Goal: Task Accomplishment & Management: Use online tool/utility

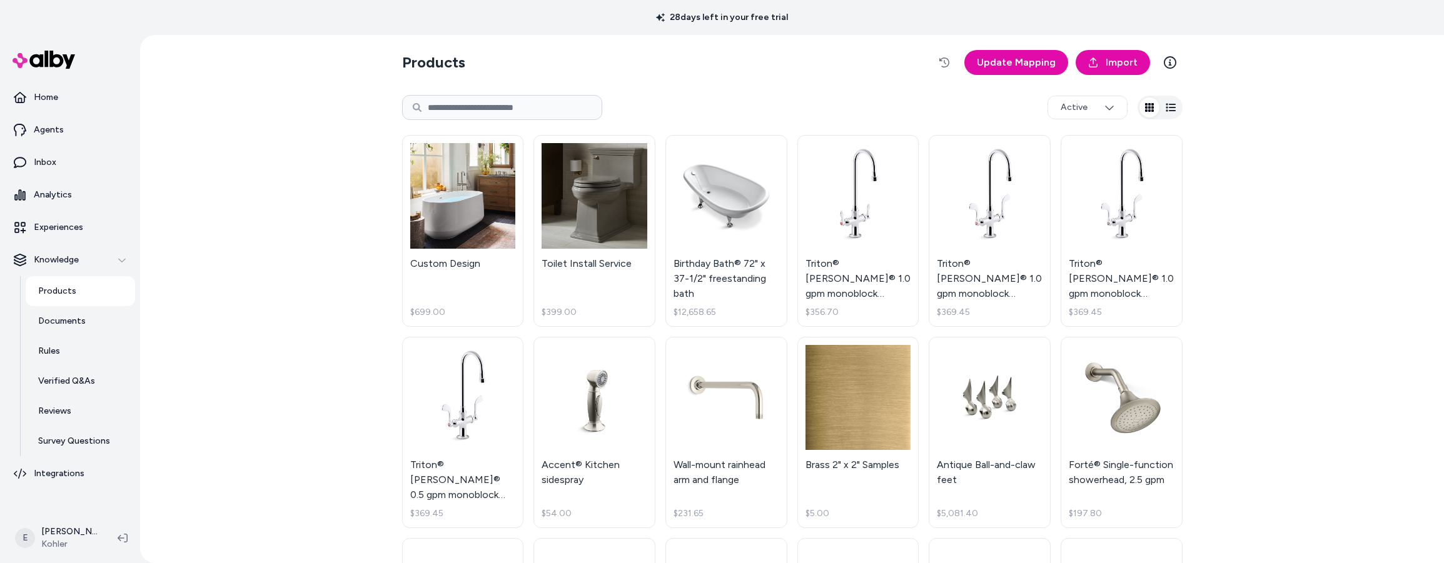
click at [278, 397] on div "Products Update Mapping Import Active Custom Design $699.00 Toilet Install Serv…" at bounding box center [792, 299] width 1304 height 528
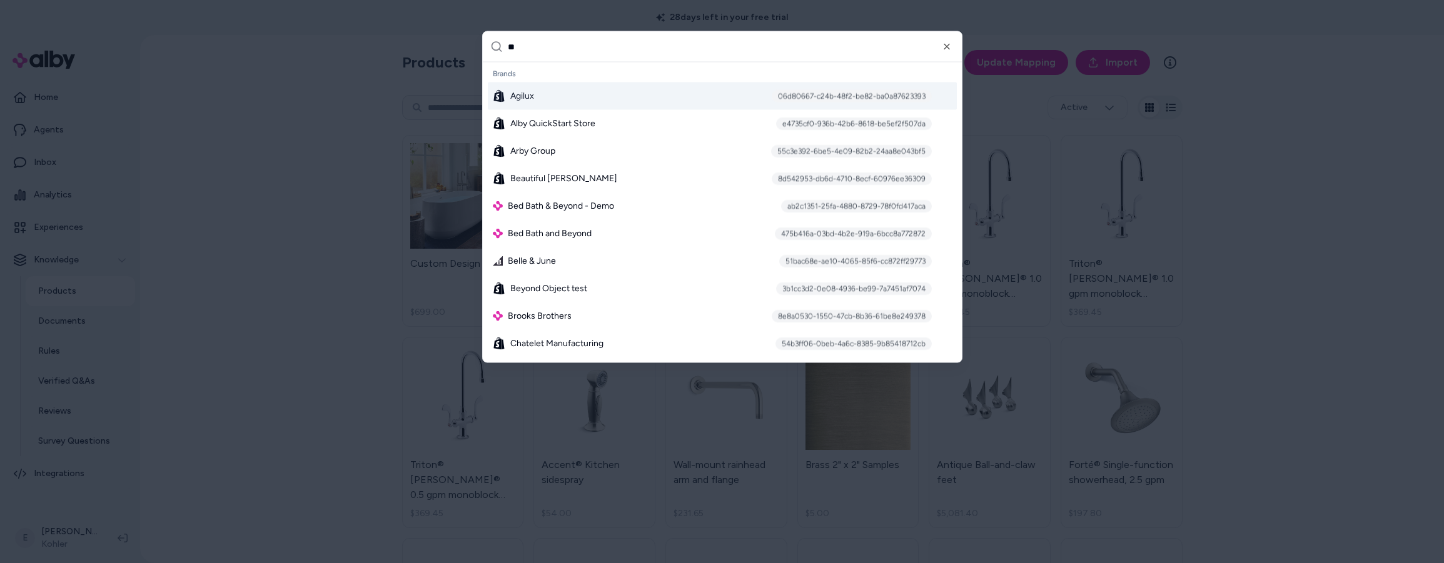
type input "***"
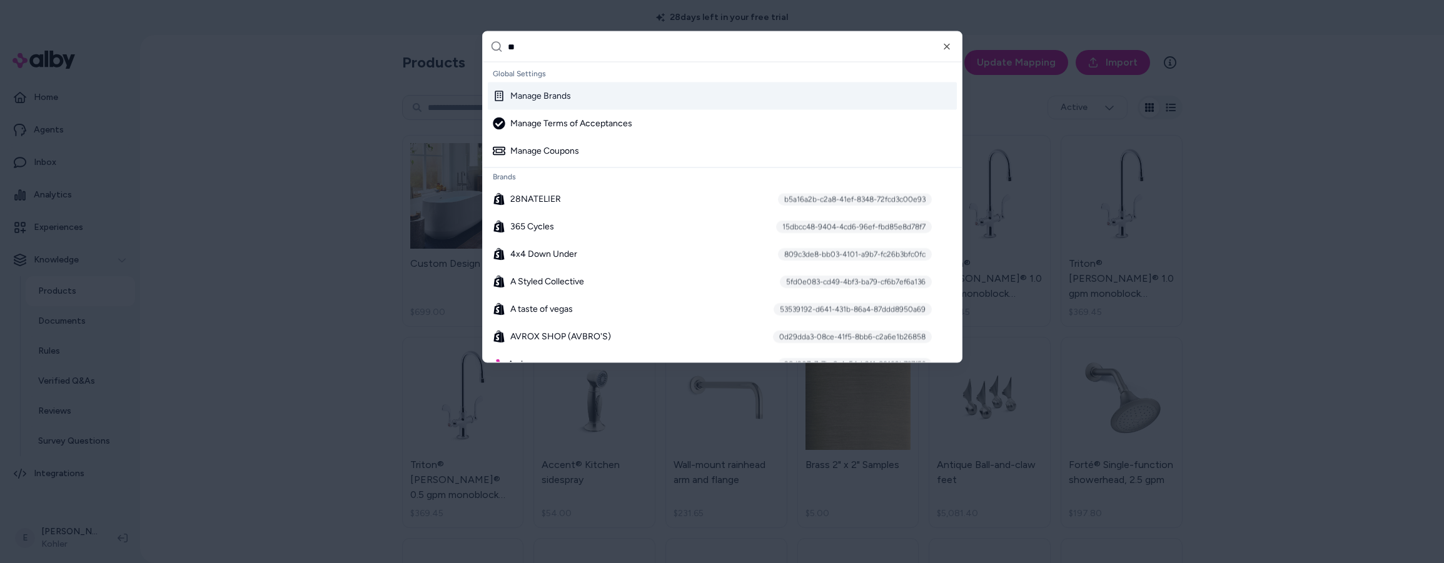
type input "***"
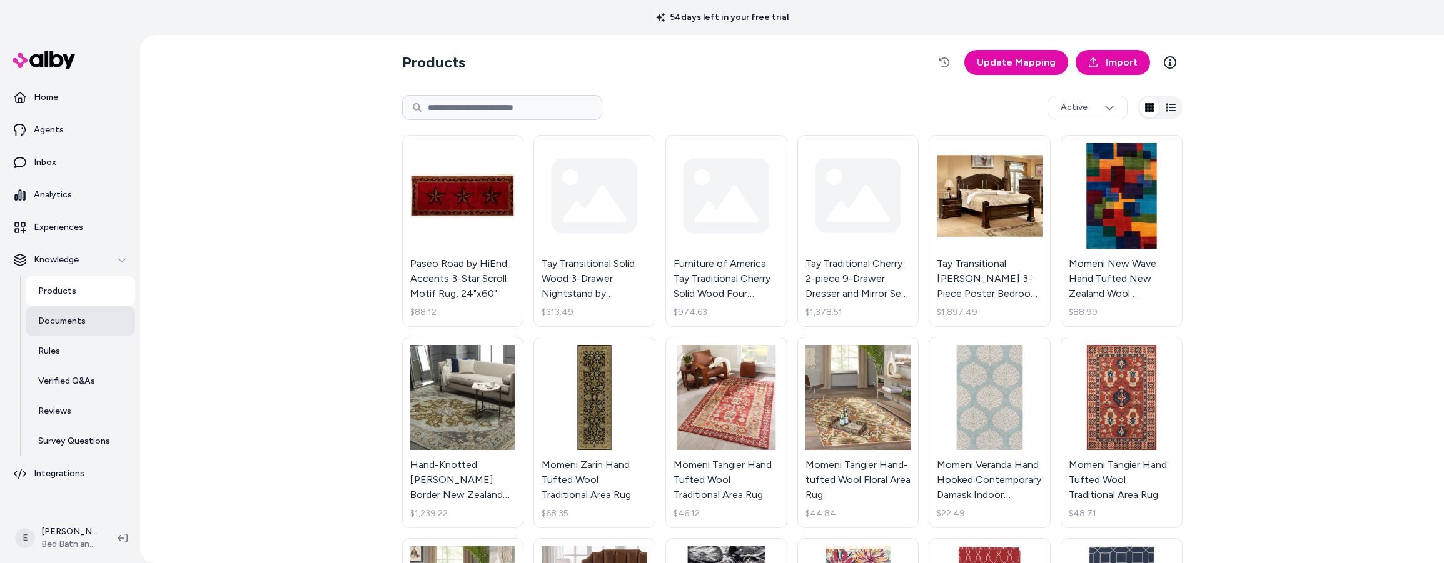
click at [69, 323] on p "Documents" at bounding box center [62, 321] width 48 height 13
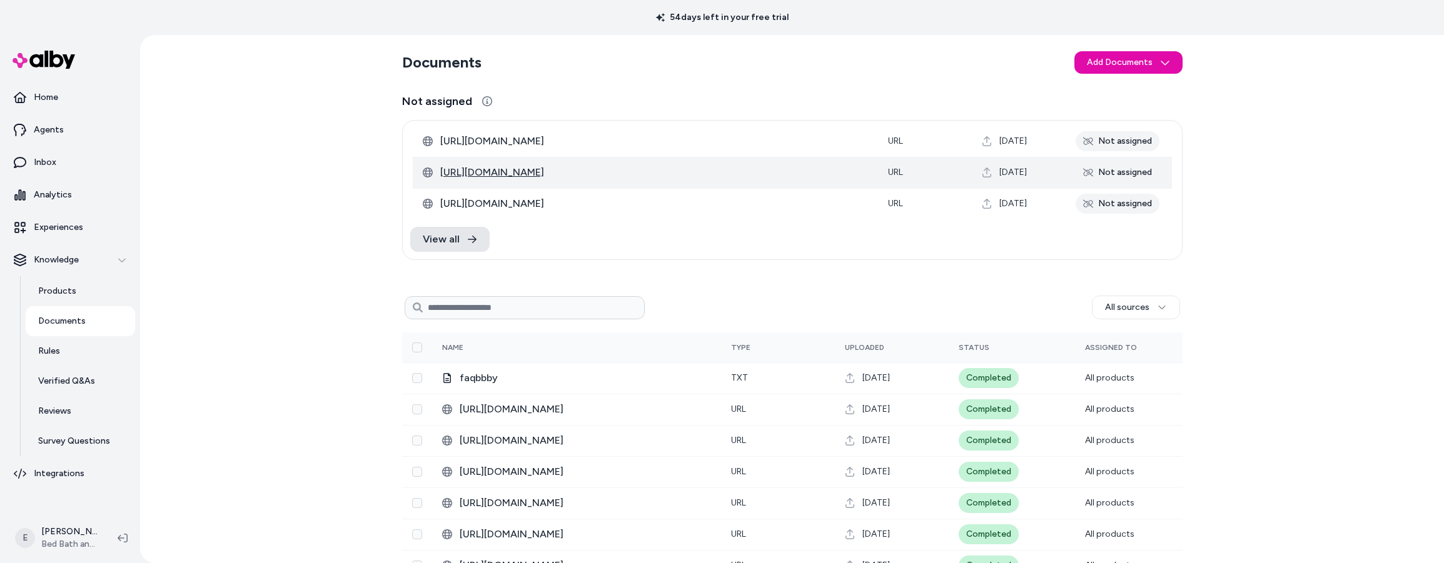
click at [731, 173] on span "[URL][DOMAIN_NAME]" at bounding box center [654, 172] width 428 height 15
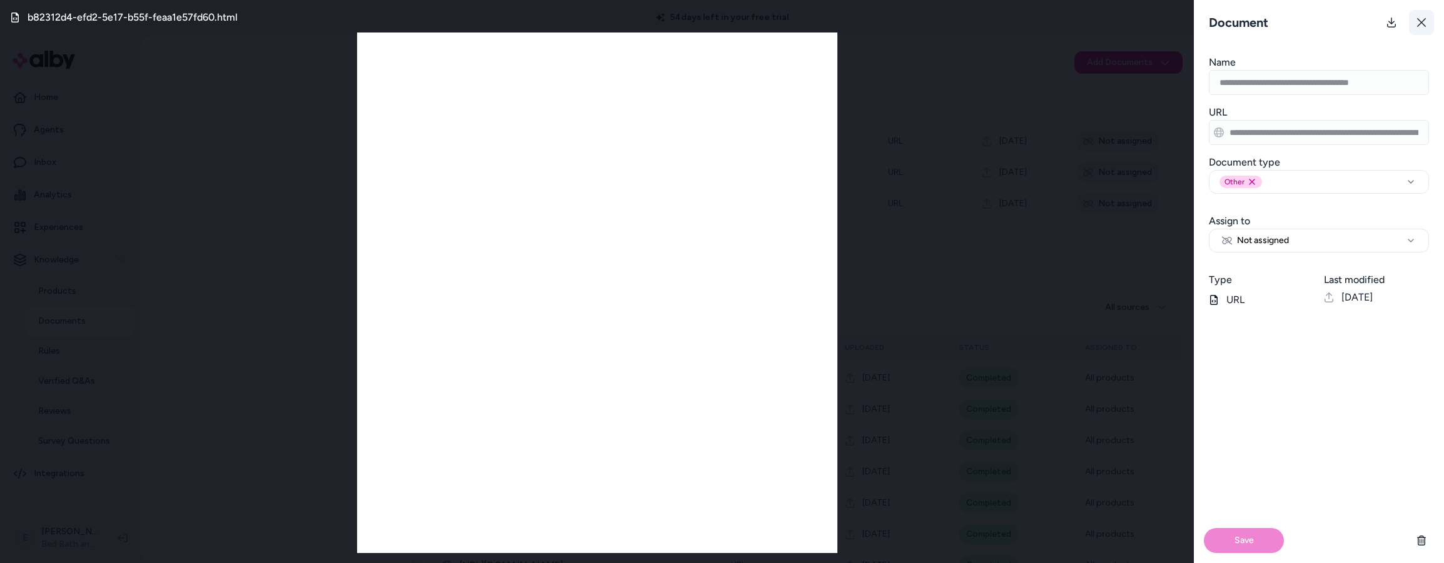
click at [1418, 21] on icon at bounding box center [1421, 23] width 10 height 10
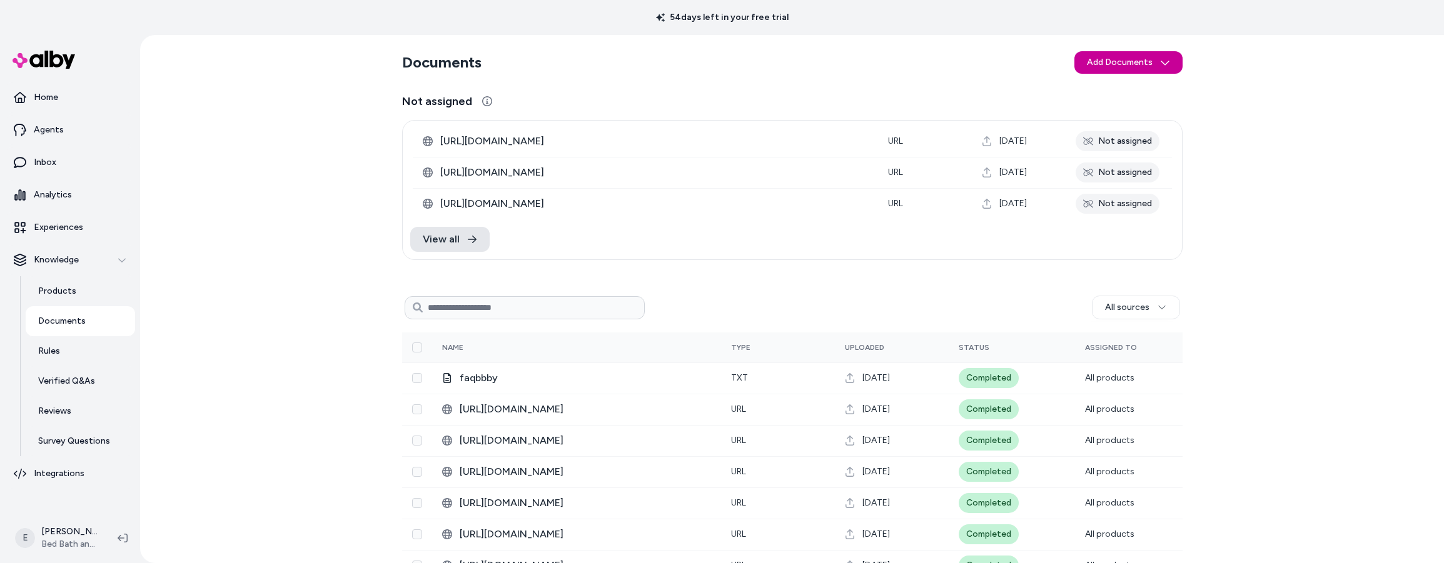
click at [1164, 58] on html "54 days left in your free trial Home Agents Inbox Analytics Experiences Knowled…" at bounding box center [722, 281] width 1444 height 563
click at [1126, 108] on span "Import from URL" at bounding box center [1136, 109] width 65 height 13
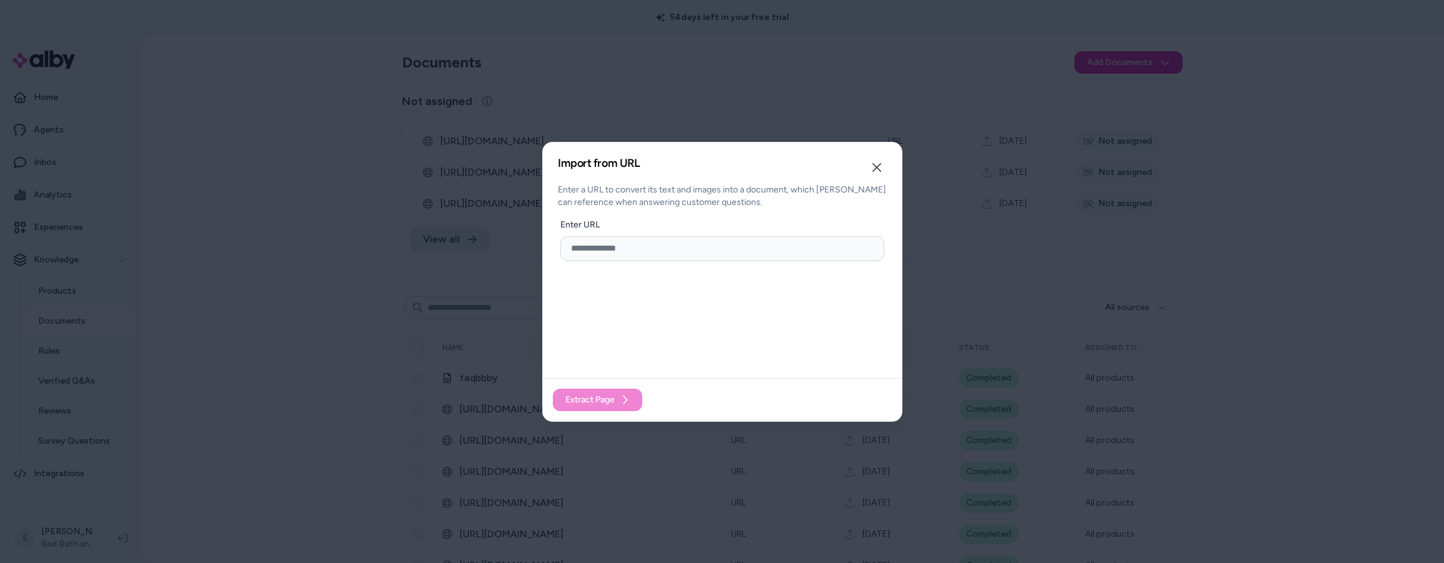
click at [654, 246] on input "url" at bounding box center [722, 248] width 324 height 25
paste input "**********"
type input "**********"
click at [612, 409] on button "Extract Page" at bounding box center [597, 400] width 89 height 23
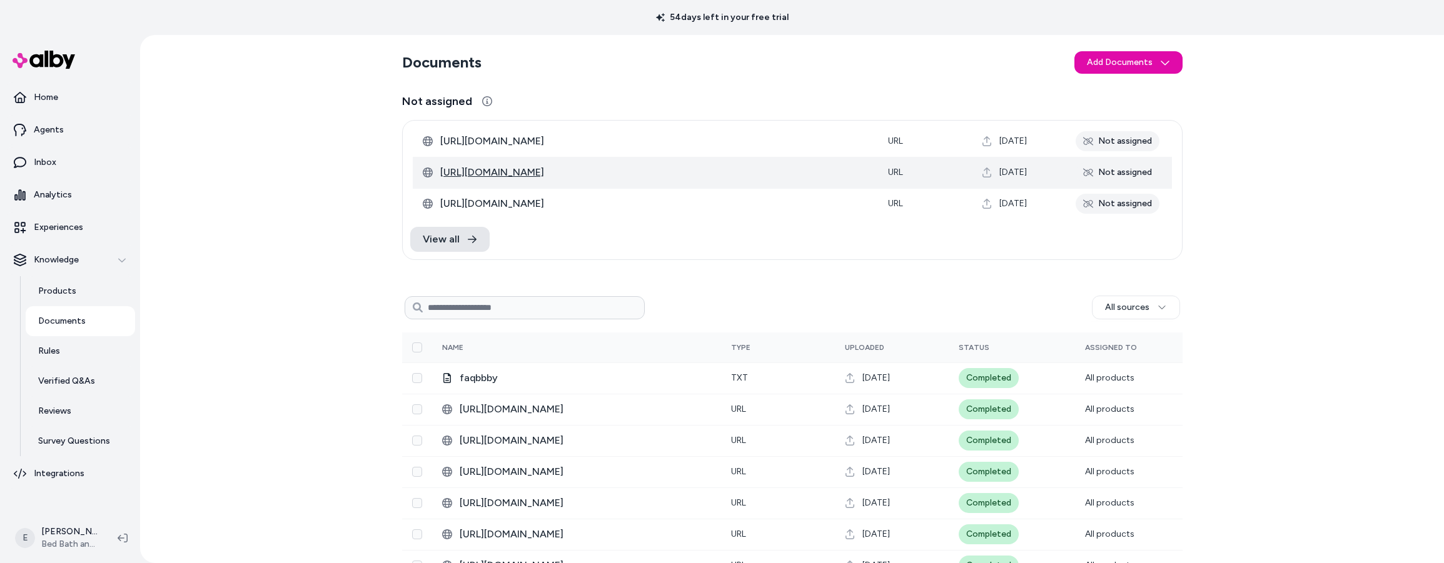
click at [690, 172] on span "[URL][DOMAIN_NAME]" at bounding box center [654, 172] width 428 height 15
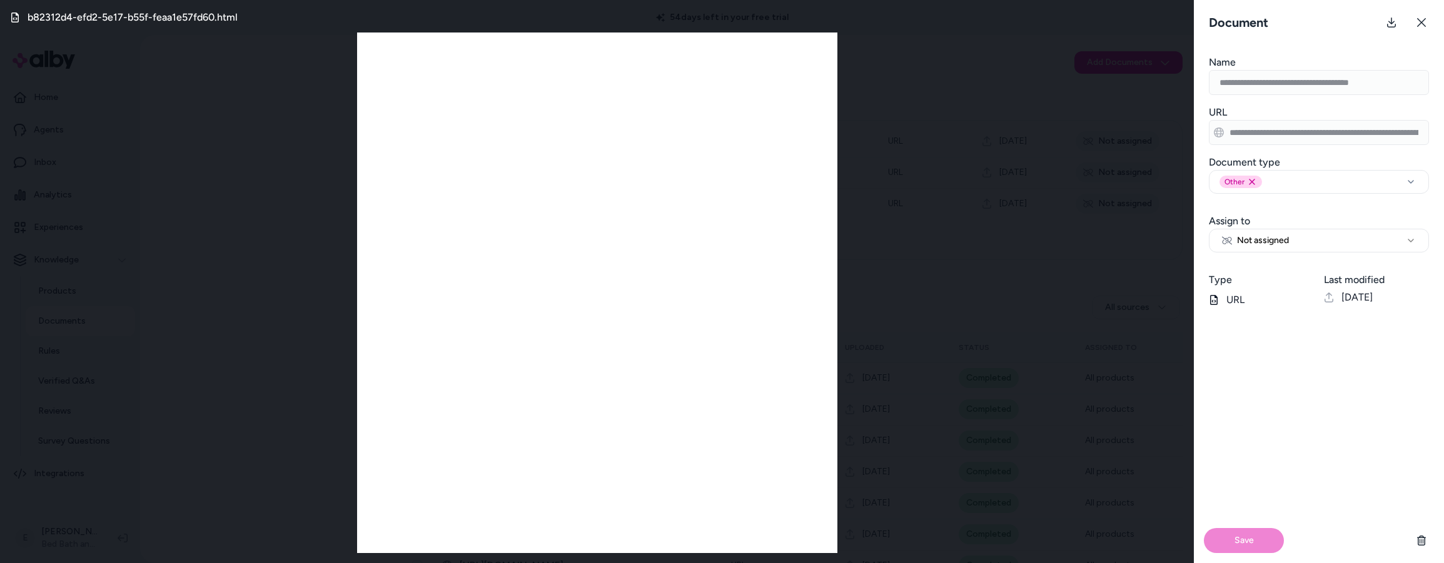
click at [167, 80] on div "b82312d4-efd2-5e17-b55f-feaa1e57fd60.html" at bounding box center [597, 281] width 1194 height 563
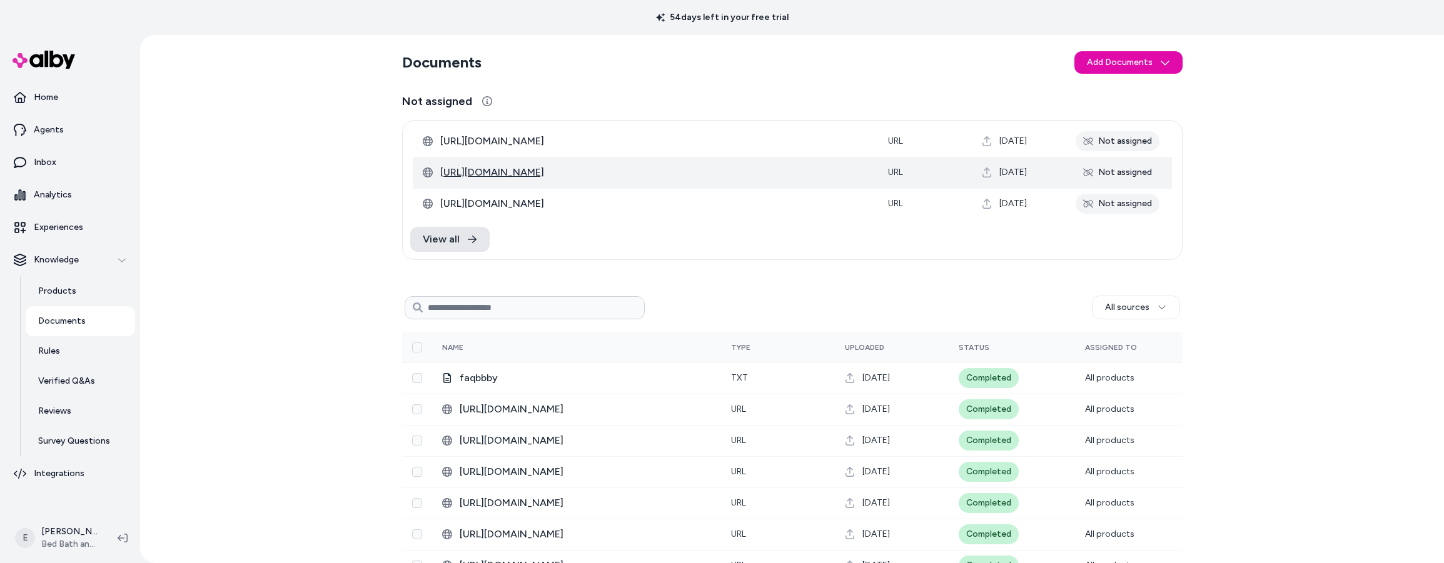
click at [698, 172] on span "[URL][DOMAIN_NAME]" at bounding box center [654, 172] width 428 height 15
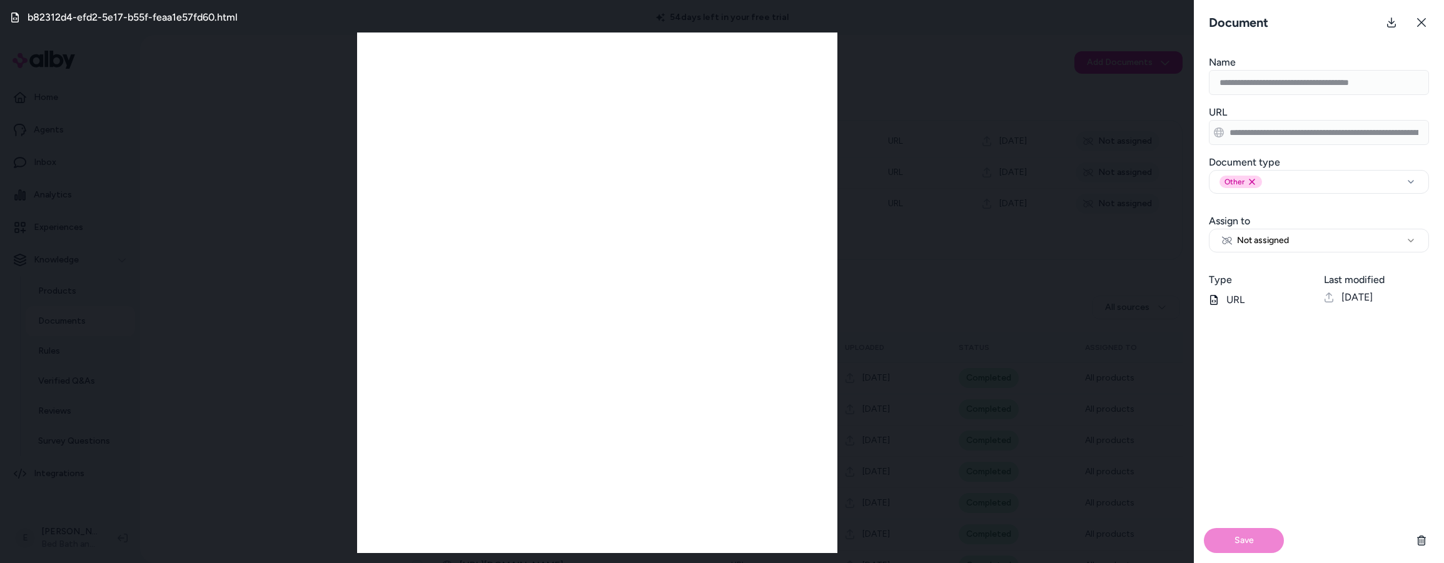
click at [1205, 78] on div "**********" at bounding box center [1319, 75] width 250 height 40
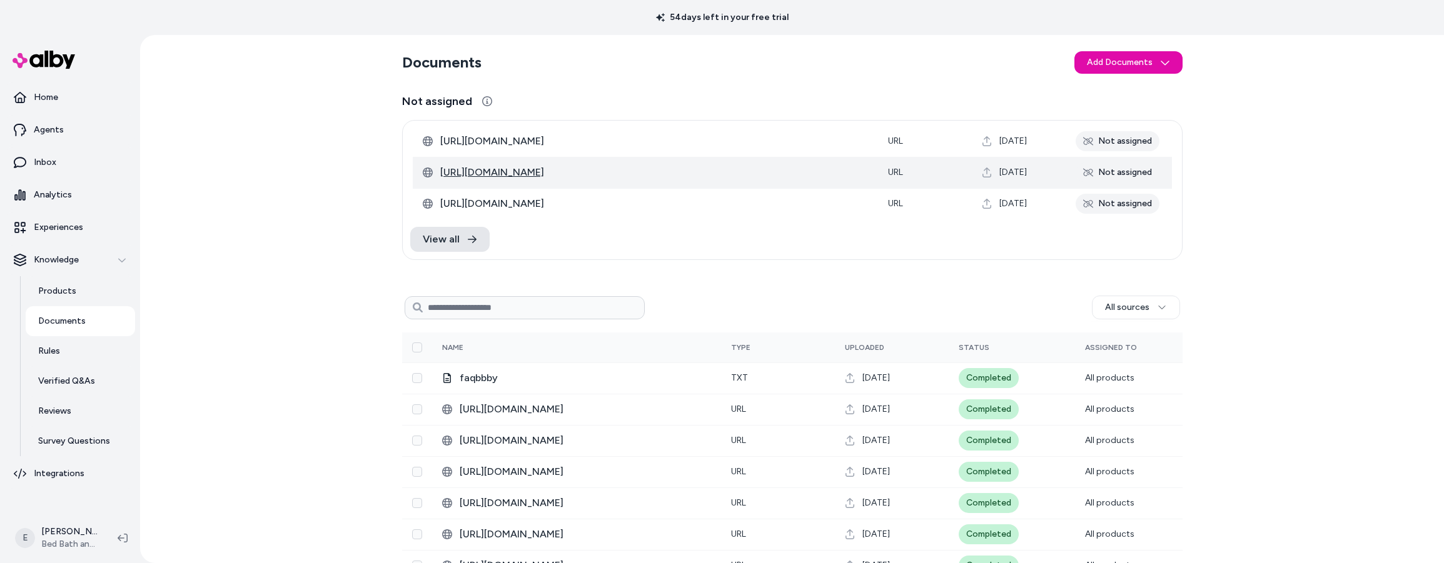
click at [742, 169] on span "[URL][DOMAIN_NAME]" at bounding box center [654, 172] width 428 height 15
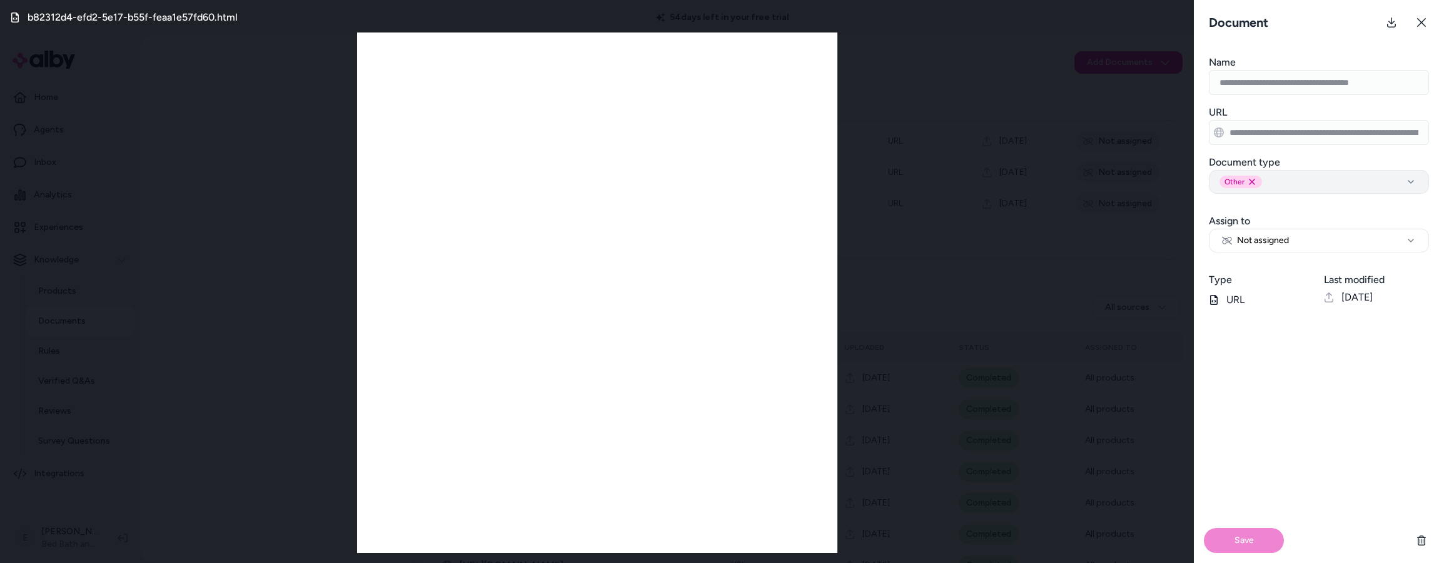
click at [1356, 182] on div "Other Remove other option" at bounding box center [1318, 182] width 199 height 13
click at [1255, 228] on span "Ingredients" at bounding box center [1259, 229] width 45 height 13
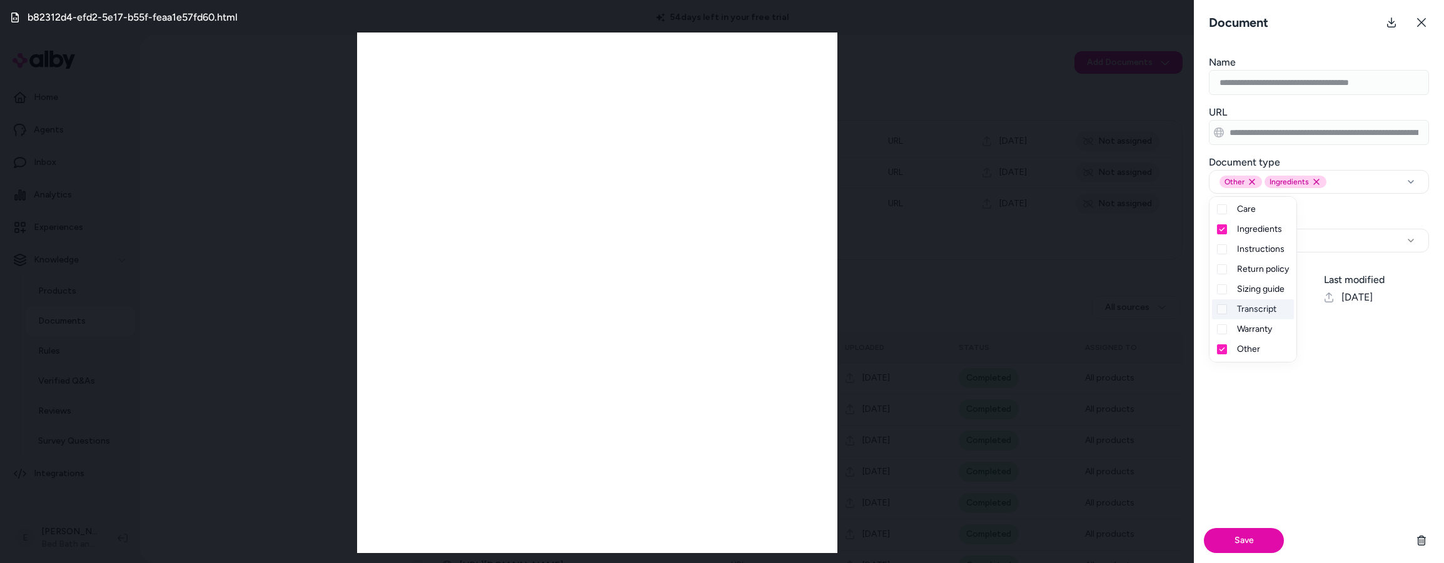
click at [1256, 527] on div "Save" at bounding box center [1319, 540] width 250 height 45
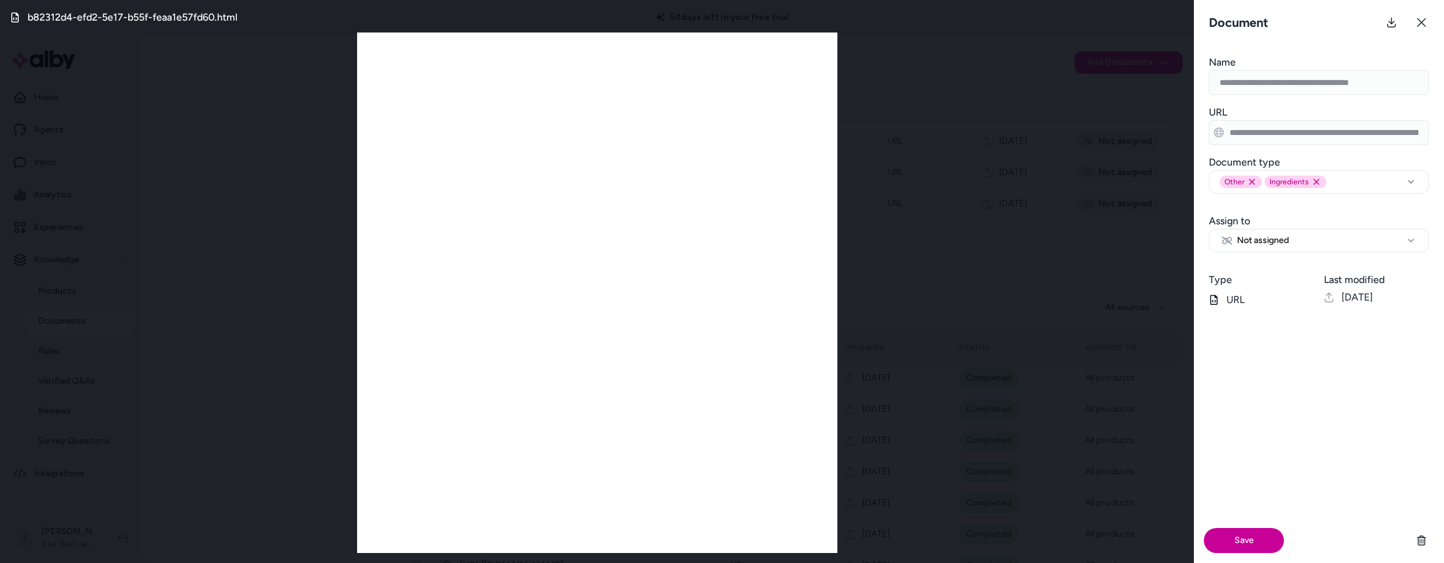
click at [1251, 537] on button "Save" at bounding box center [1244, 540] width 80 height 25
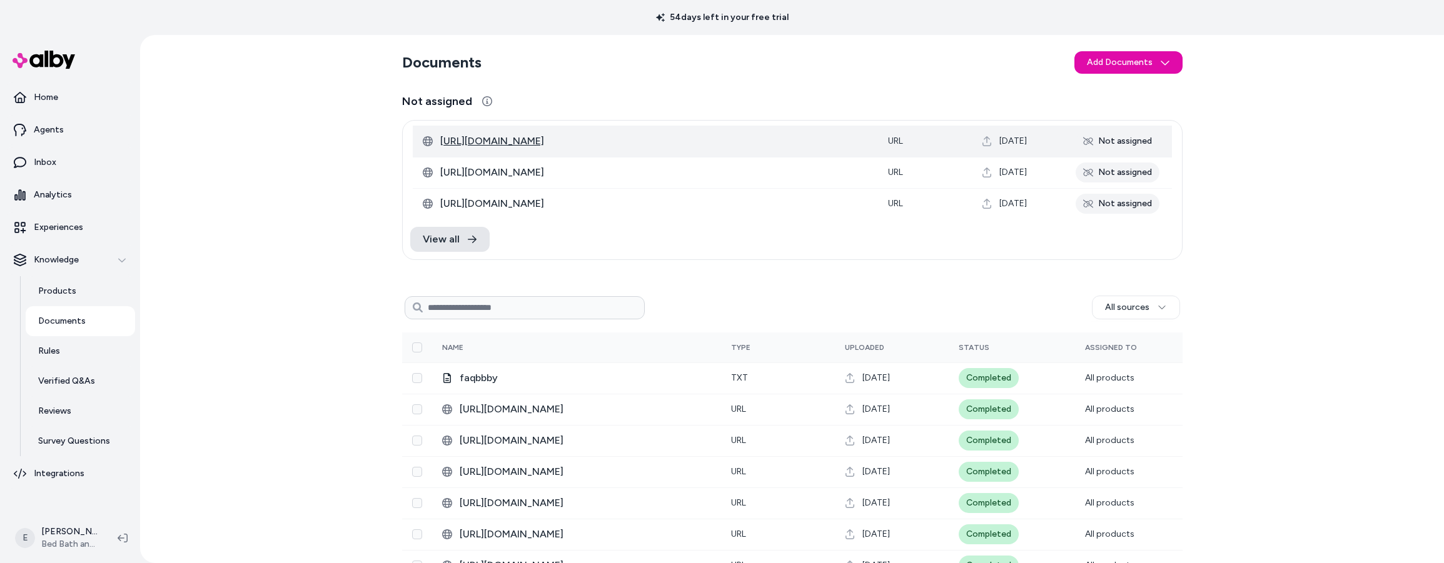
click at [713, 140] on span "[URL][DOMAIN_NAME]" at bounding box center [654, 141] width 428 height 15
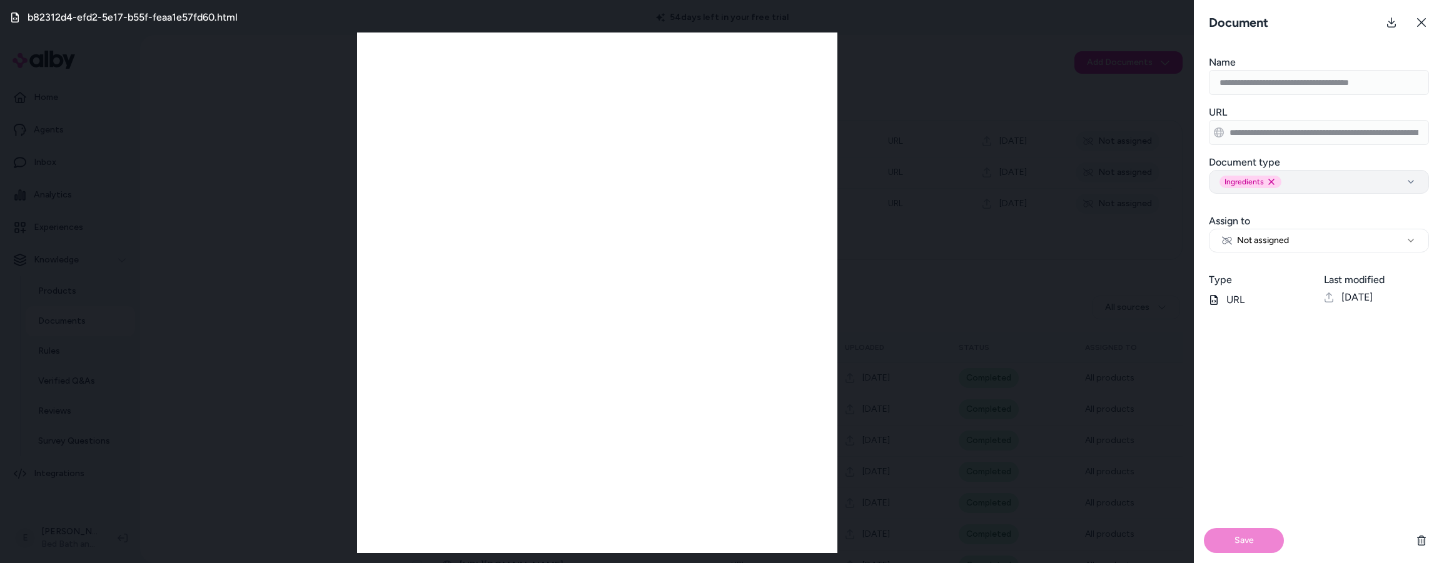
click at [1411, 184] on icon "button" at bounding box center [1410, 182] width 15 height 10
click at [1247, 349] on span "Other" at bounding box center [1248, 349] width 23 height 13
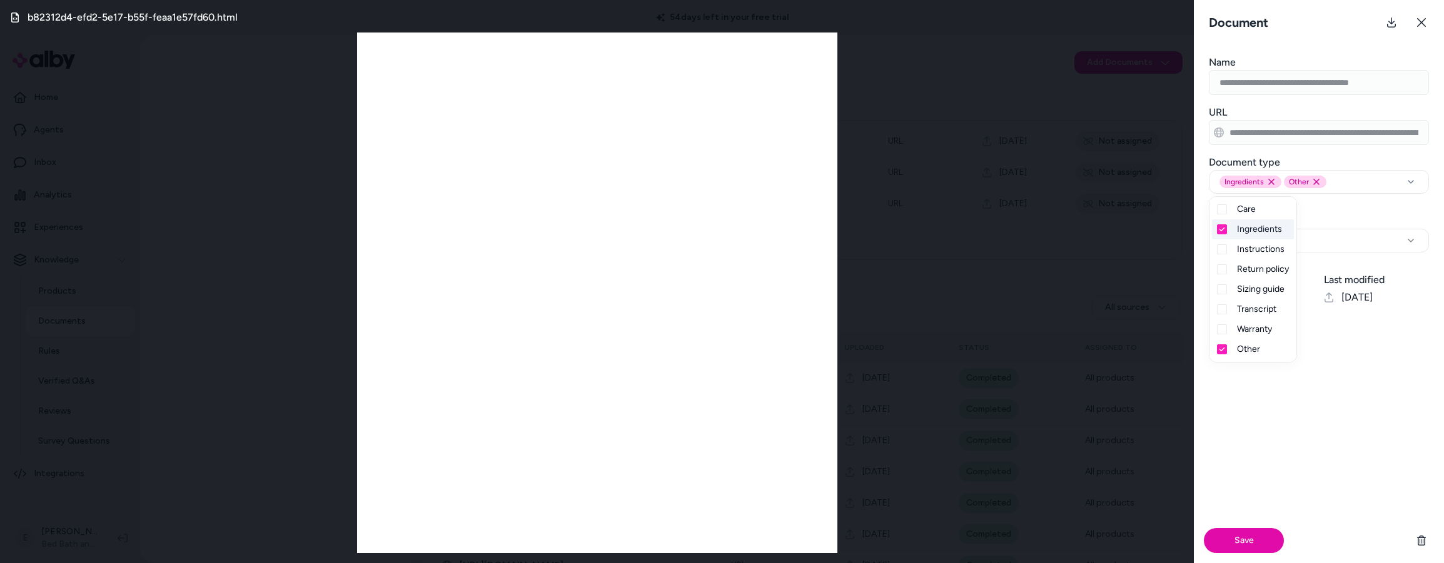
click at [1226, 232] on button "Suggestions" at bounding box center [1222, 229] width 10 height 10
click at [1250, 532] on button "Save" at bounding box center [1244, 540] width 80 height 25
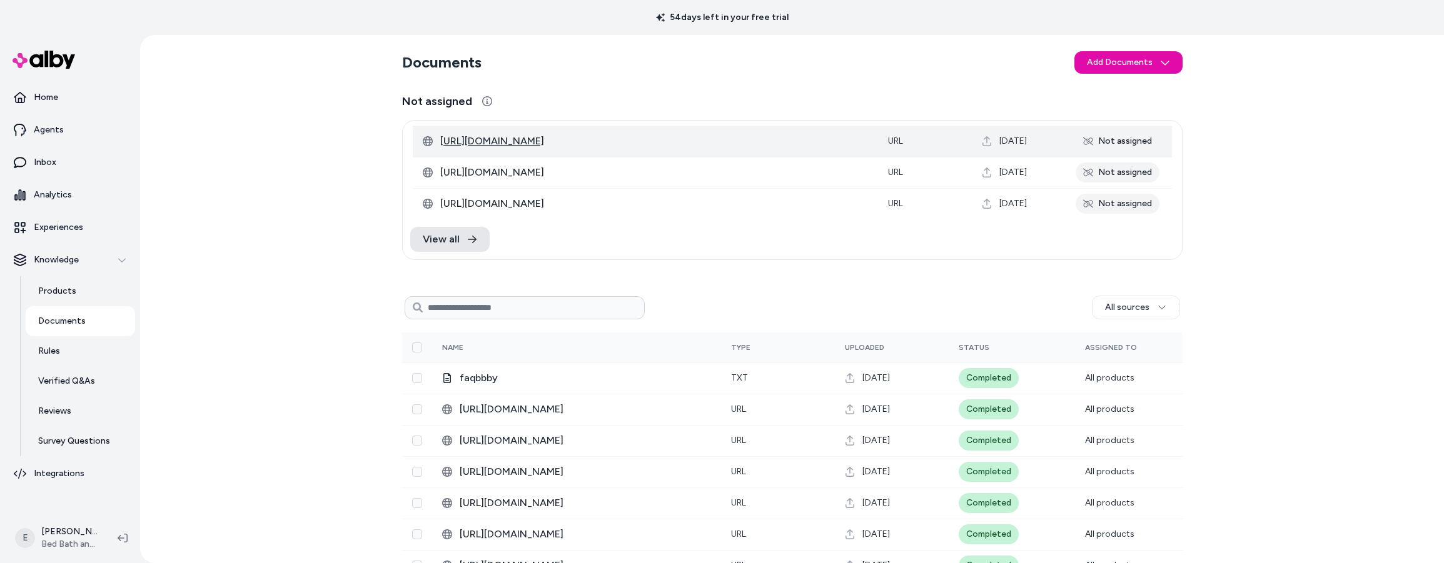
click at [730, 138] on span "[URL][DOMAIN_NAME]" at bounding box center [654, 141] width 428 height 15
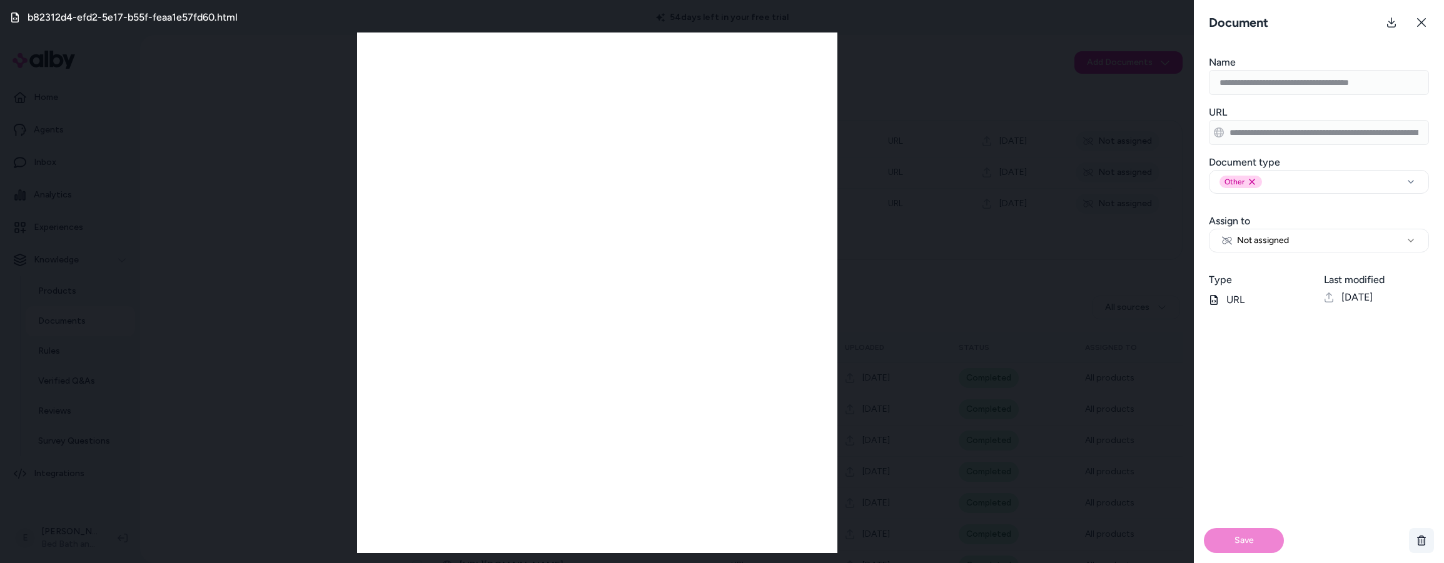
click at [1412, 543] on button "button" at bounding box center [1421, 540] width 25 height 25
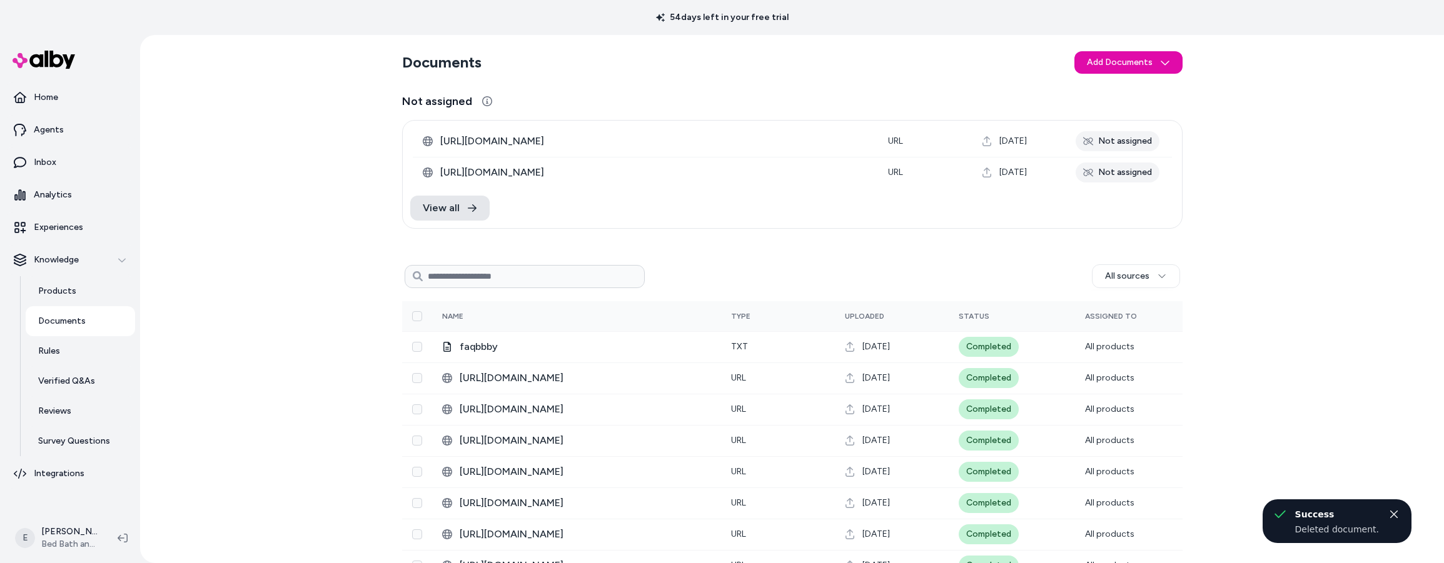
click at [1144, 49] on section "Documents Add Documents" at bounding box center [792, 62] width 780 height 35
click at [1144, 64] on html "54 days left in your free trial Home Agents Inbox Analytics Experiences Knowled…" at bounding box center [722, 281] width 1444 height 563
click at [1121, 106] on span "Import from URL" at bounding box center [1136, 109] width 65 height 13
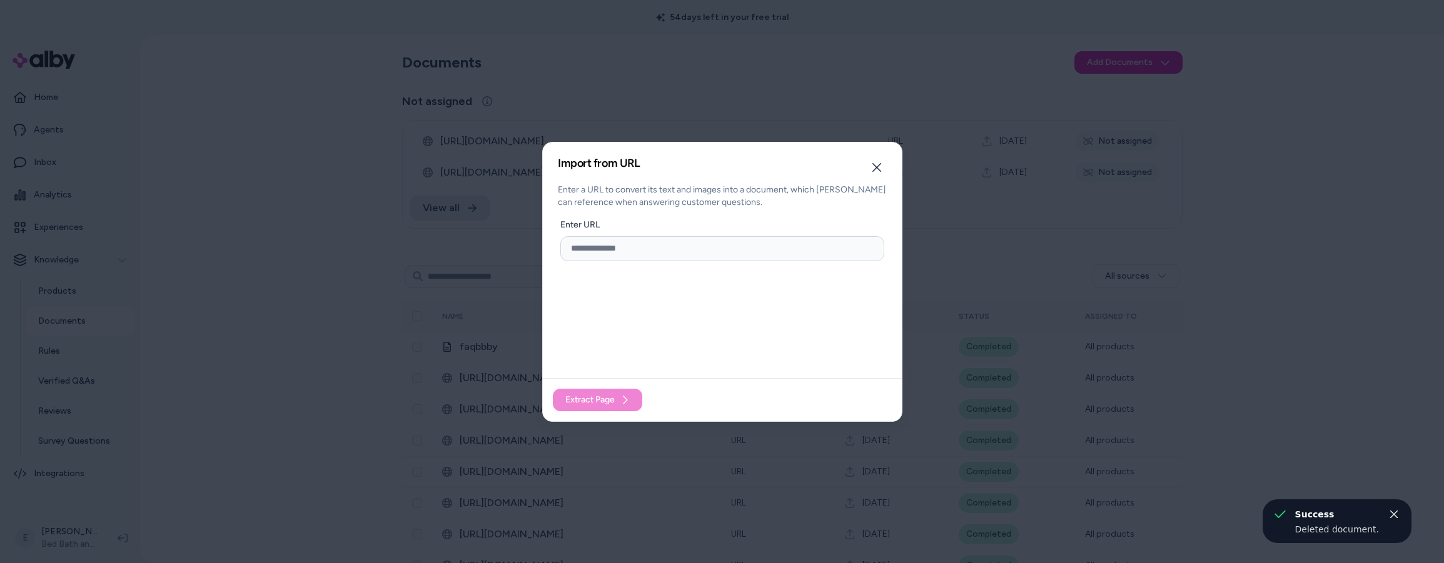
click at [647, 253] on input "url" at bounding box center [722, 248] width 324 height 25
paste input "**********"
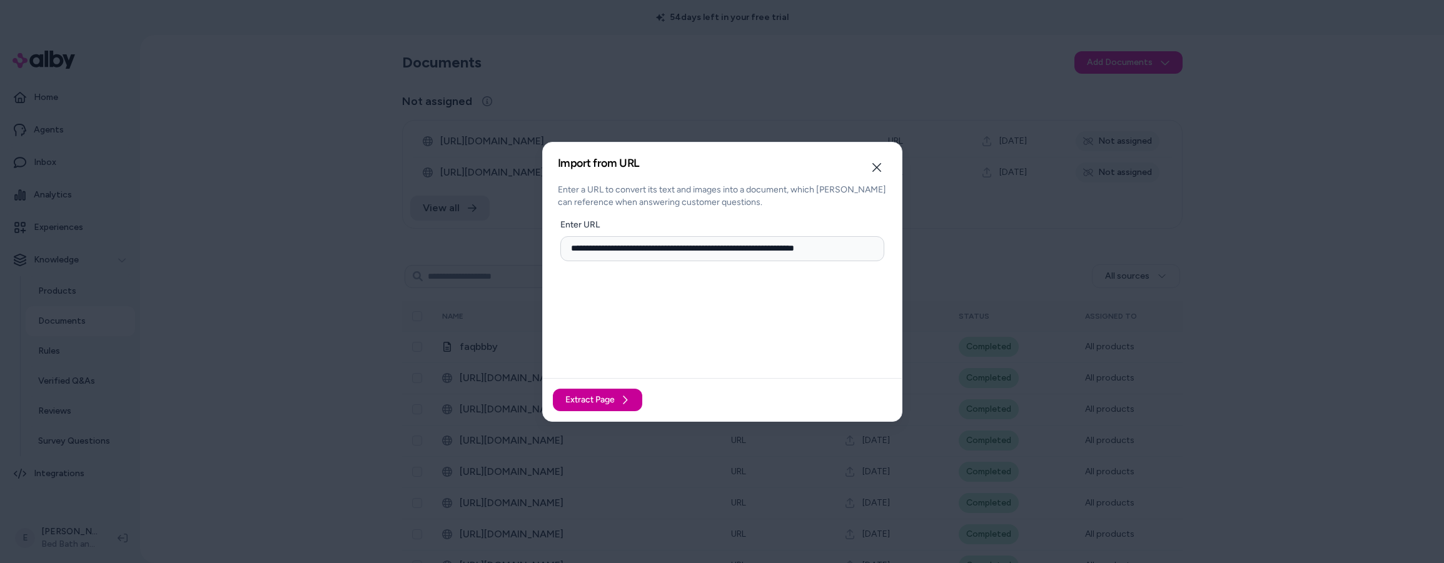
type input "**********"
click at [614, 405] on span "Extract Page" at bounding box center [589, 400] width 49 height 13
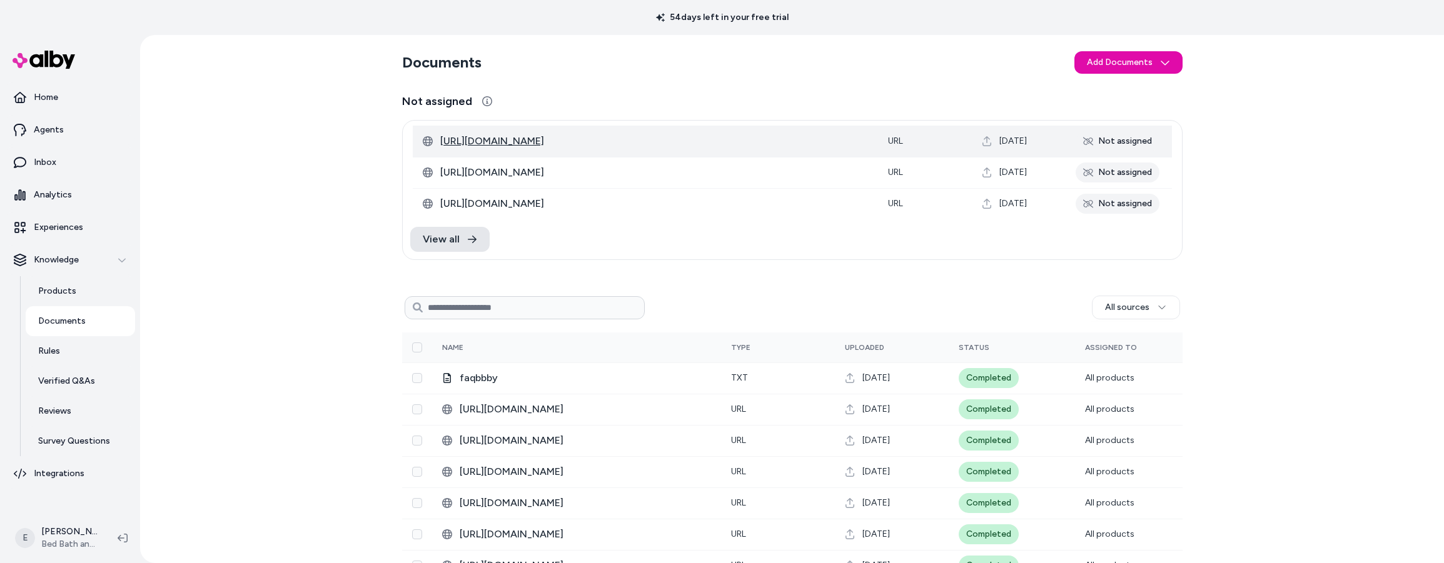
click at [662, 135] on span "https://help.bedbathandbeyond.com/help/s/article/Standard-Return-Policy" at bounding box center [654, 141] width 428 height 15
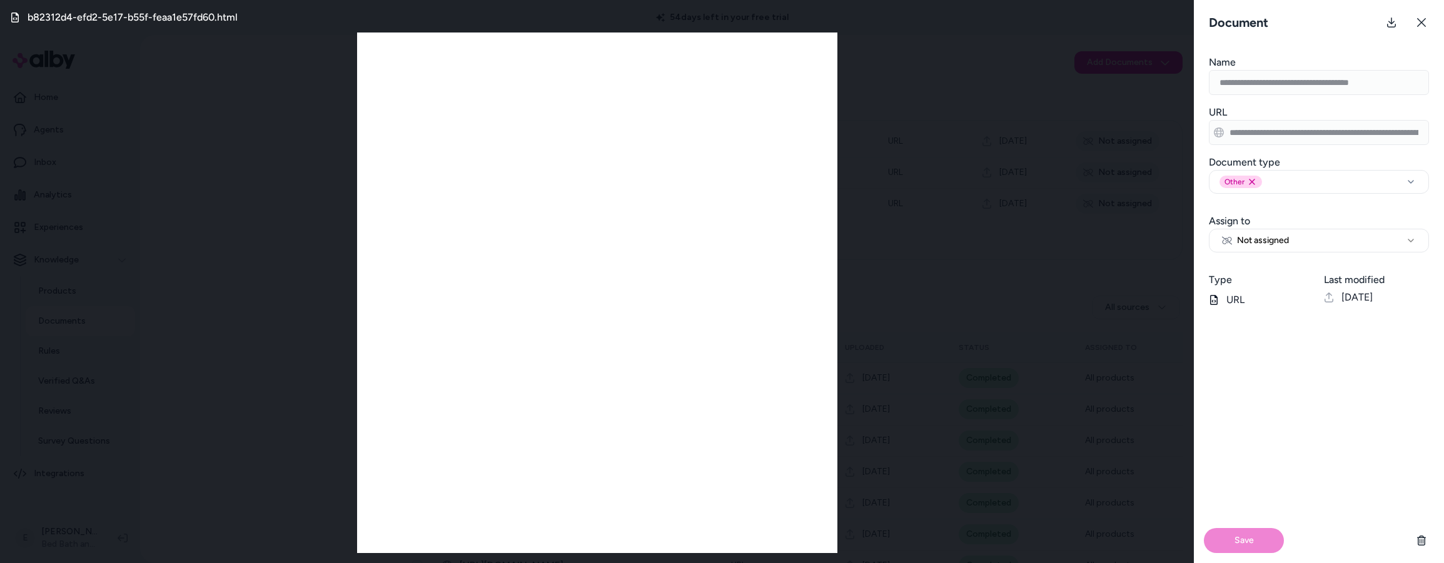
click at [970, 115] on div "b82312d4-efd2-5e17-b55f-feaa1e57fd60.html" at bounding box center [597, 281] width 1194 height 563
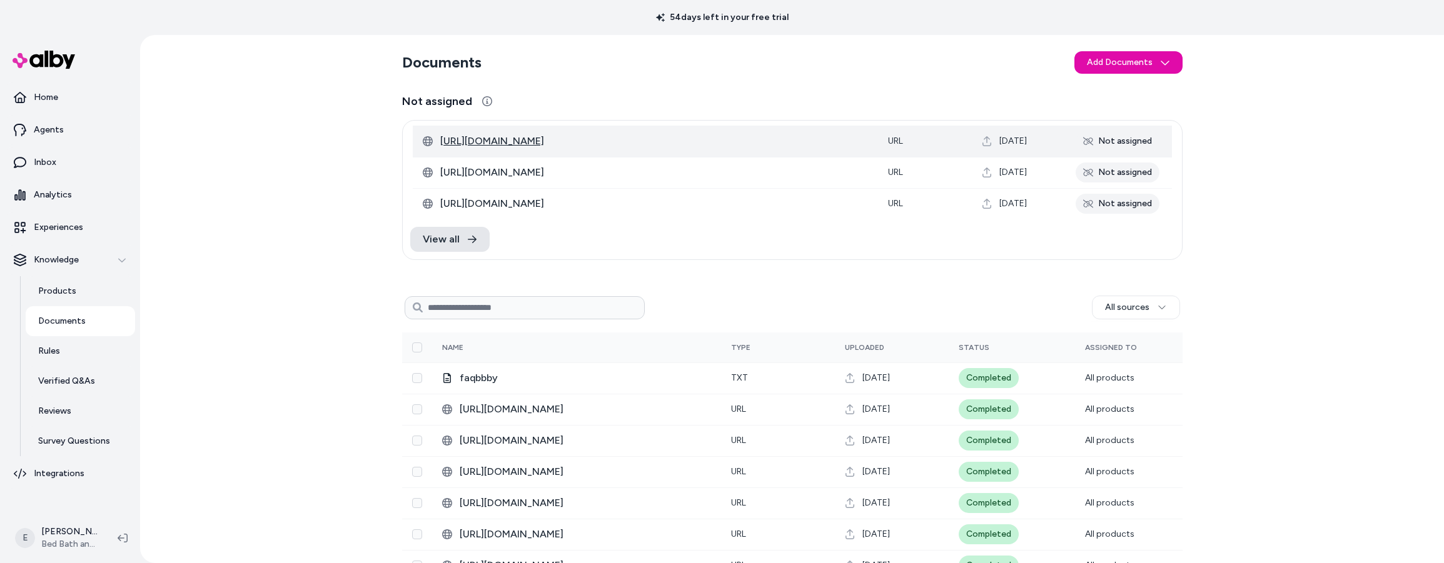
click at [639, 139] on span "https://help.bedbathandbeyond.com/help/s/article/Standard-Return-Policy" at bounding box center [654, 141] width 428 height 15
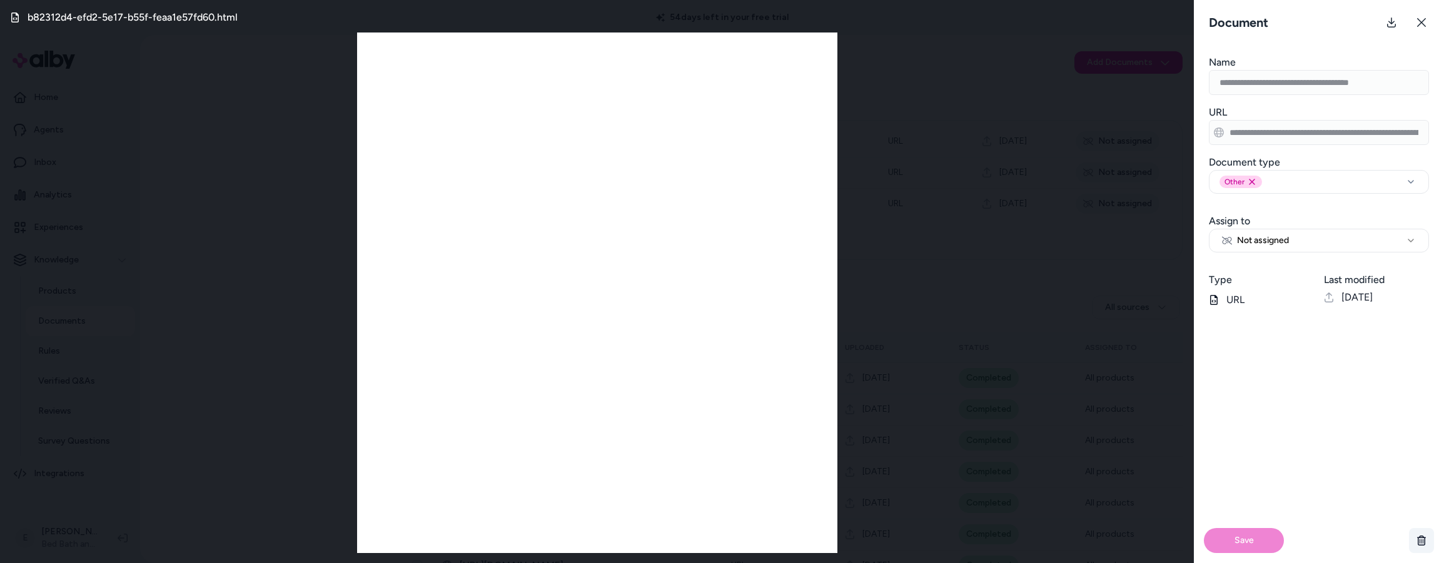
click at [1423, 541] on icon "button" at bounding box center [1421, 541] width 10 height 10
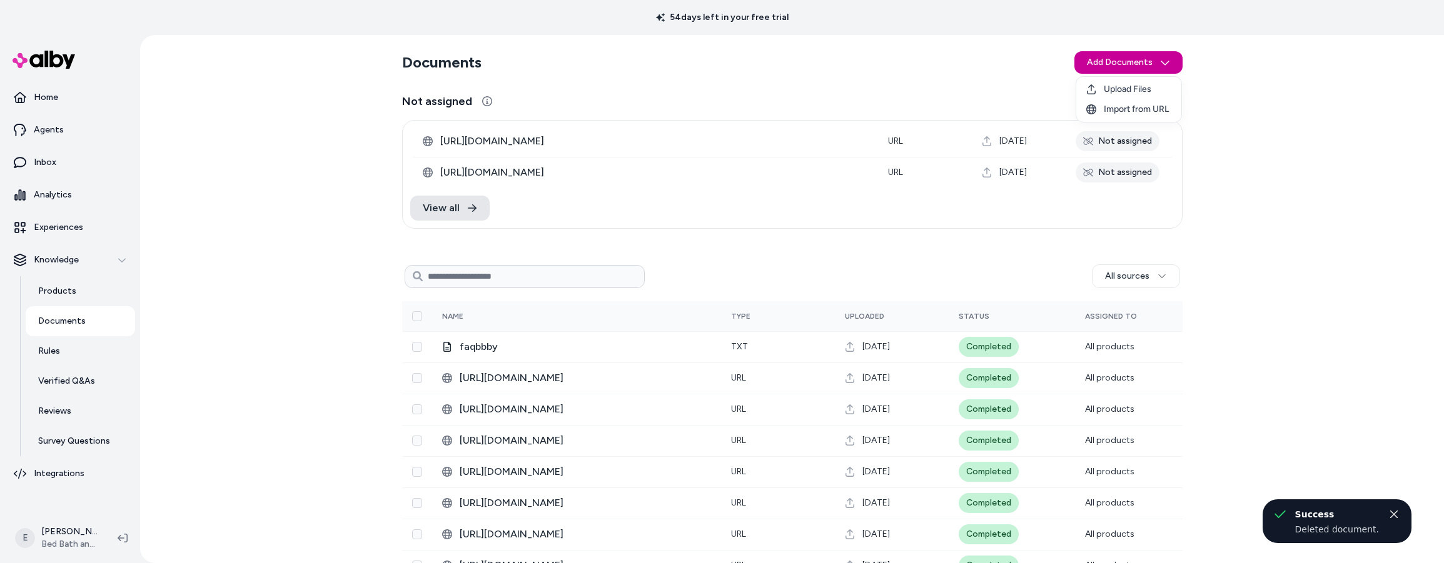
click at [1126, 61] on html "54 days left in your free trial Home Agents Inbox Analytics Experiences Knowled…" at bounding box center [722, 281] width 1444 height 563
click at [1119, 106] on span "Import from URL" at bounding box center [1136, 109] width 65 height 13
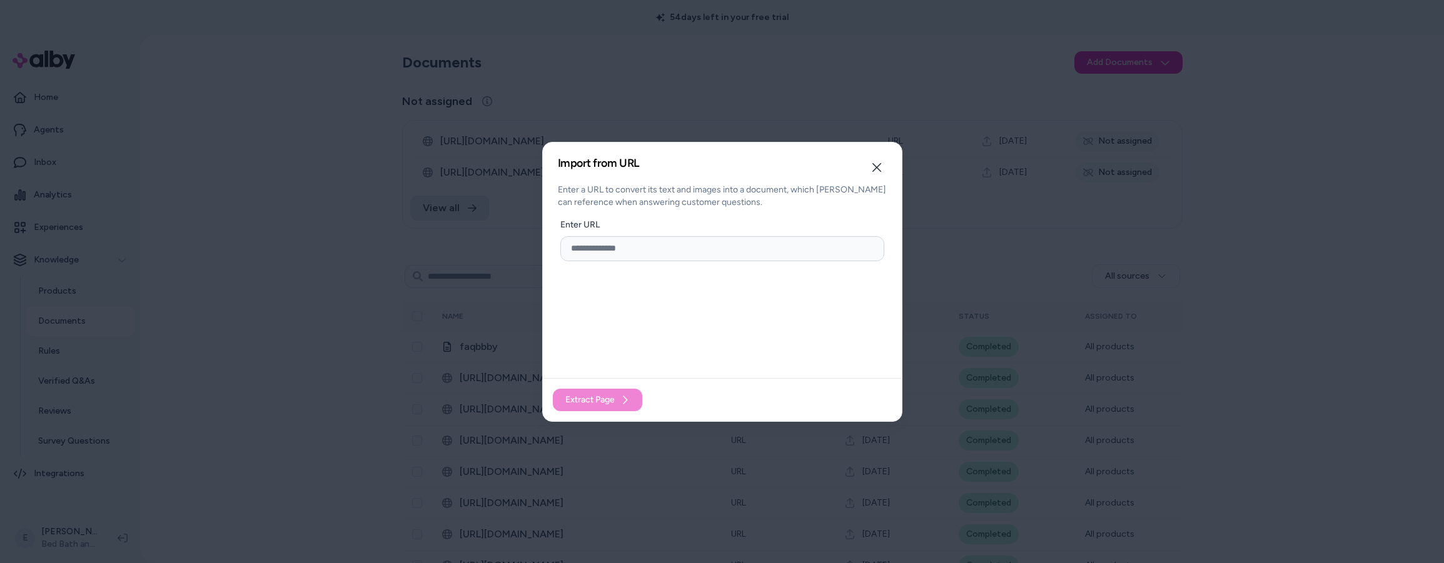
click at [689, 258] on input "url" at bounding box center [722, 248] width 324 height 25
paste input "**********"
type input "**********"
click at [618, 398] on button "Extract Page" at bounding box center [597, 400] width 89 height 23
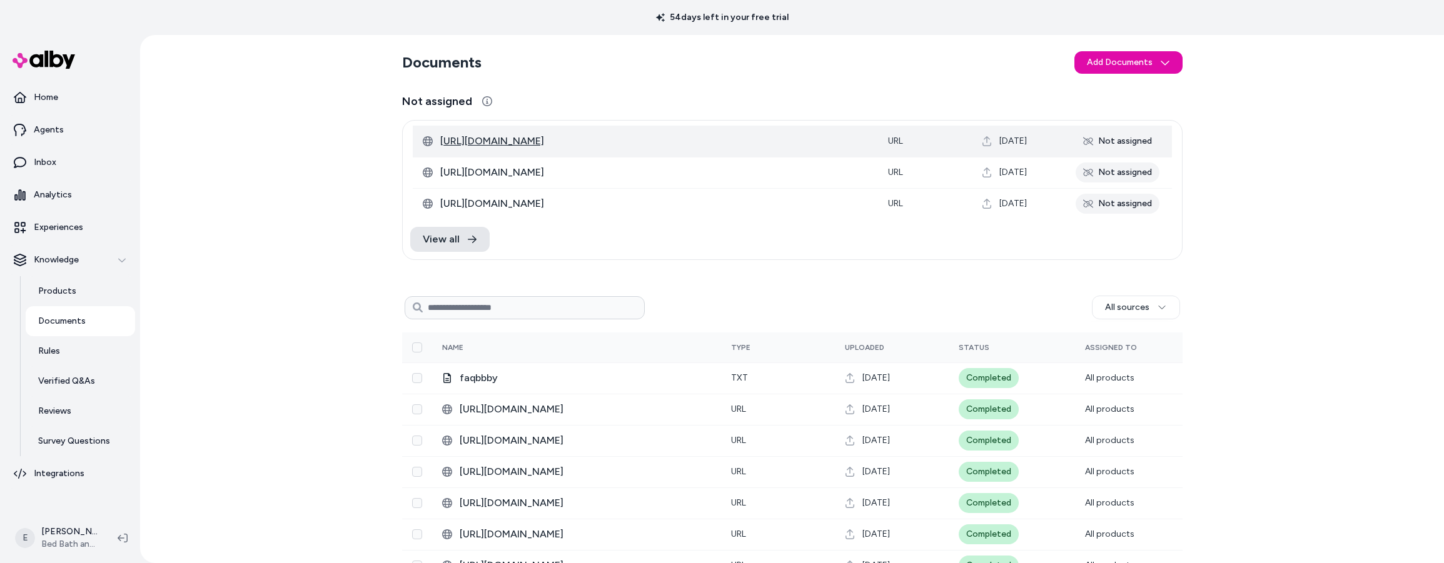
click at [677, 139] on span "https://help.bedbathandbeyond.com/help/s/article/Standard-Return-Policy" at bounding box center [654, 141] width 428 height 15
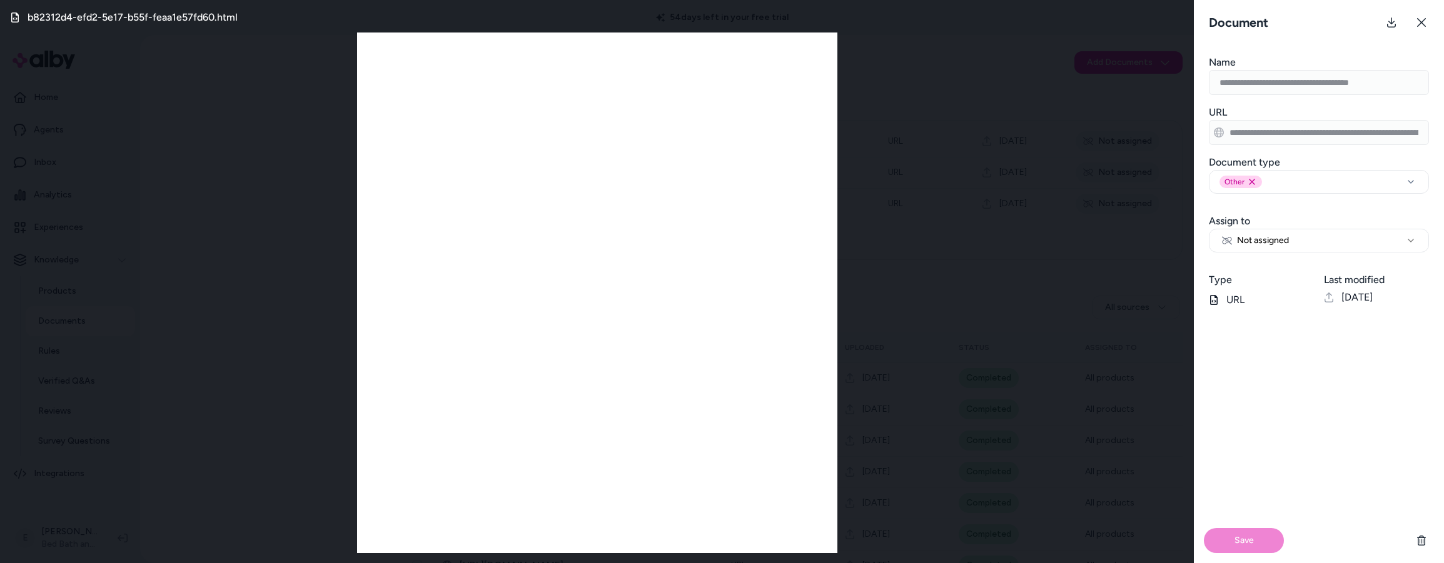
click at [945, 137] on div "b82312d4-efd2-5e17-b55f-feaa1e57fd60.html" at bounding box center [597, 281] width 1194 height 563
click at [1421, 25] on icon at bounding box center [1421, 23] width 10 height 10
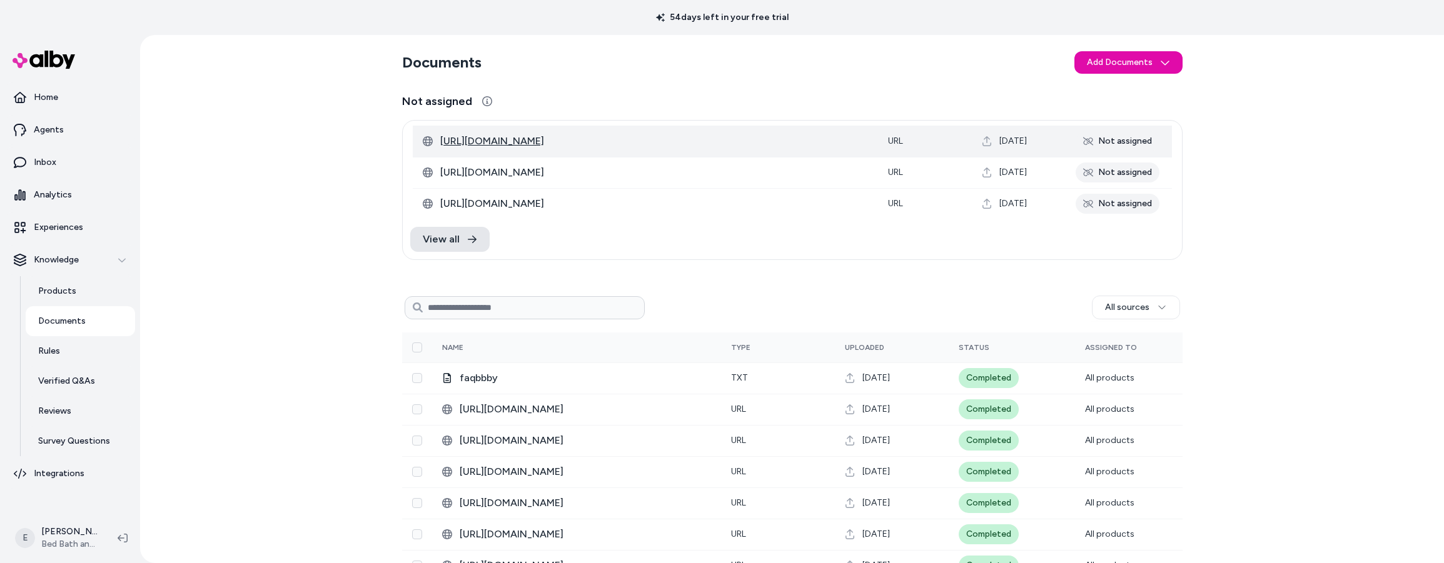
click at [618, 141] on span "https://help.bedbathandbeyond.com/help/s/article/Standard-Return-Policy" at bounding box center [654, 141] width 428 height 15
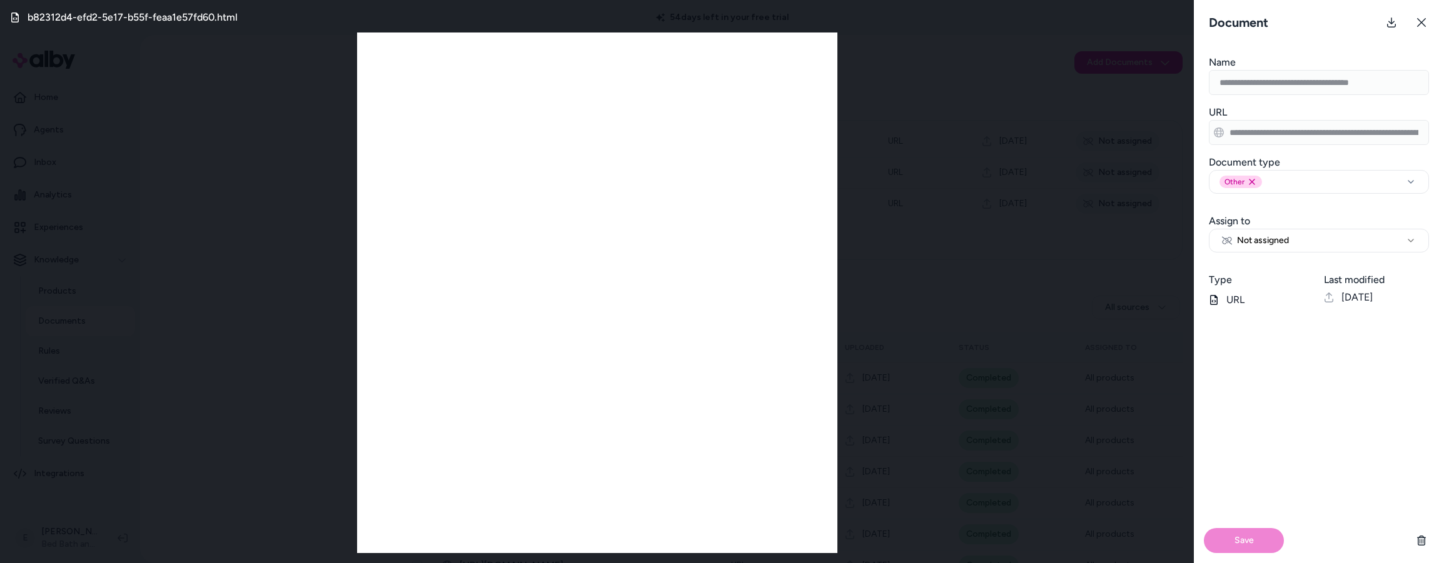
click at [985, 173] on div "b82312d4-efd2-5e17-b55f-feaa1e57fd60.html" at bounding box center [597, 281] width 1194 height 563
click at [1421, 24] on icon at bounding box center [1421, 23] width 10 height 10
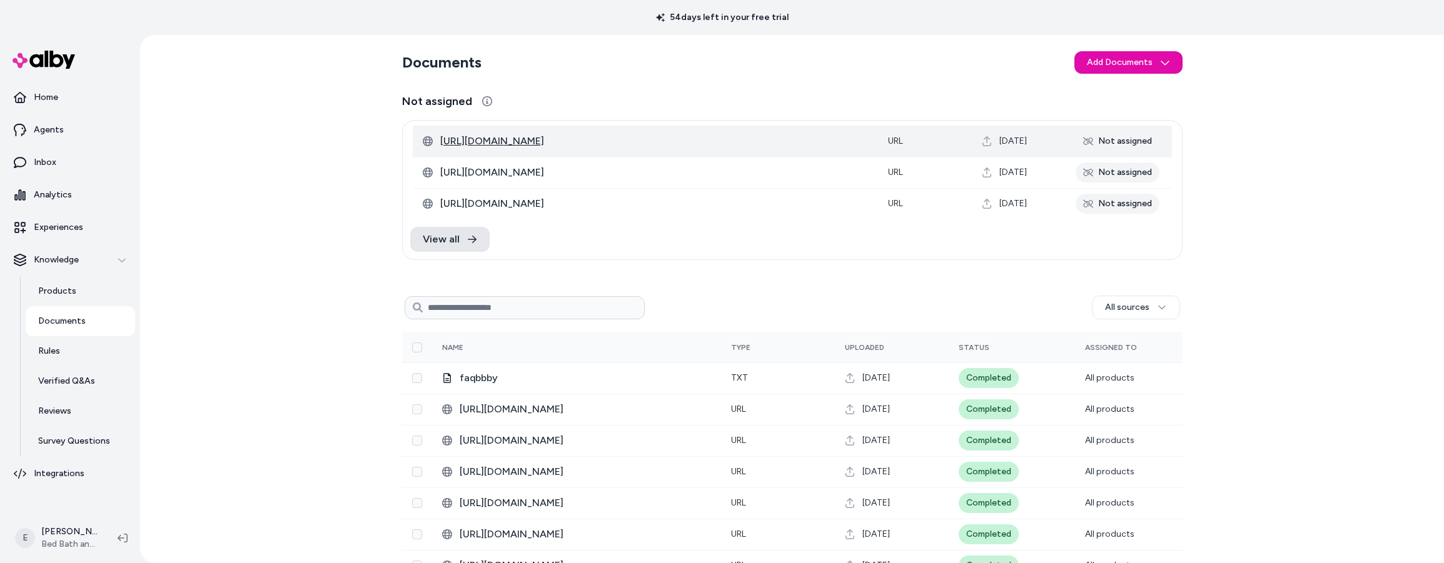
click at [612, 141] on span "https://help.bedbathandbeyond.com/help/s/article/Standard-Return-Policy" at bounding box center [654, 141] width 428 height 15
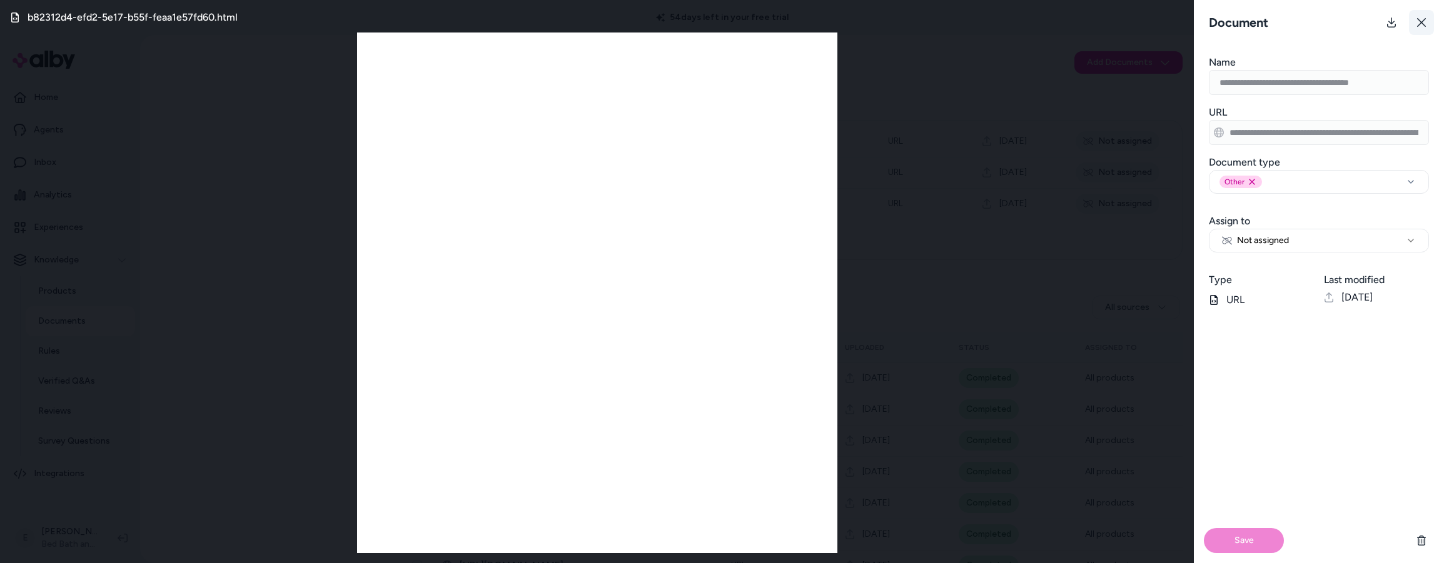
click at [1421, 28] on button at bounding box center [1421, 22] width 25 height 25
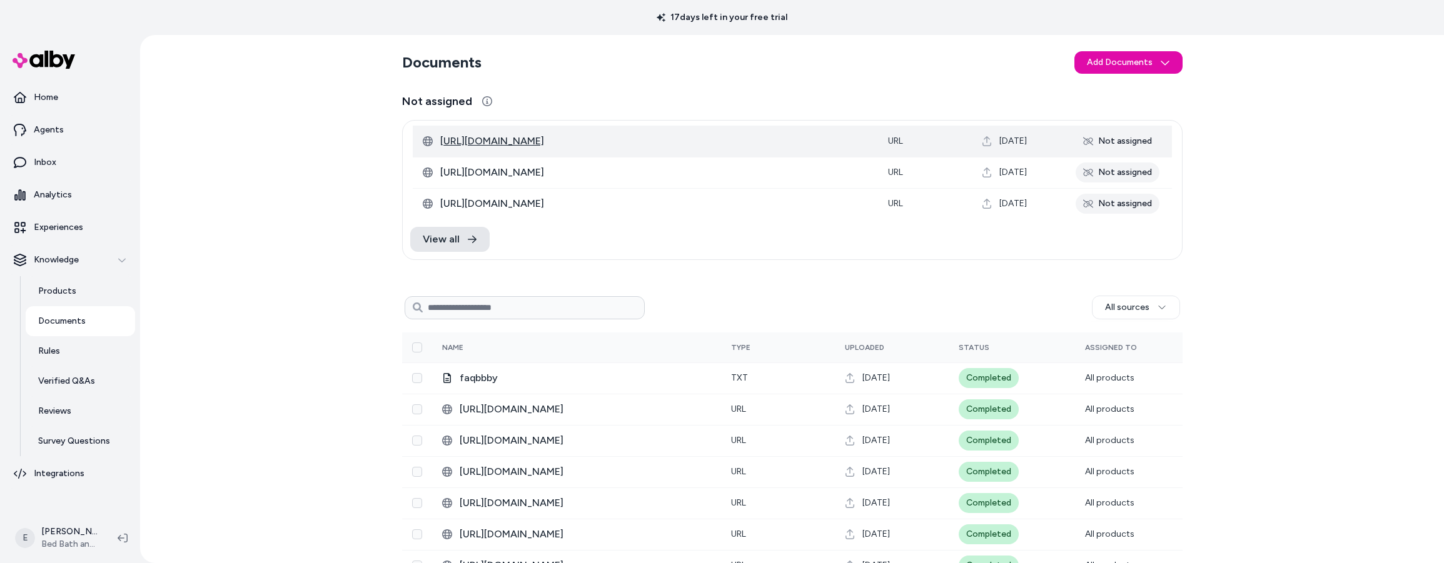
click at [725, 144] on span "[URL][DOMAIN_NAME]" at bounding box center [654, 141] width 428 height 15
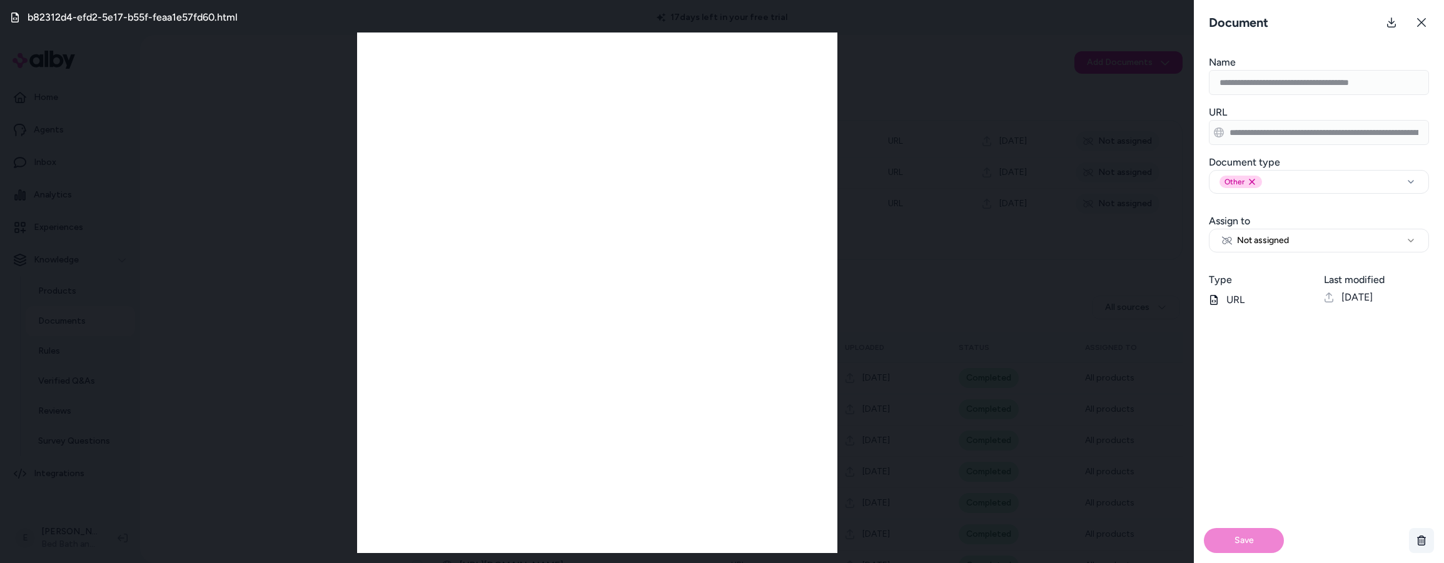
click at [1418, 542] on icon "button" at bounding box center [1421, 541] width 10 height 10
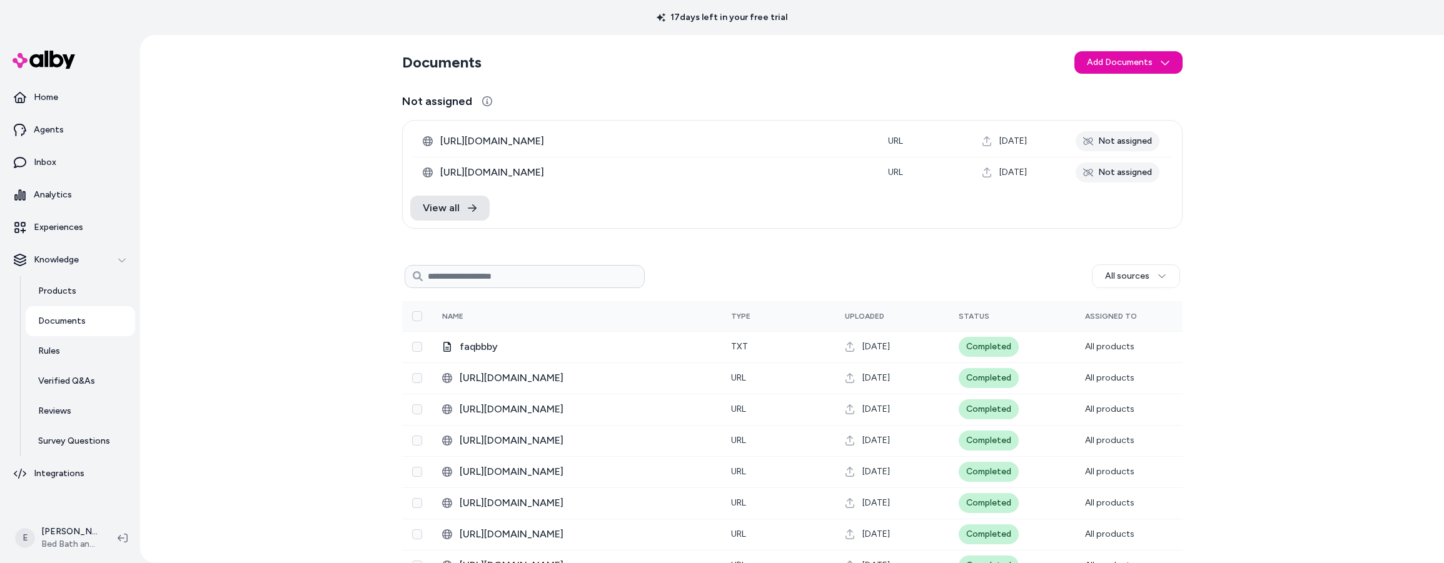
click at [1182, 66] on div "Documents Add Documents Not assigned [URL][DOMAIN_NAME] URL [DATE] Not assigned…" at bounding box center [792, 376] width 800 height 682
click at [1157, 63] on html "17 days left in your free trial Home Agents Inbox Analytics Experiences Knowled…" at bounding box center [722, 281] width 1444 height 563
click at [1149, 108] on span "Import from URL" at bounding box center [1136, 109] width 65 height 13
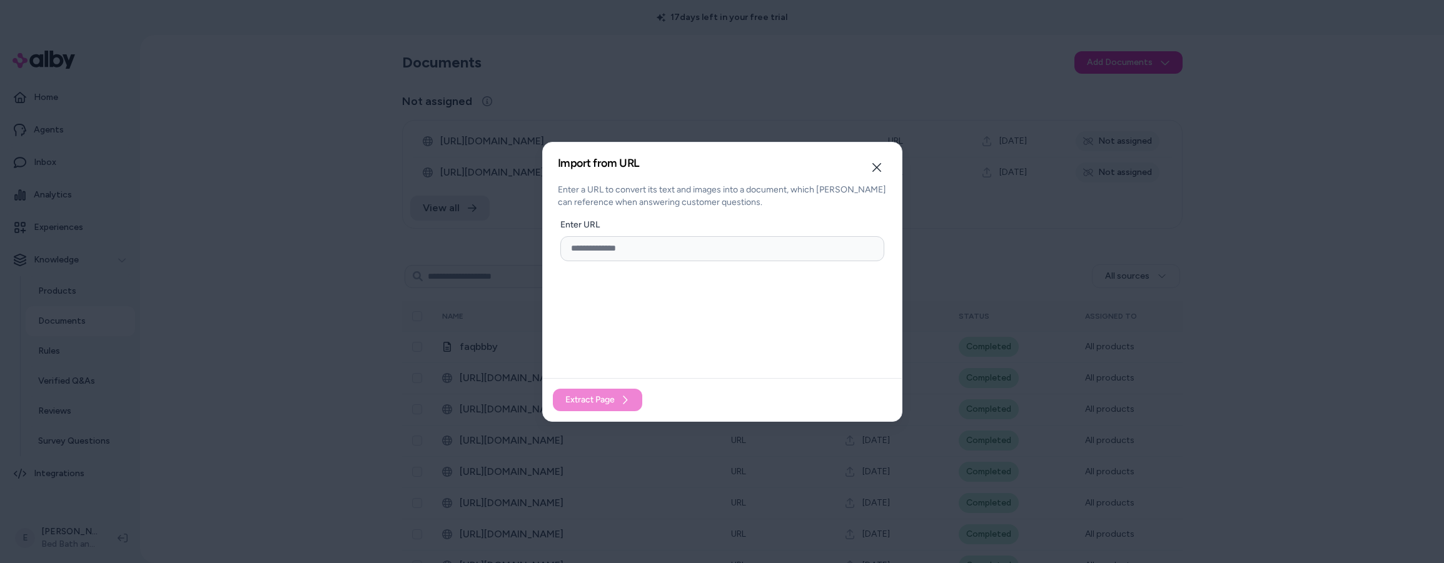
click at [713, 241] on input "url" at bounding box center [722, 248] width 324 height 25
paste input "**********"
type input "**********"
paste input "**********"
type input "**********"
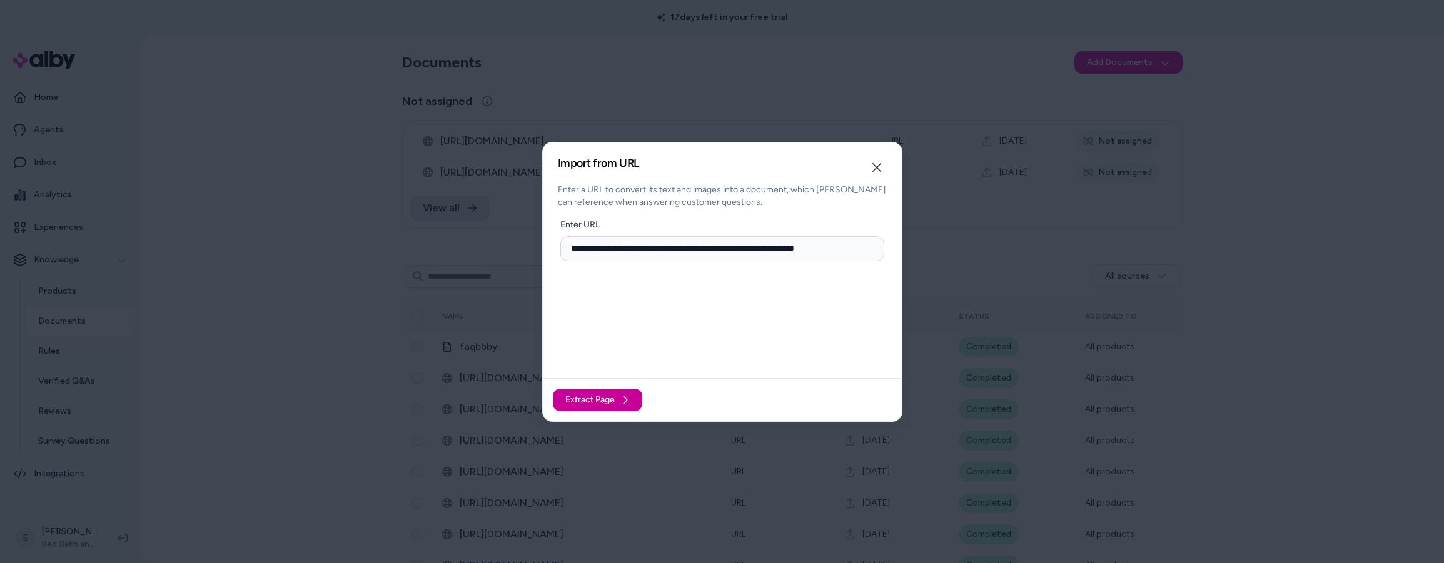
click at [628, 401] on icon at bounding box center [625, 400] width 10 height 10
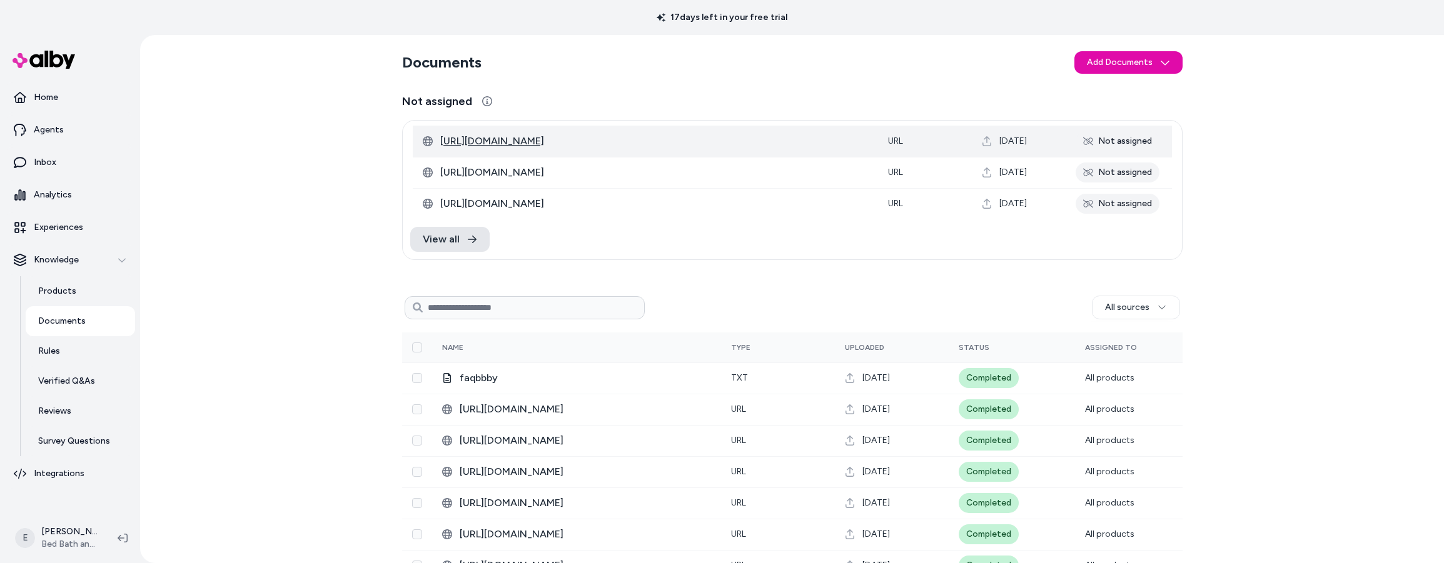
click at [673, 139] on span "[URL][DOMAIN_NAME]" at bounding box center [654, 141] width 428 height 15
click at [715, 142] on span "[URL][DOMAIN_NAME]" at bounding box center [654, 141] width 428 height 15
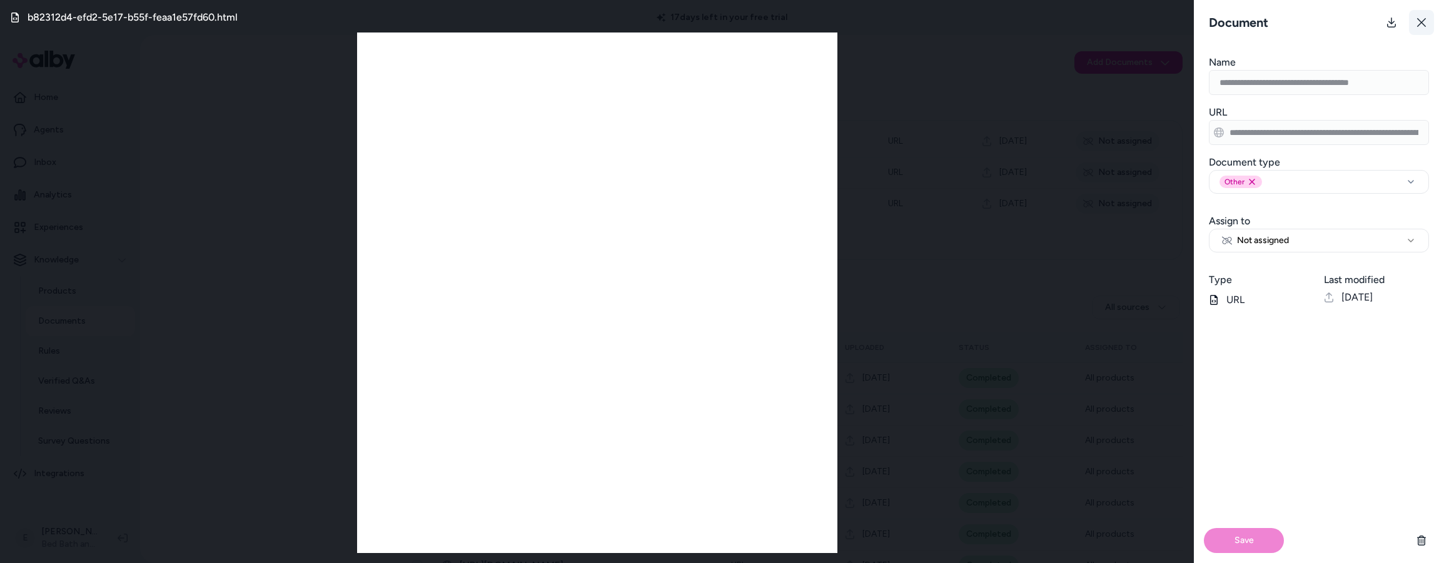
click at [1422, 25] on icon at bounding box center [1421, 23] width 10 height 10
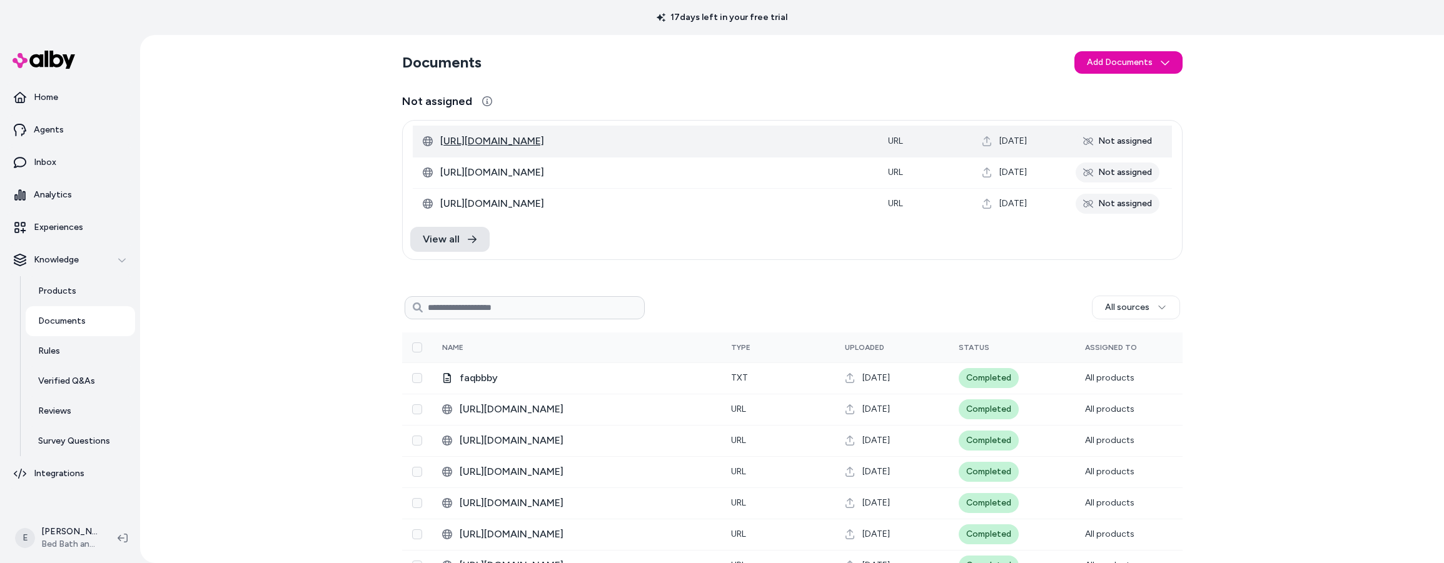
click at [728, 136] on span "[URL][DOMAIN_NAME]" at bounding box center [654, 141] width 428 height 15
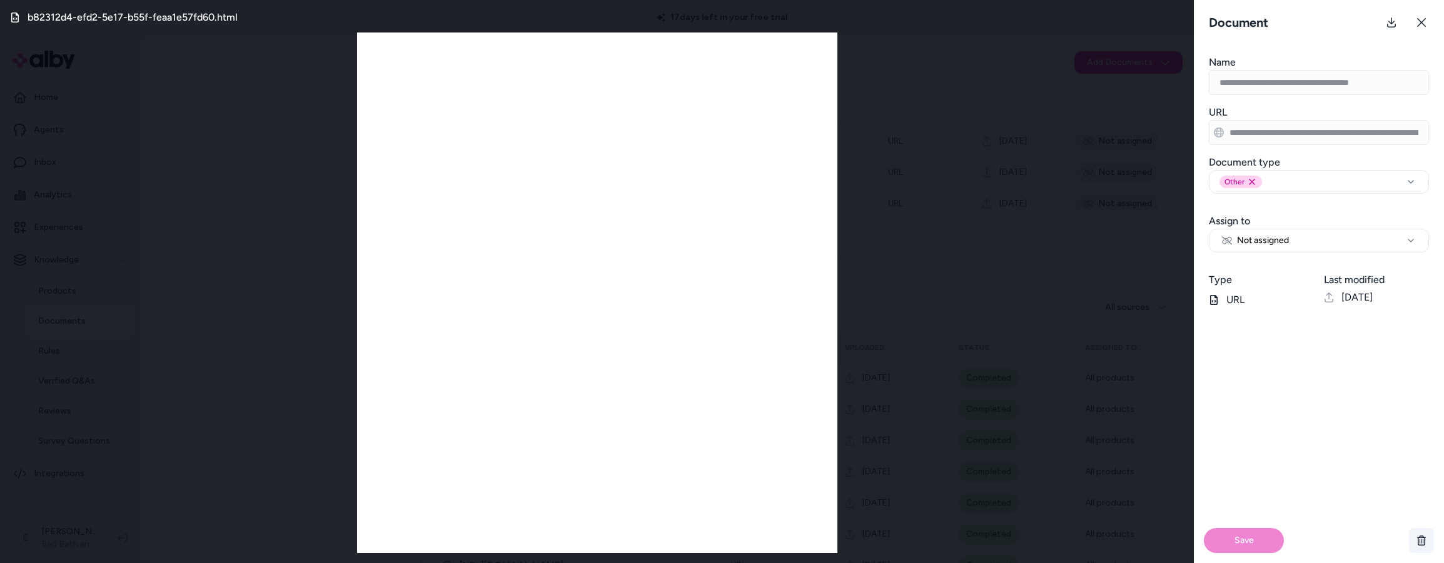
click at [1422, 540] on icon "button" at bounding box center [1421, 541] width 10 height 10
click at [226, 134] on div "b82312d4-efd2-5e17-b55f-feaa1e57fd60.html" at bounding box center [597, 281] width 1194 height 563
click at [239, 162] on div "b82312d4-efd2-5e17-b55f-feaa1e57fd60.html" at bounding box center [597, 281] width 1194 height 563
click at [1415, 25] on button at bounding box center [1421, 22] width 25 height 25
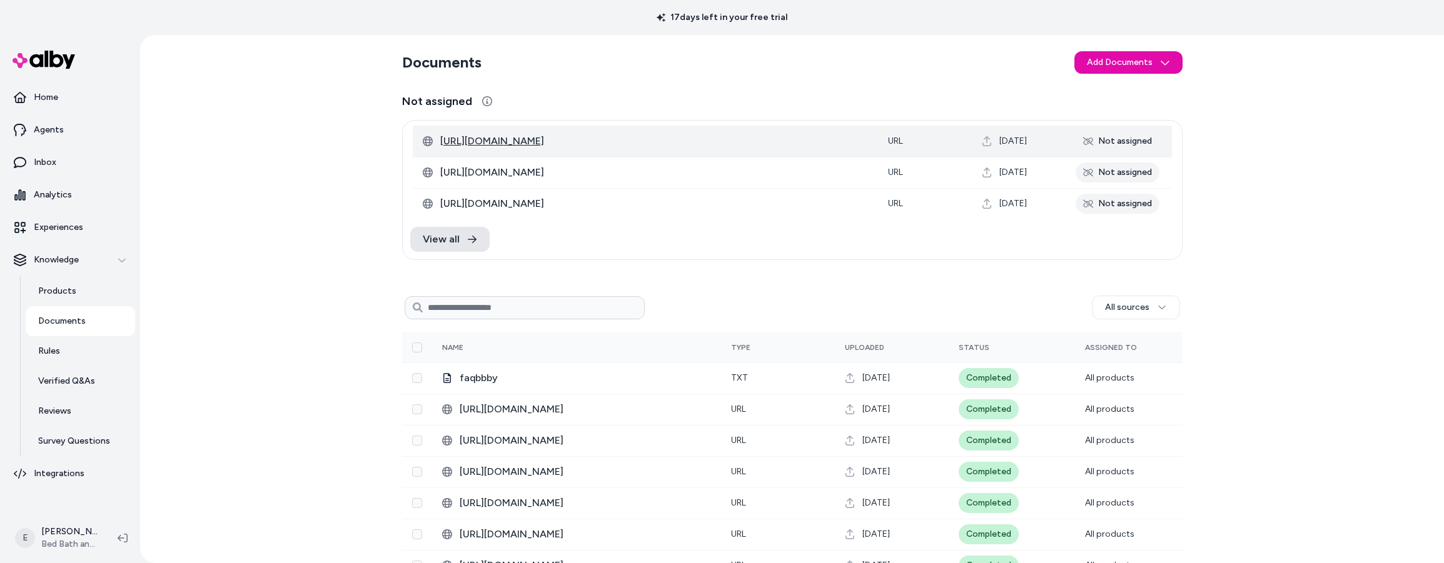
click at [815, 136] on span "[URL][DOMAIN_NAME]" at bounding box center [654, 141] width 428 height 15
click at [695, 139] on span "[URL][DOMAIN_NAME]" at bounding box center [654, 141] width 428 height 15
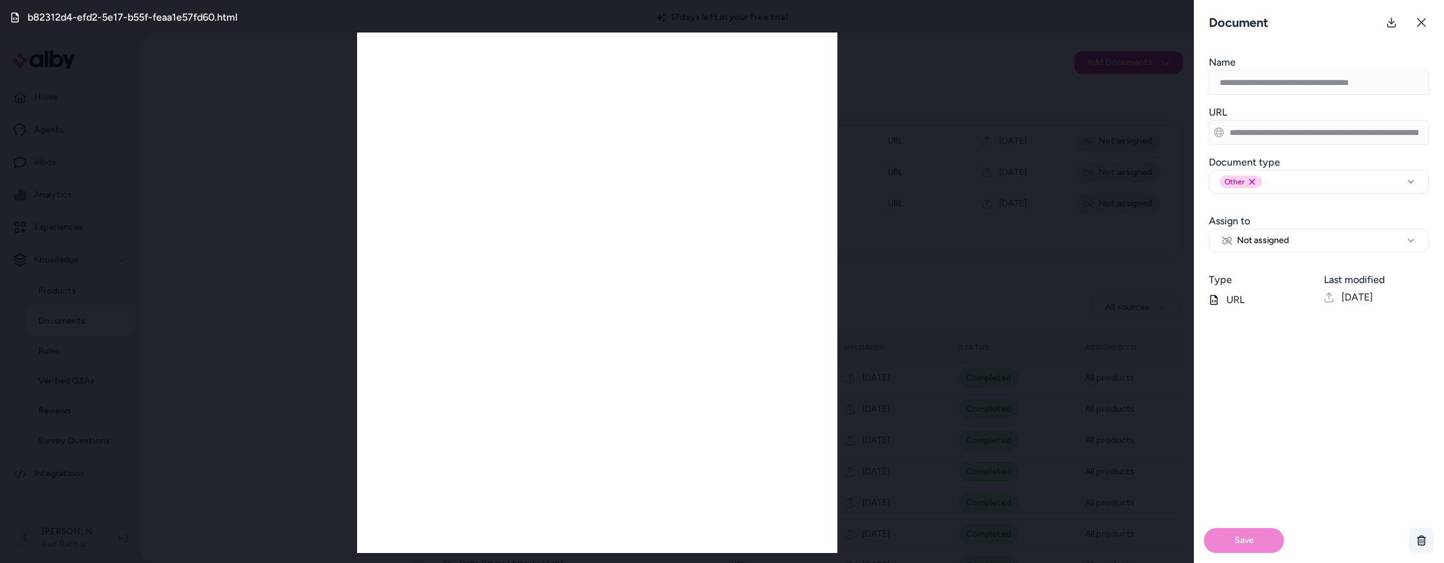
click at [1424, 540] on icon "button" at bounding box center [1421, 541] width 10 height 10
click at [1417, 541] on icon "button" at bounding box center [1421, 541] width 10 height 10
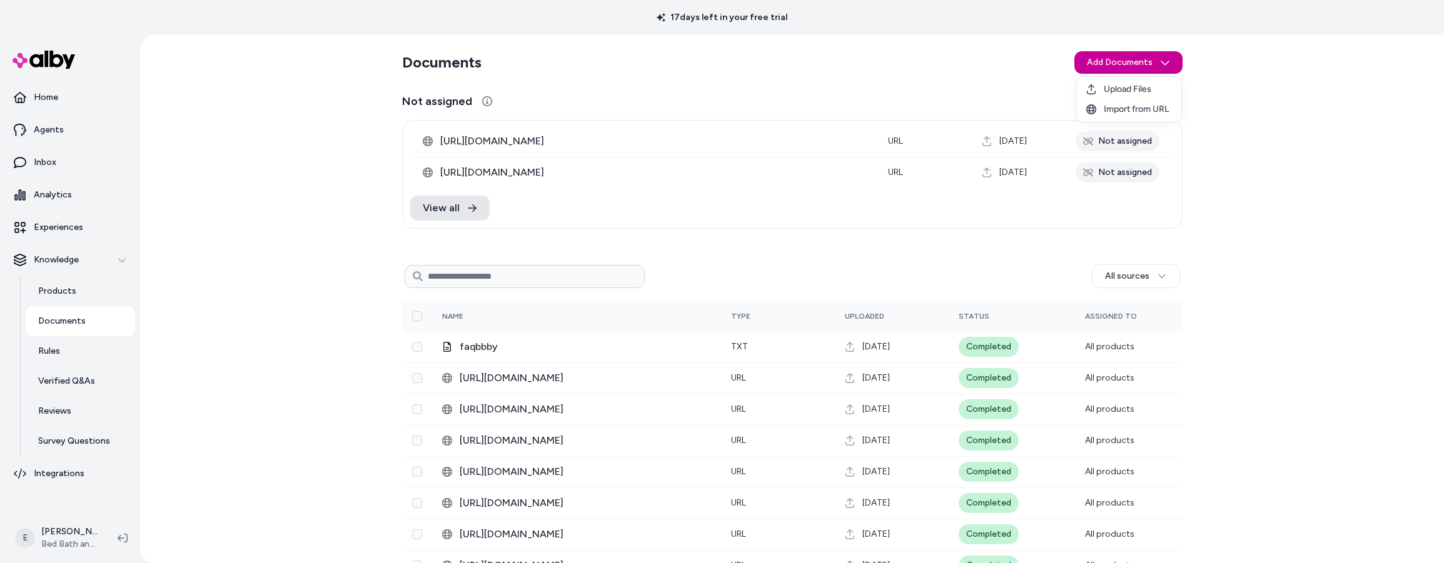
click at [1093, 62] on html "17 days left in your free trial Home Agents Inbox Analytics Experiences Knowled…" at bounding box center [722, 281] width 1444 height 563
click at [1117, 104] on span "Import from URL" at bounding box center [1136, 109] width 65 height 13
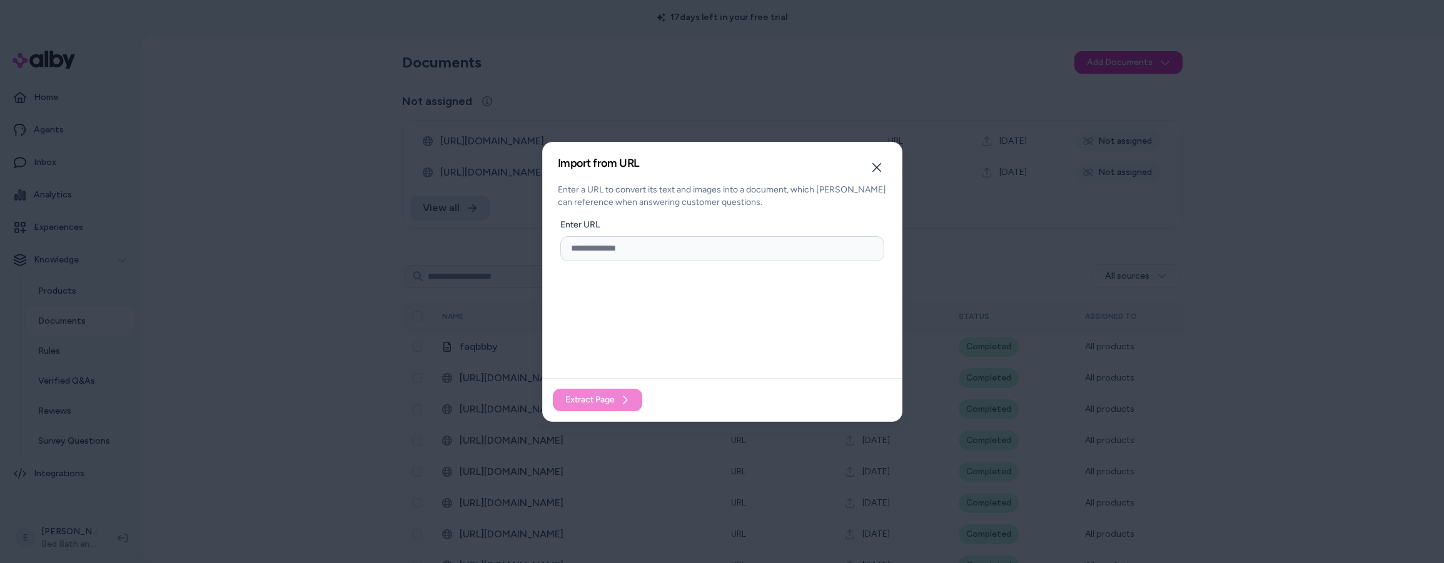
click at [635, 241] on input "url" at bounding box center [722, 248] width 324 height 25
paste input "**********"
type input "**********"
click at [608, 407] on button "Extract Page" at bounding box center [597, 400] width 89 height 23
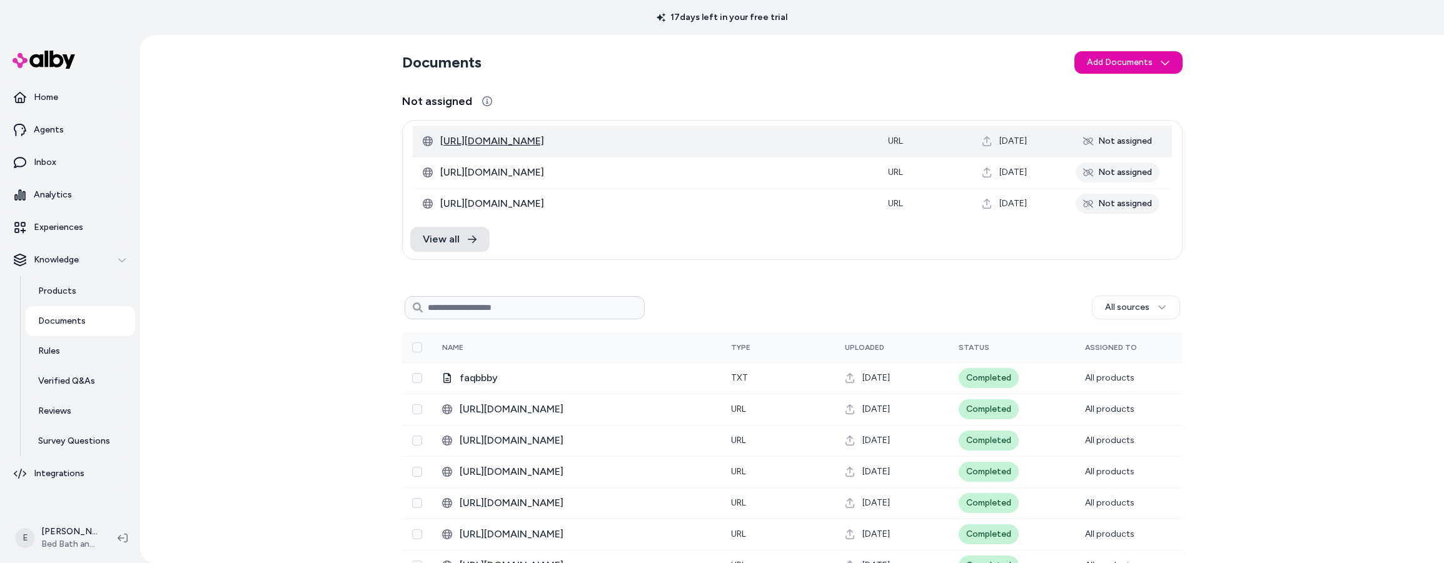
click at [733, 138] on span "[URL][DOMAIN_NAME]" at bounding box center [654, 141] width 428 height 15
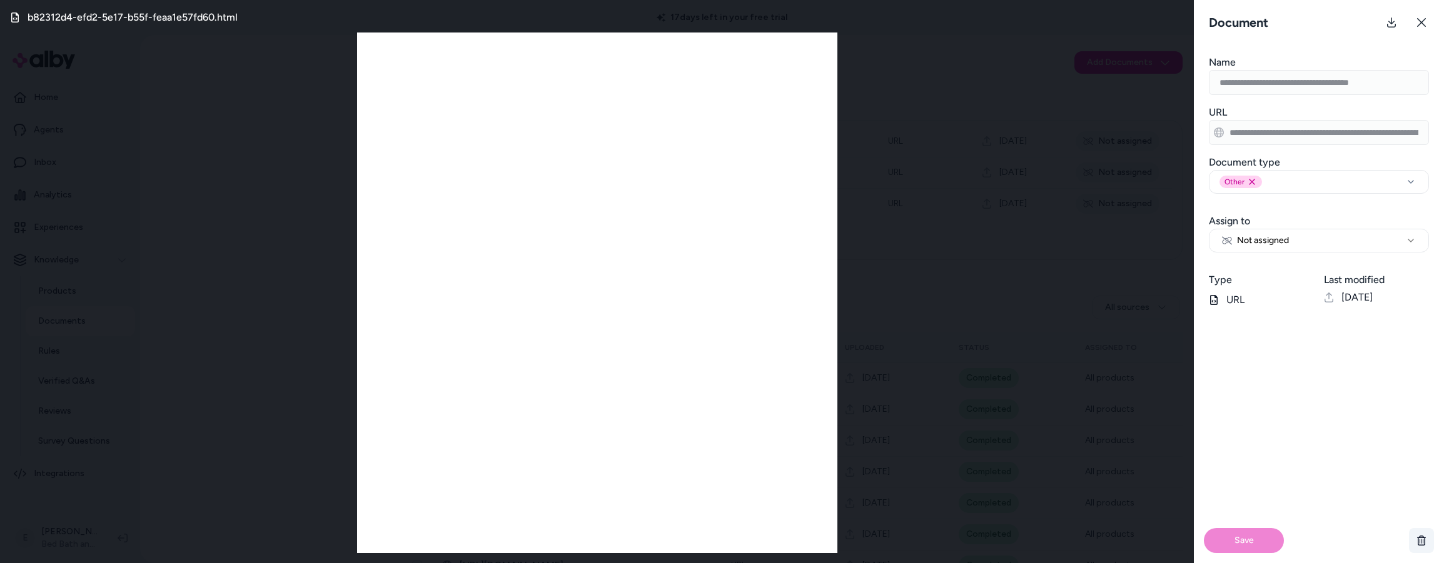
click at [1417, 545] on icon "button" at bounding box center [1421, 541] width 9 height 10
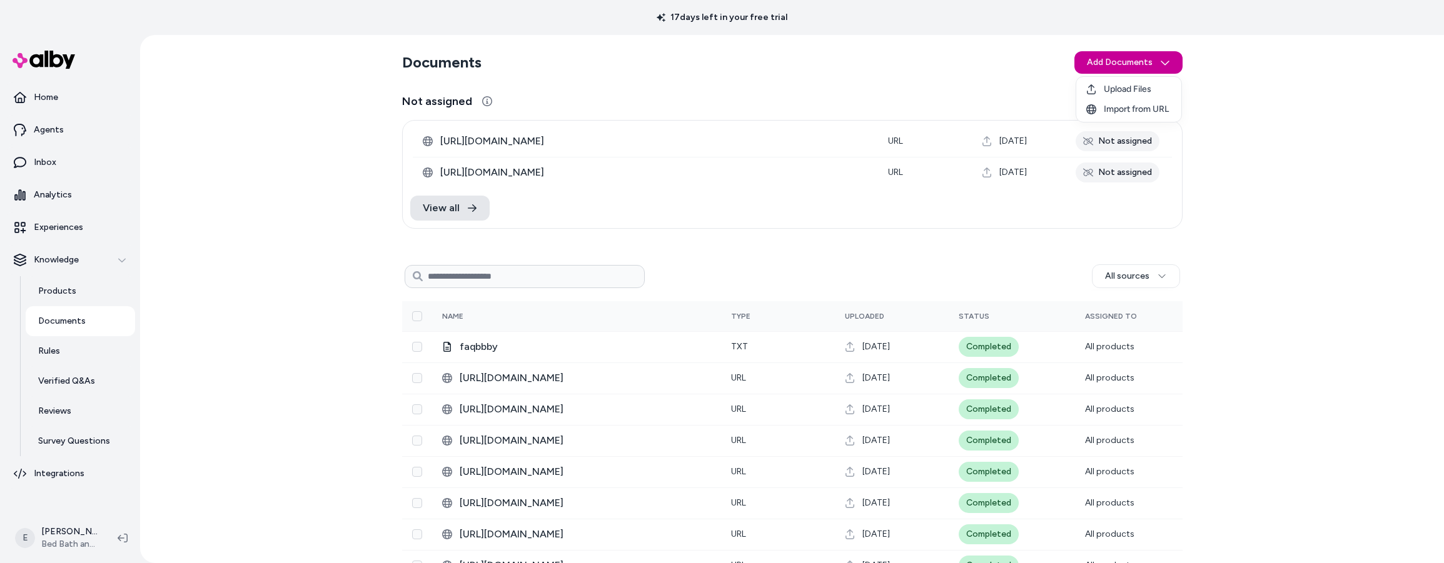
click at [1116, 68] on html "17 days left in your free trial Home Agents Inbox Analytics Experiences Knowled…" at bounding box center [722, 281] width 1444 height 563
click at [1113, 109] on span "Import from URL" at bounding box center [1136, 109] width 65 height 13
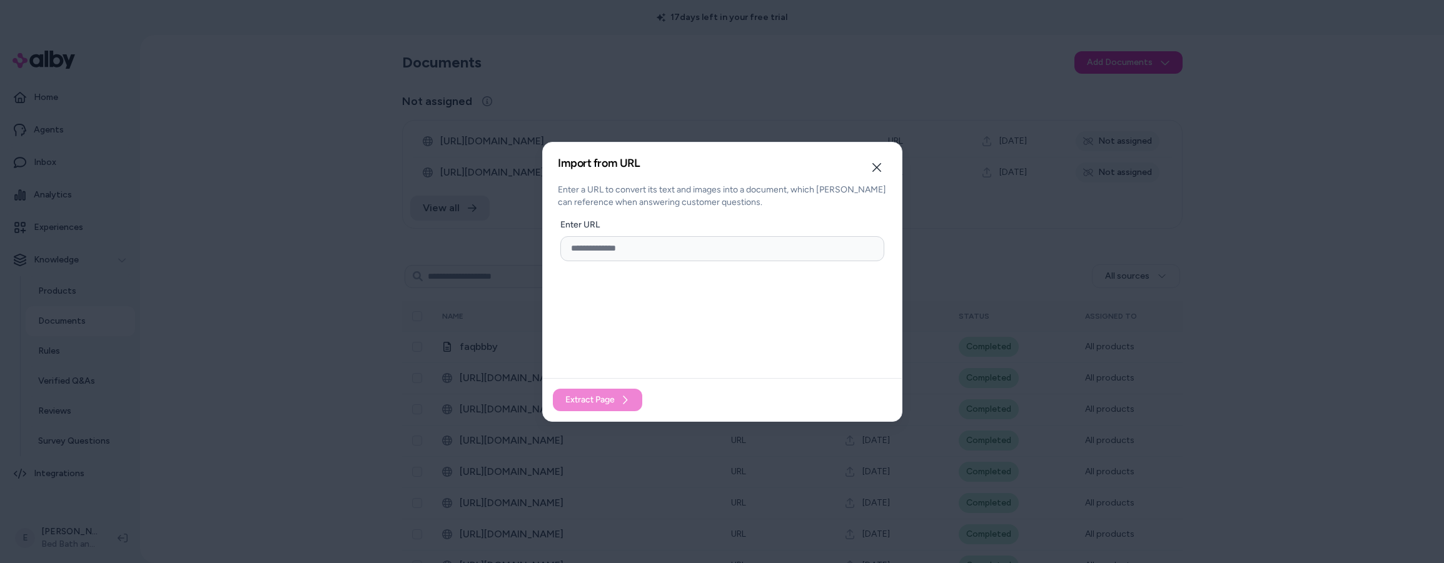
click at [722, 244] on input "url" at bounding box center [722, 248] width 324 height 25
paste input "**********"
type input "**********"
click at [623, 403] on icon at bounding box center [625, 400] width 10 height 10
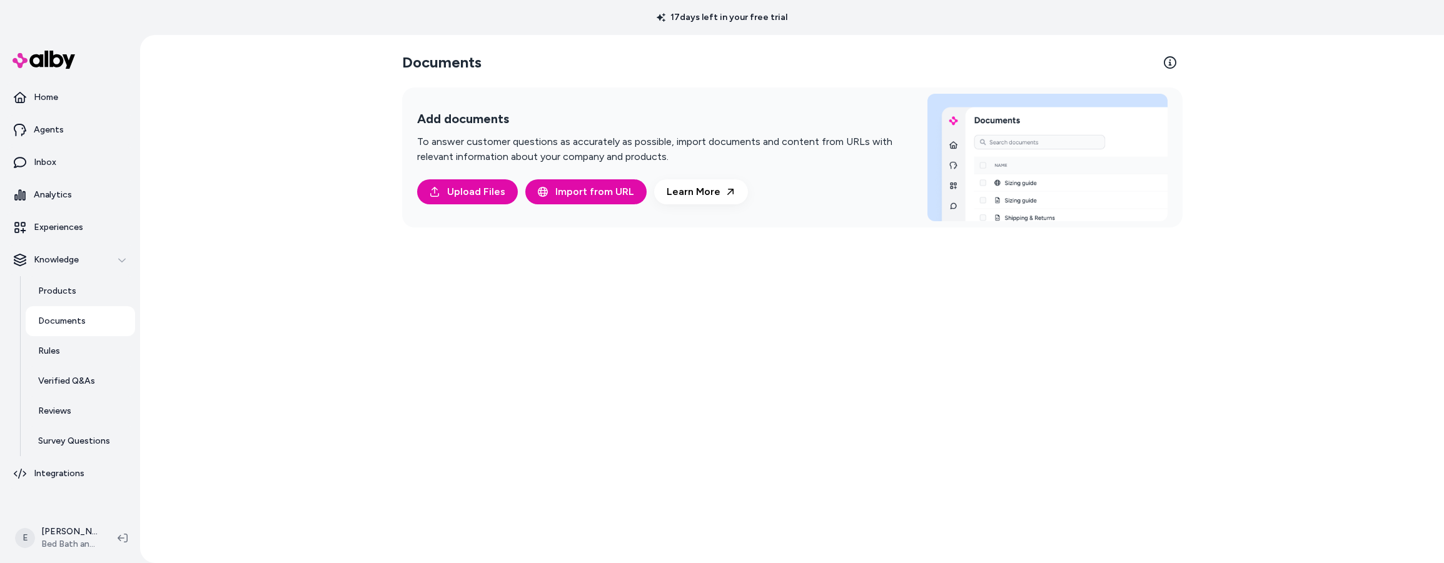
click at [71, 318] on p "Documents" at bounding box center [62, 321] width 48 height 13
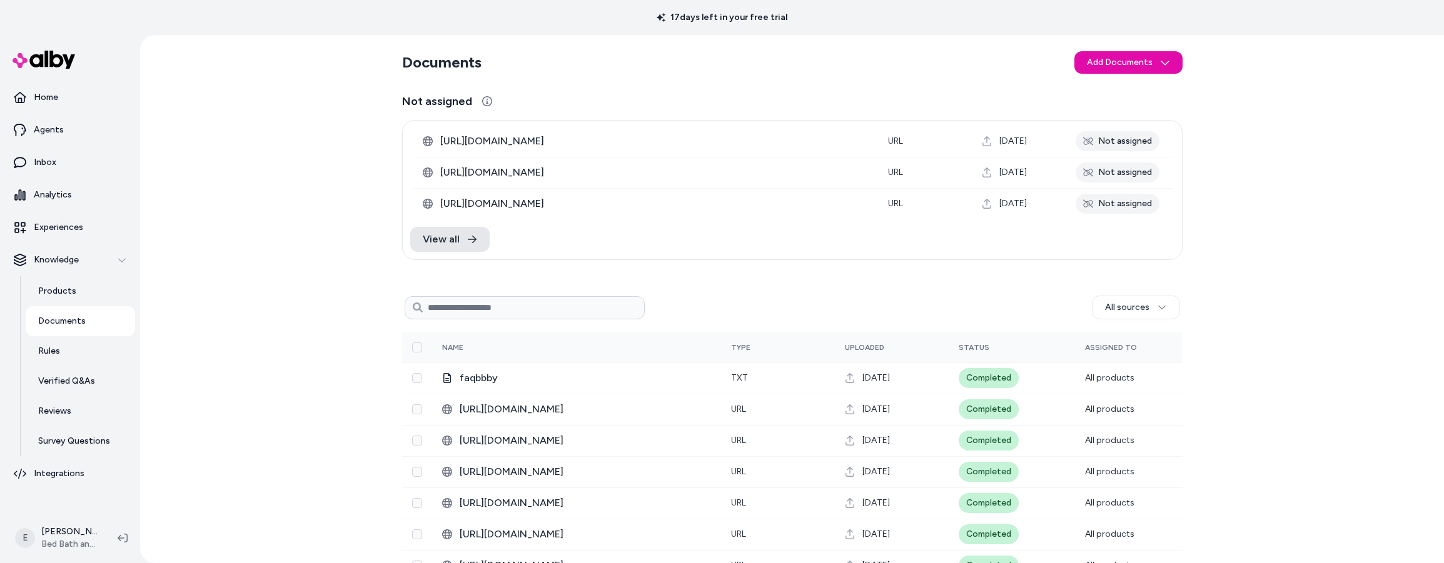
click at [655, 143] on span "[URL][DOMAIN_NAME]" at bounding box center [654, 141] width 428 height 15
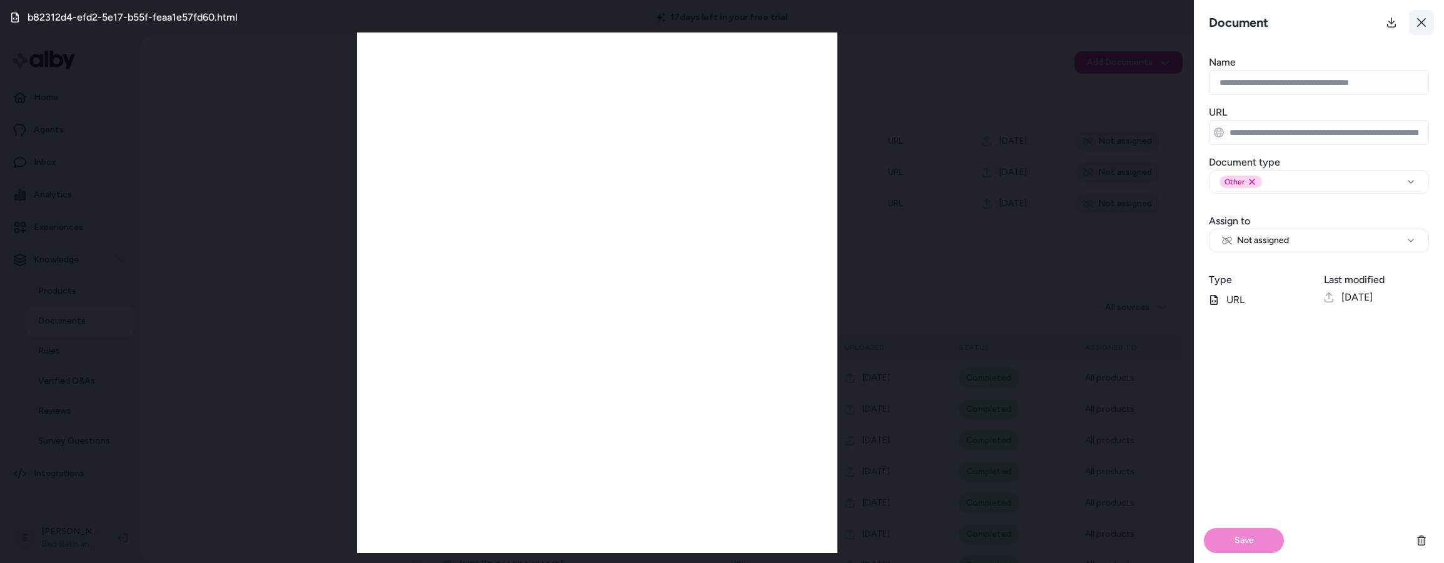
click at [1421, 21] on icon at bounding box center [1421, 23] width 10 height 10
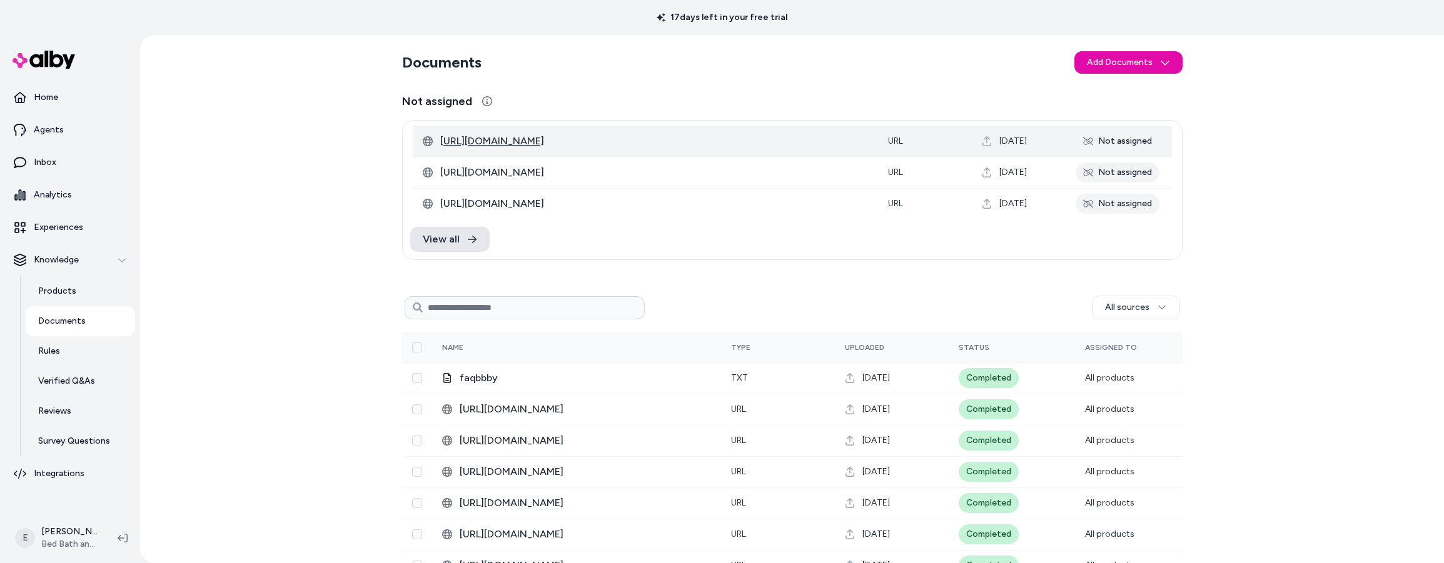
click at [724, 142] on span "[URL][DOMAIN_NAME]" at bounding box center [654, 141] width 428 height 15
click at [503, 307] on input at bounding box center [525, 307] width 240 height 23
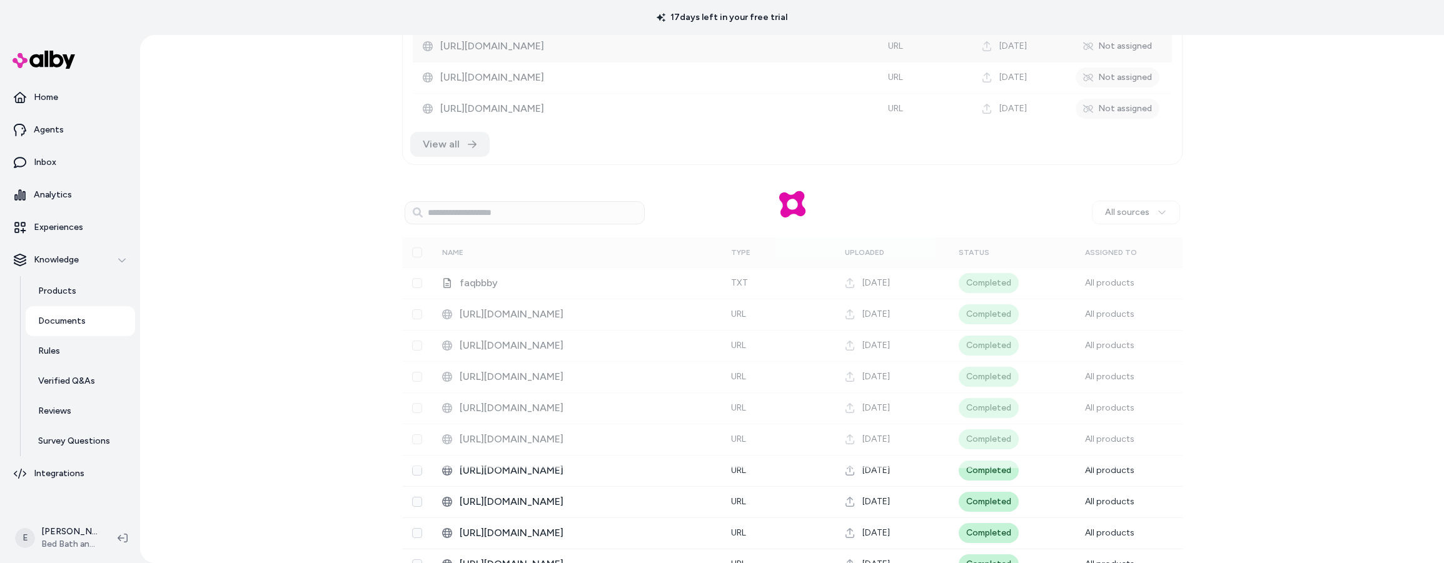
scroll to position [99, 0]
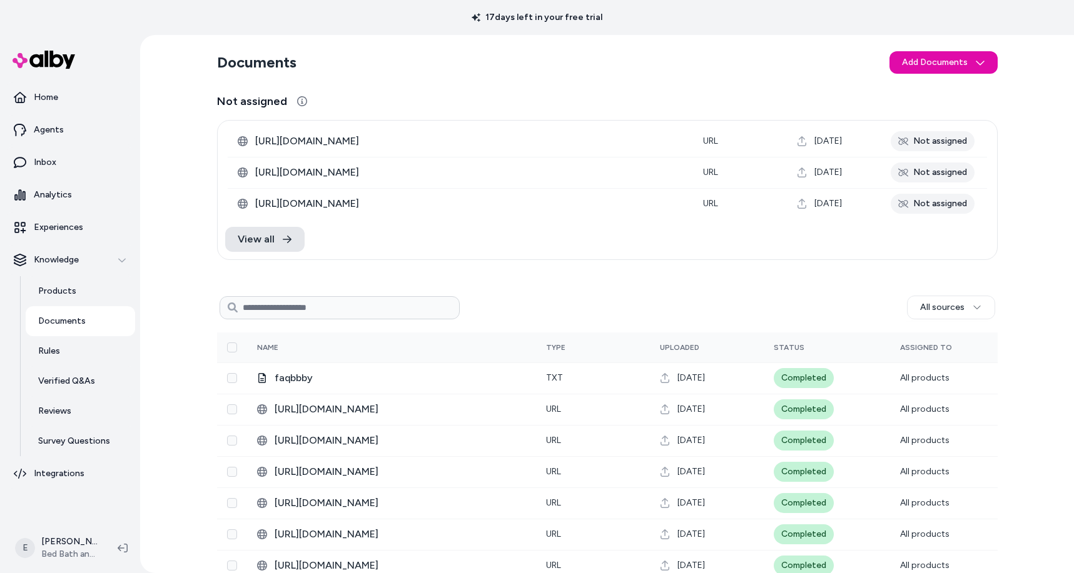
click at [303, 306] on input at bounding box center [339, 307] width 240 height 23
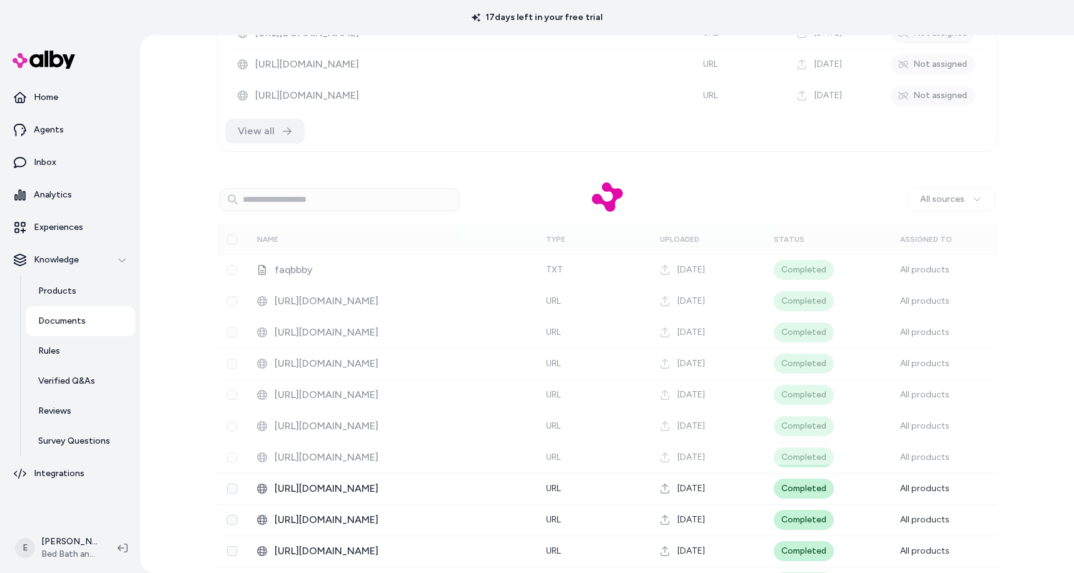
scroll to position [184, 0]
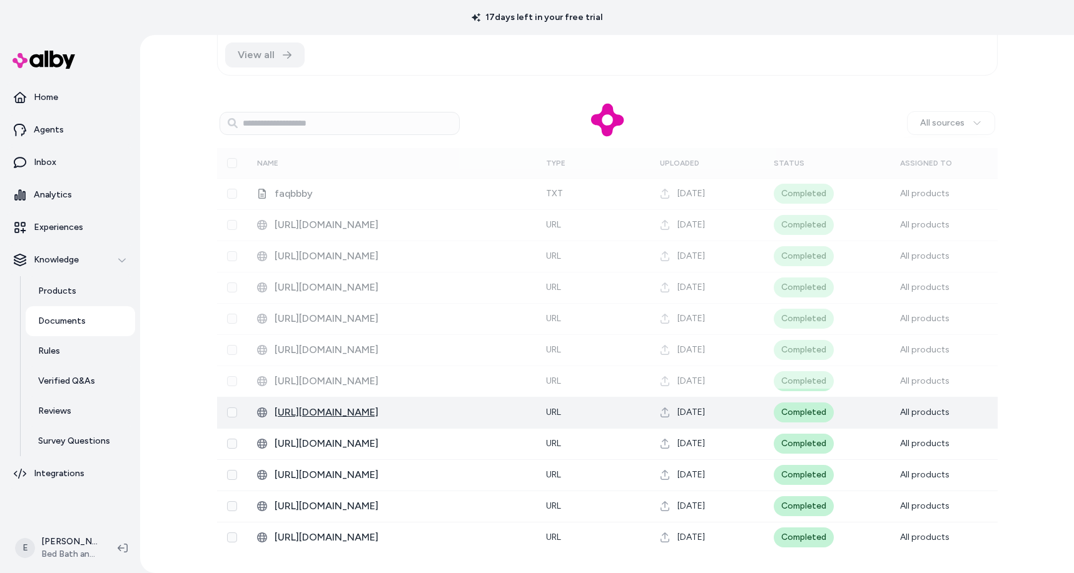
click at [392, 415] on span "[URL][DOMAIN_NAME]" at bounding box center [399, 412] width 251 height 15
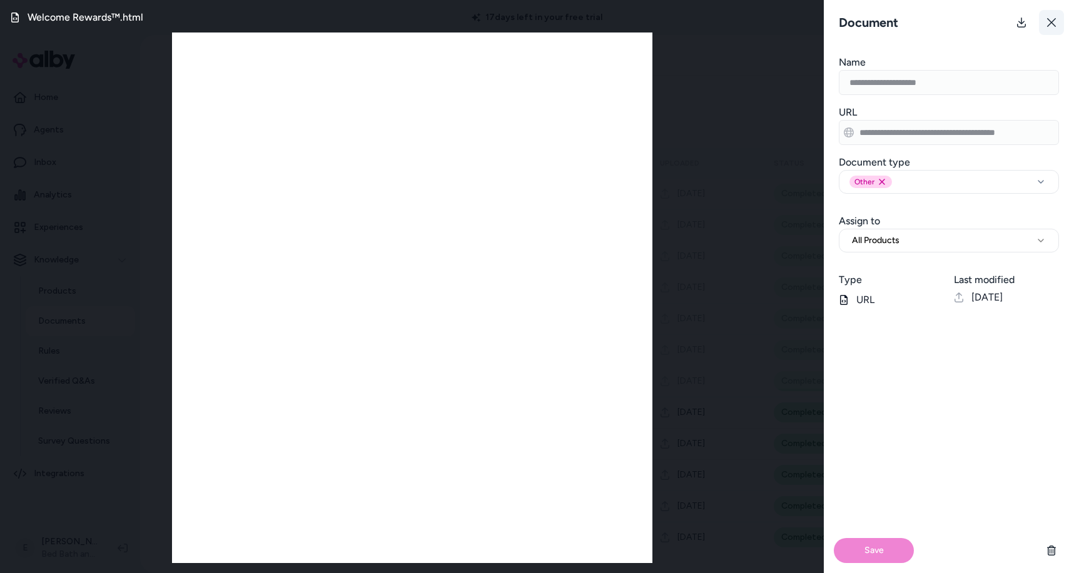
click at [1050, 18] on icon at bounding box center [1051, 23] width 10 height 10
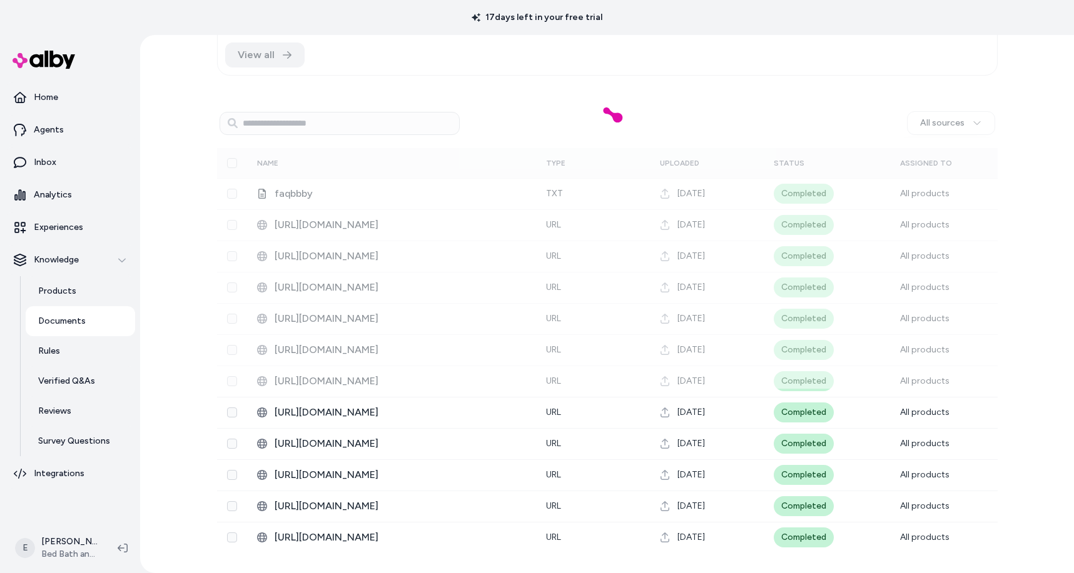
click at [349, 116] on div at bounding box center [607, 120] width 934 height 538
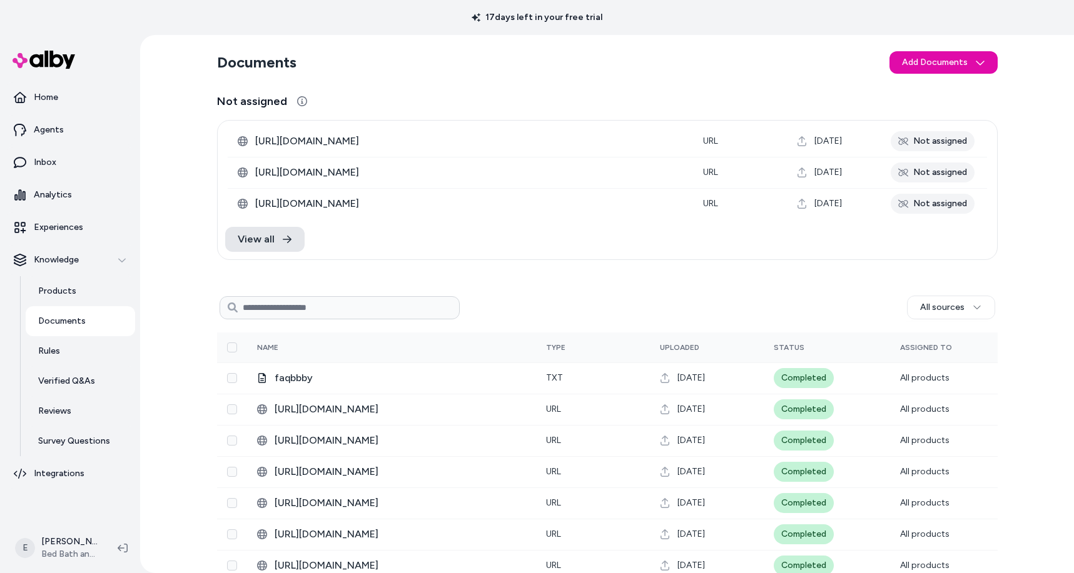
click at [305, 306] on input at bounding box center [339, 307] width 240 height 23
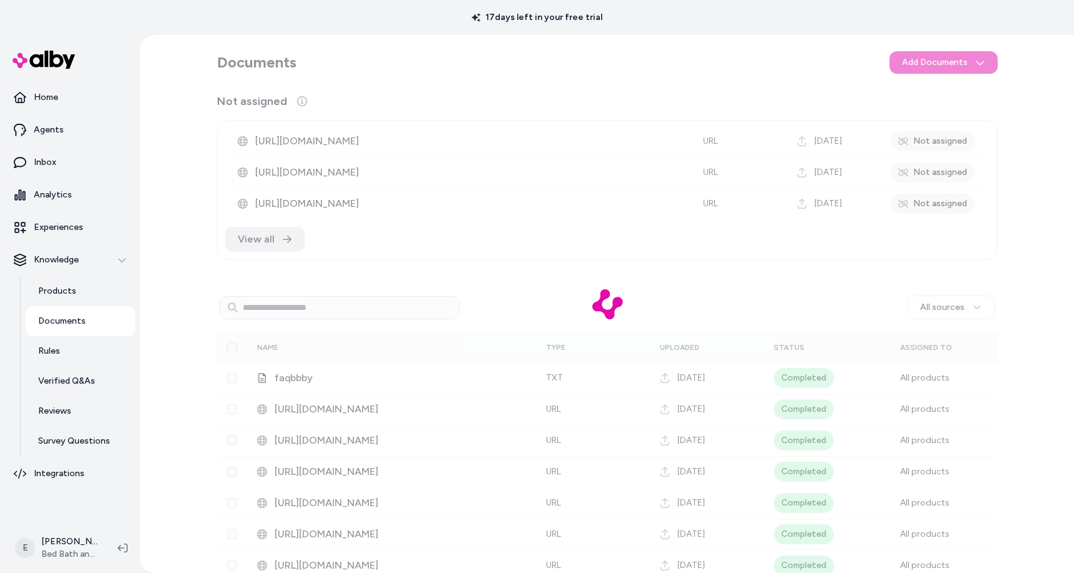
scroll to position [11, 0]
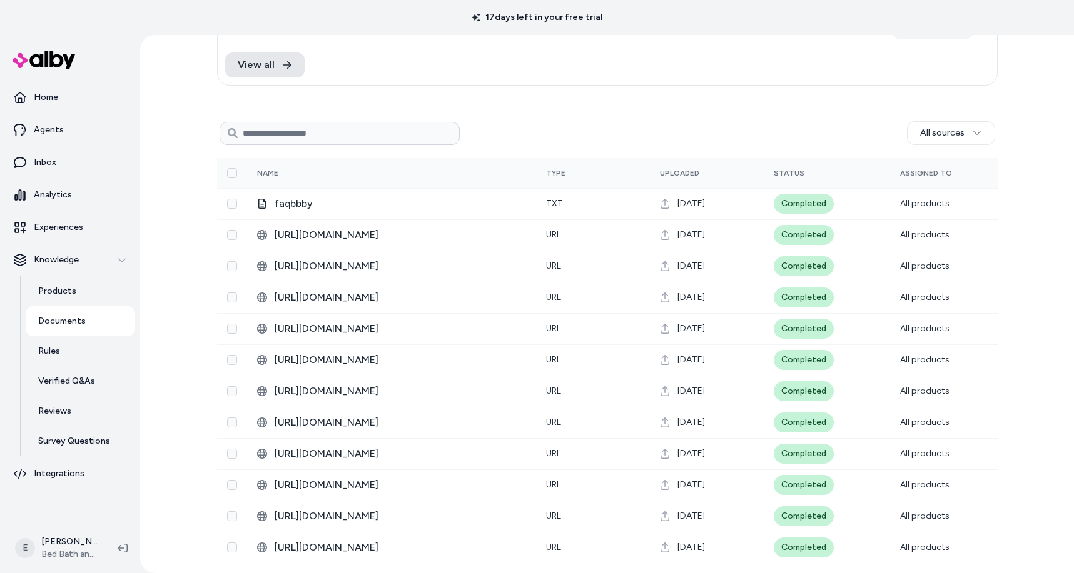
scroll to position [35, 0]
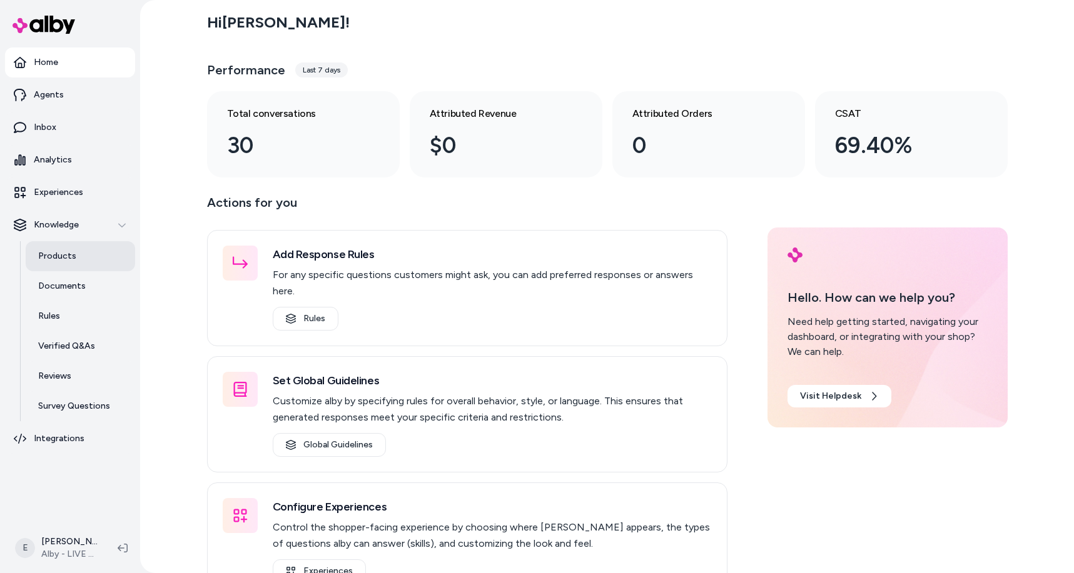
click at [74, 254] on link "Products" at bounding box center [80, 256] width 109 height 30
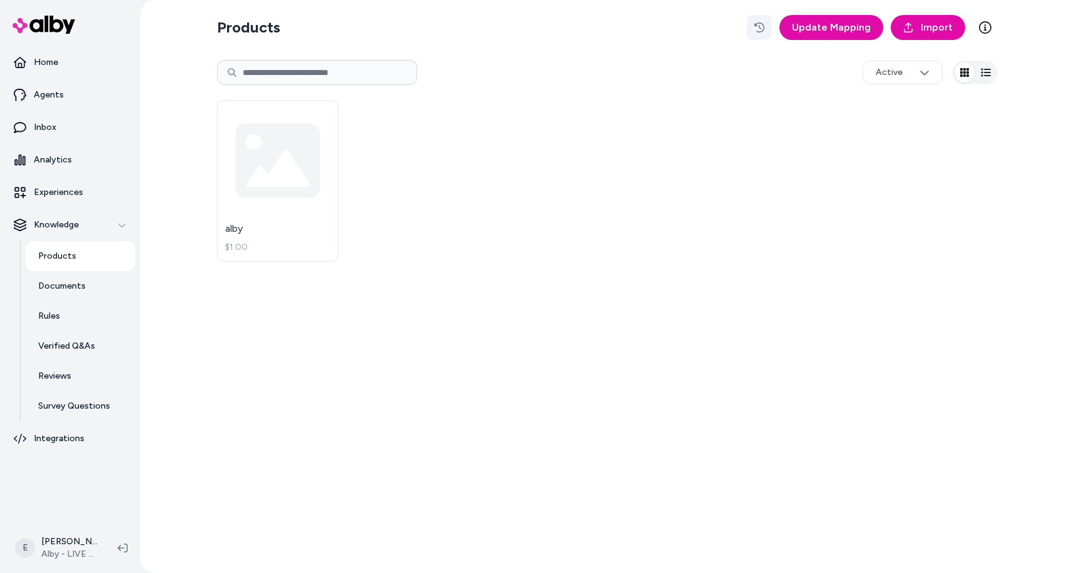
click at [761, 28] on icon "button" at bounding box center [759, 28] width 10 height 10
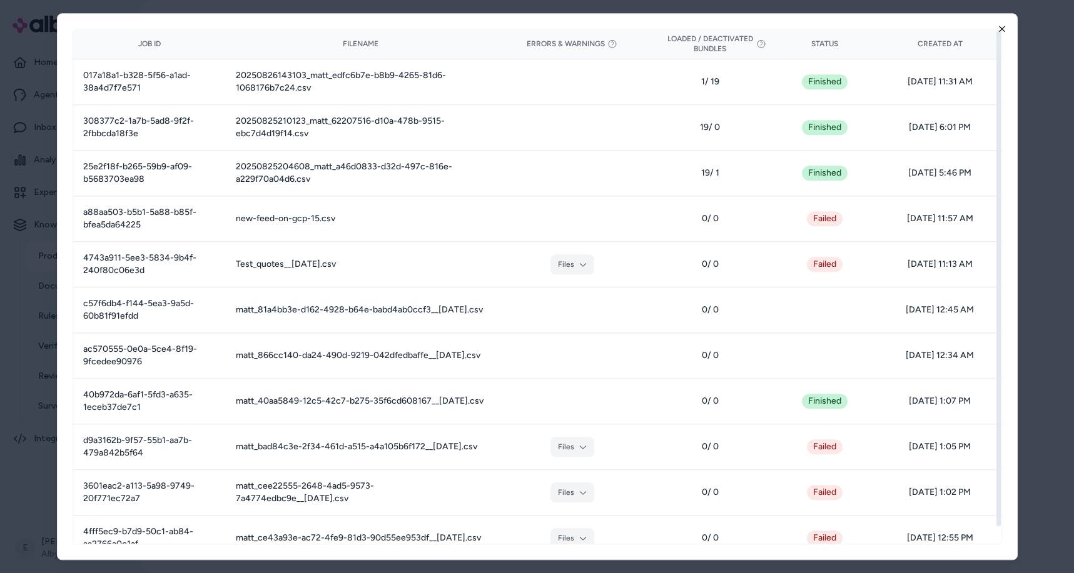
click at [1005, 28] on icon "button" at bounding box center [1002, 29] width 10 height 10
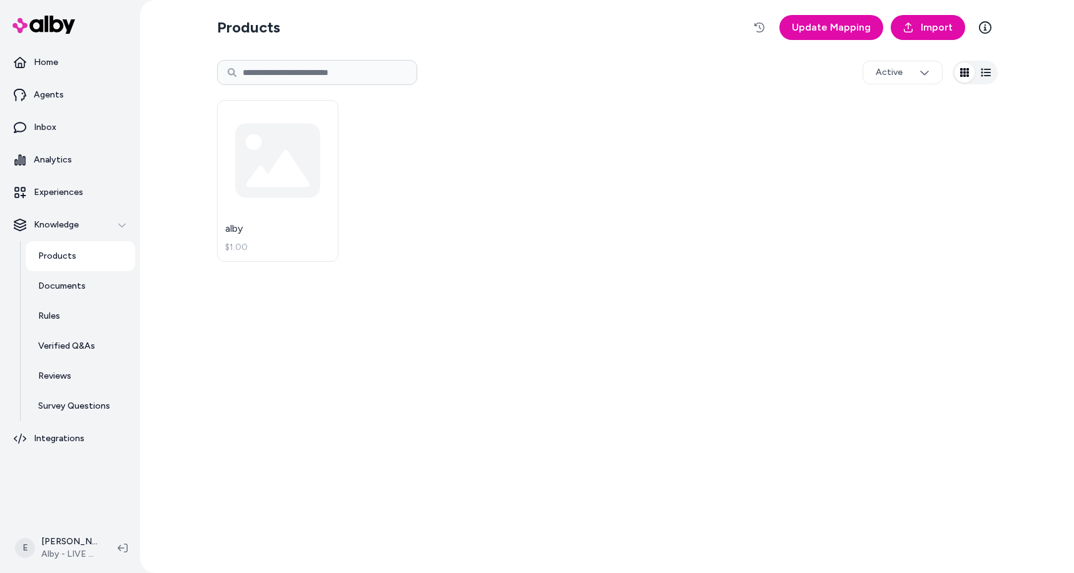
click at [83, 259] on link "Products" at bounding box center [80, 256] width 109 height 30
click at [274, 73] on input at bounding box center [317, 72] width 200 height 25
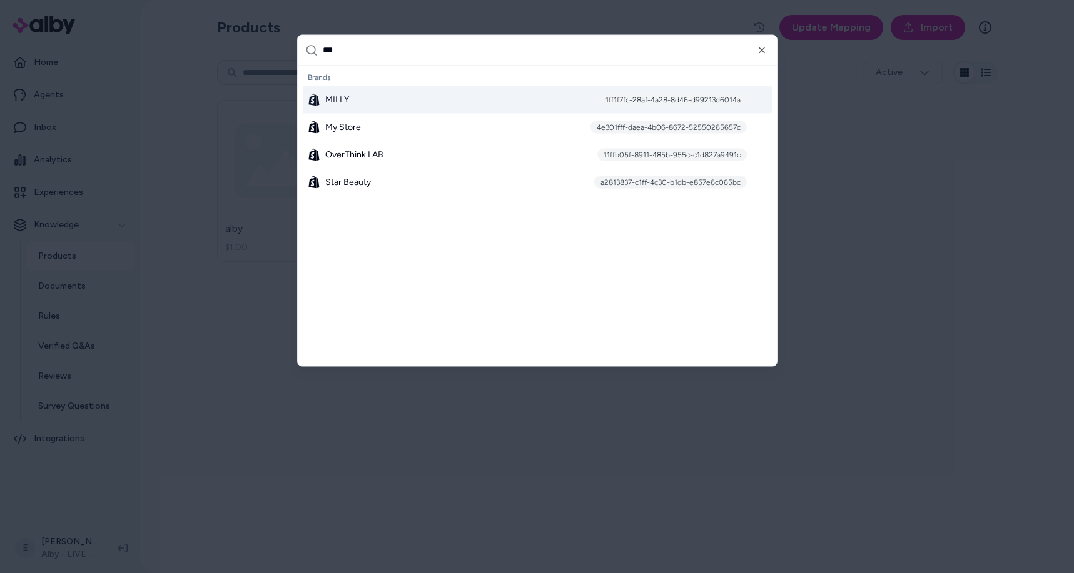
type input "****"
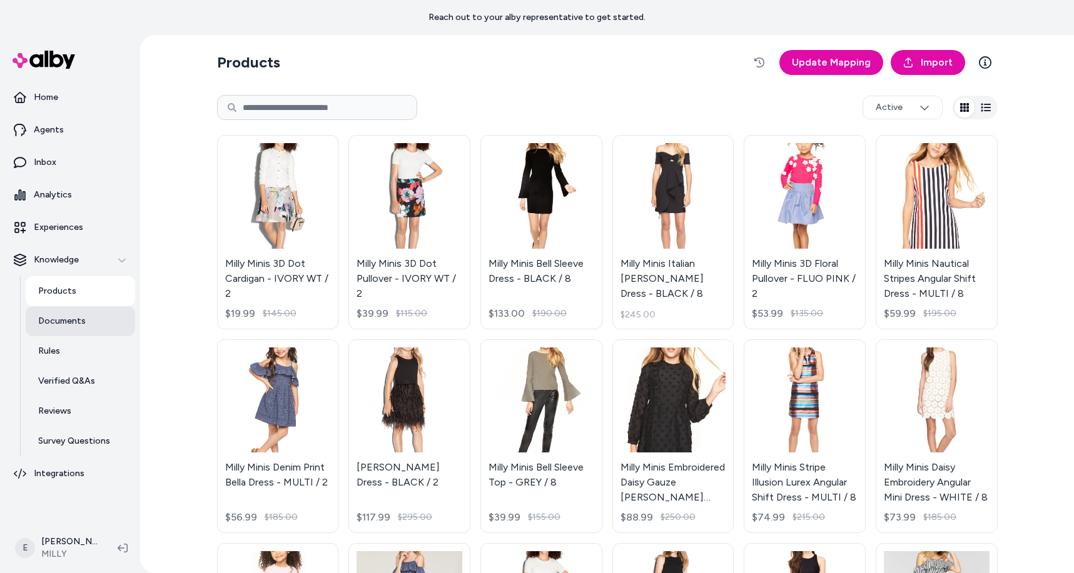
click at [76, 330] on link "Documents" at bounding box center [80, 321] width 109 height 30
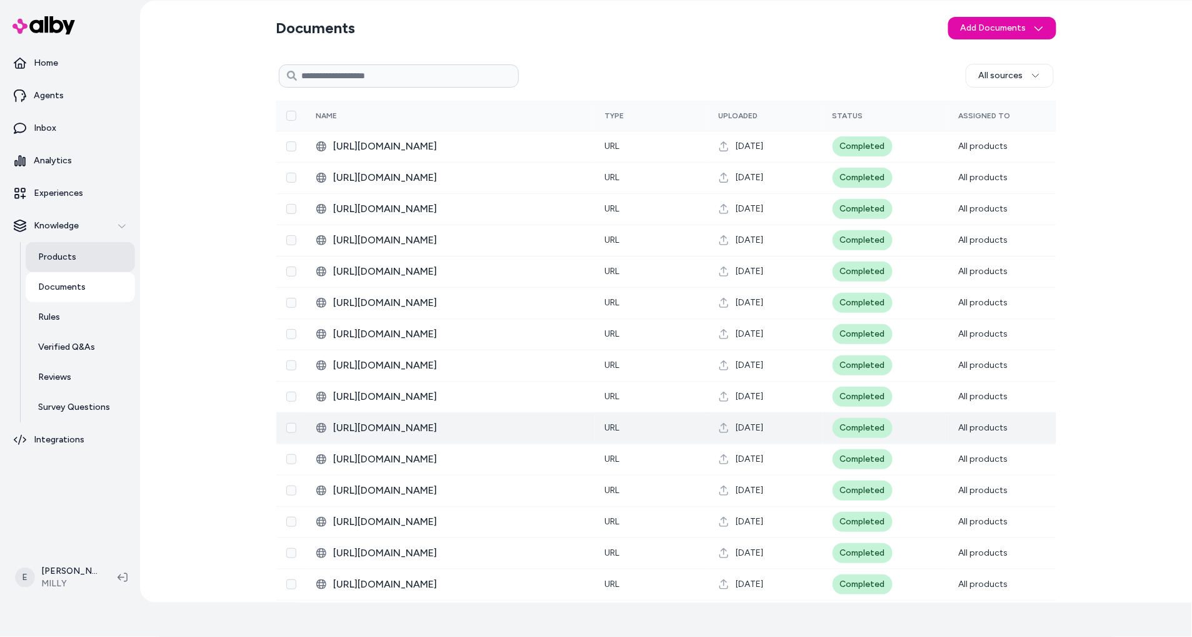
click at [86, 264] on link "Products" at bounding box center [80, 257] width 109 height 30
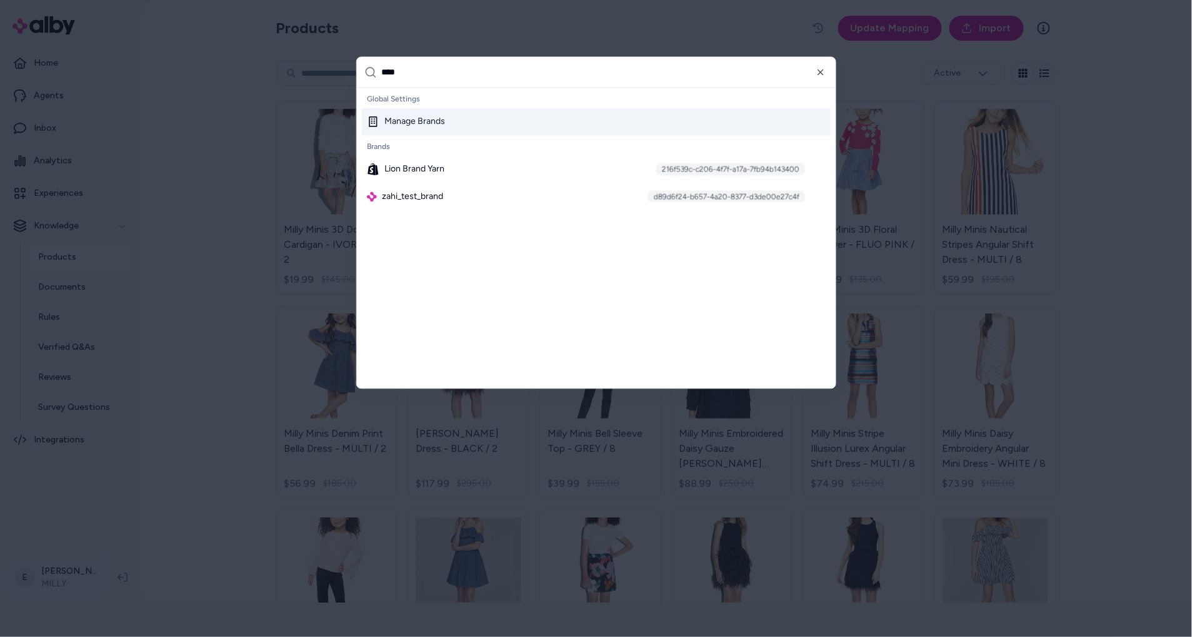
type input "*****"
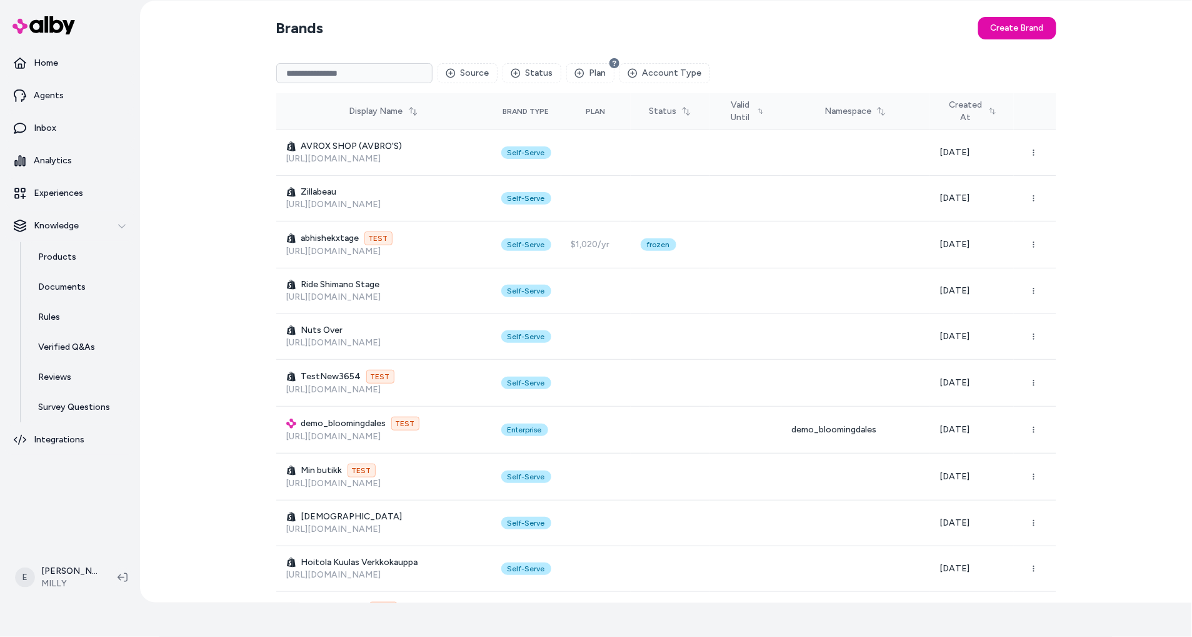
click at [331, 68] on input at bounding box center [354, 73] width 156 height 20
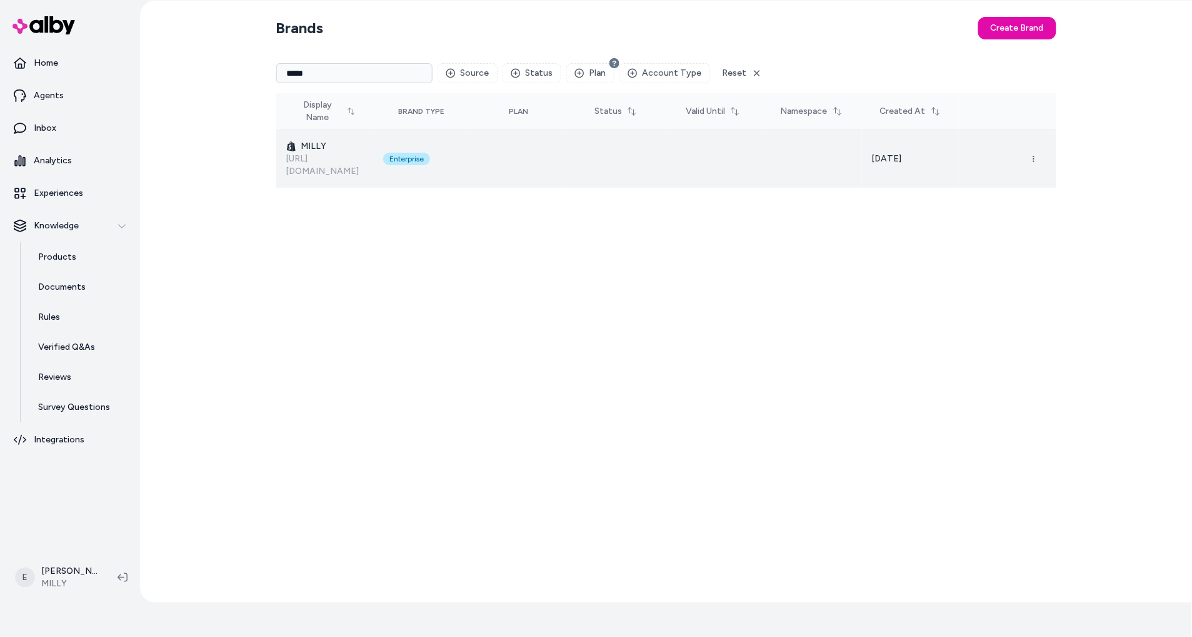
type input "*****"
drag, startPoint x: 382, startPoint y: 154, endPoint x: 301, endPoint y: 144, distance: 81.9
click at [301, 144] on td "MILLY [URL][DOMAIN_NAME]" at bounding box center [324, 159] width 97 height 58
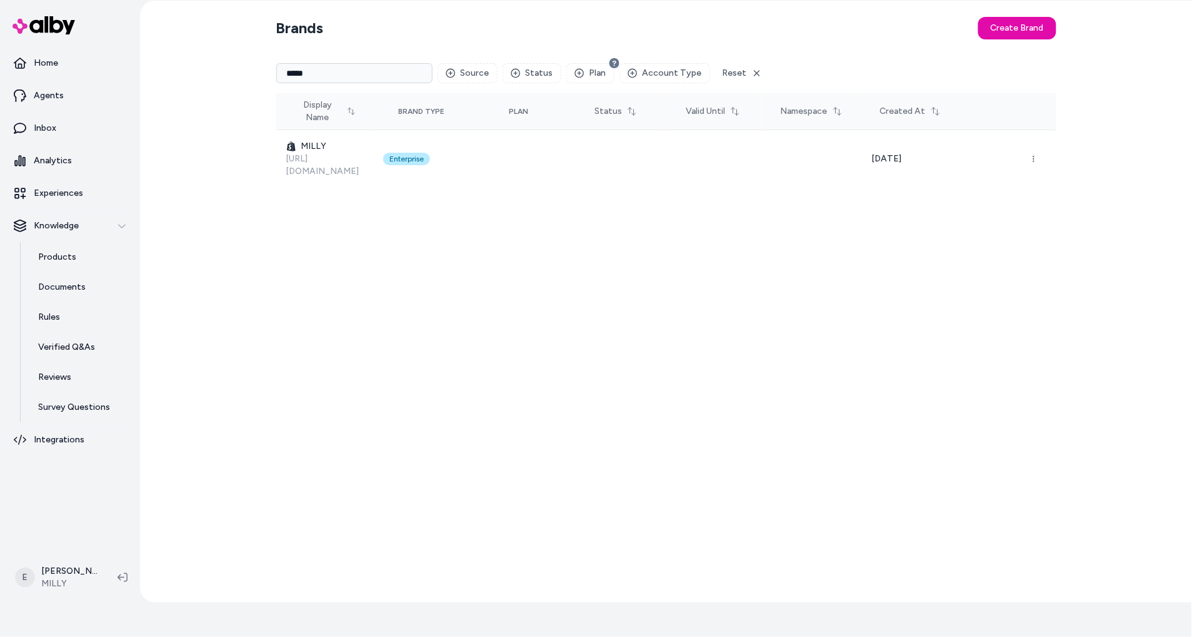
copy div "MILLY [URL][DOMAIN_NAME]"
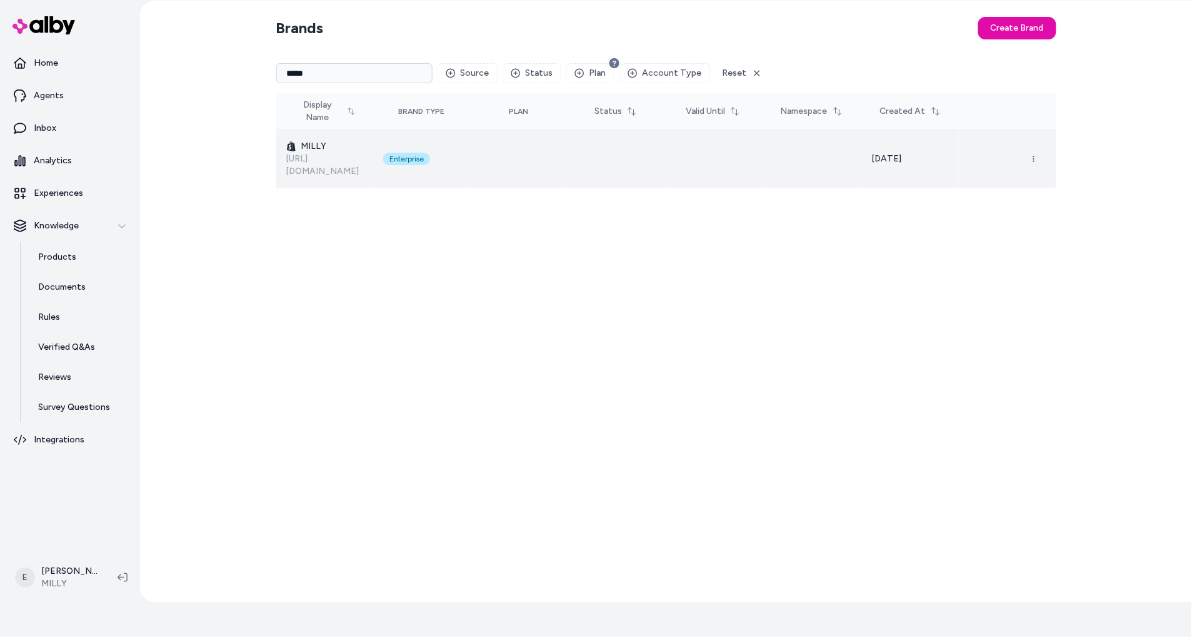
click at [467, 148] on td "Enterprise" at bounding box center [421, 159] width 97 height 58
click at [430, 153] on div "Enterprise" at bounding box center [406, 159] width 47 height 13
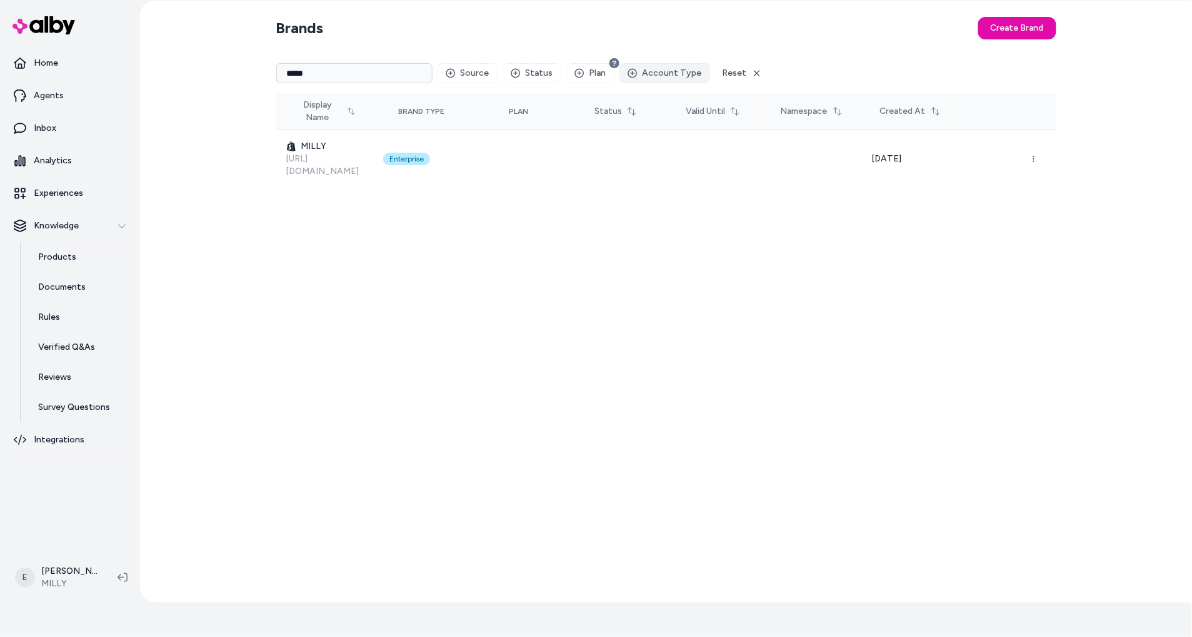
click at [653, 69] on button "Account Type" at bounding box center [665, 73] width 91 height 20
click at [790, 41] on section "Brands Create Brand" at bounding box center [666, 28] width 780 height 35
click at [445, 78] on button "Source" at bounding box center [468, 73] width 60 height 20
click at [511, 71] on icon "button" at bounding box center [516, 73] width 10 height 10
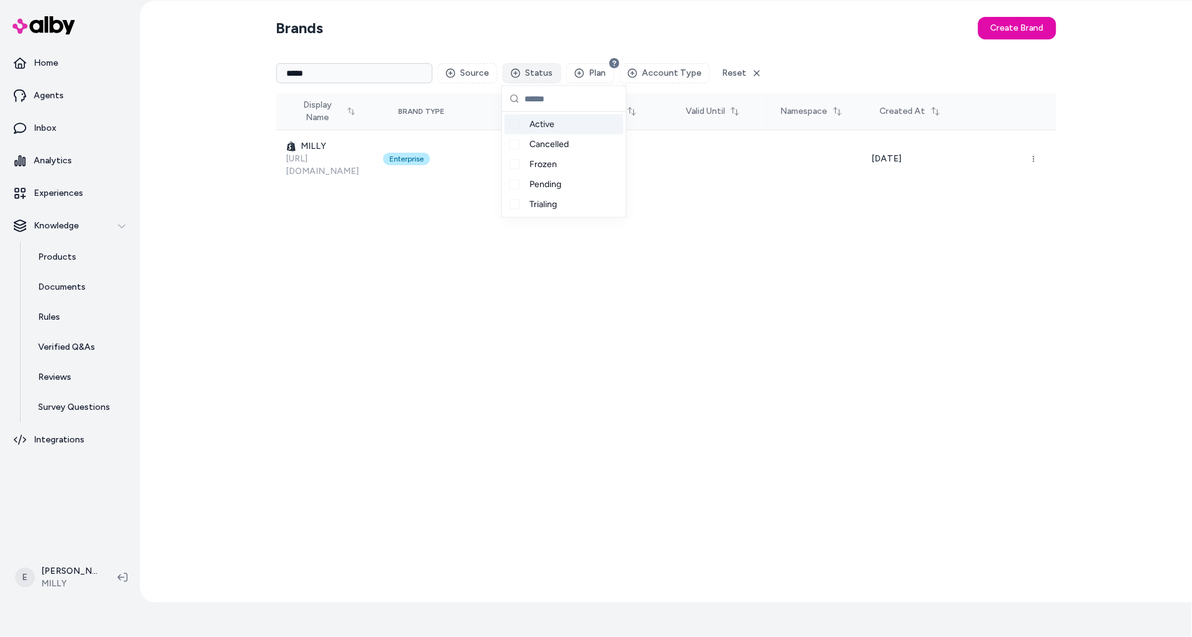
click at [511, 71] on icon "button" at bounding box center [516, 73] width 10 height 10
click at [566, 74] on button "Plan" at bounding box center [590, 73] width 48 height 20
click at [564, 39] on section "Brands Create Brand" at bounding box center [666, 28] width 780 height 35
click at [54, 585] on html "Reach out to your alby representative to get started. Home Agents Inbox Analyti…" at bounding box center [596, 284] width 1192 height 637
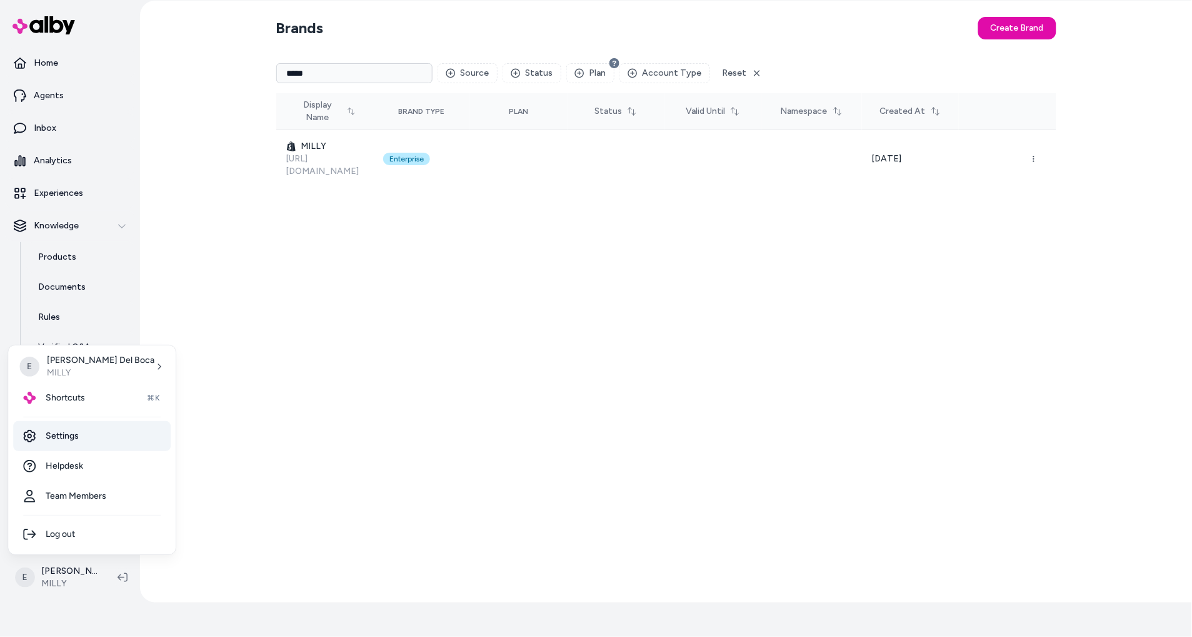
click at [75, 439] on link "Settings" at bounding box center [92, 436] width 158 height 30
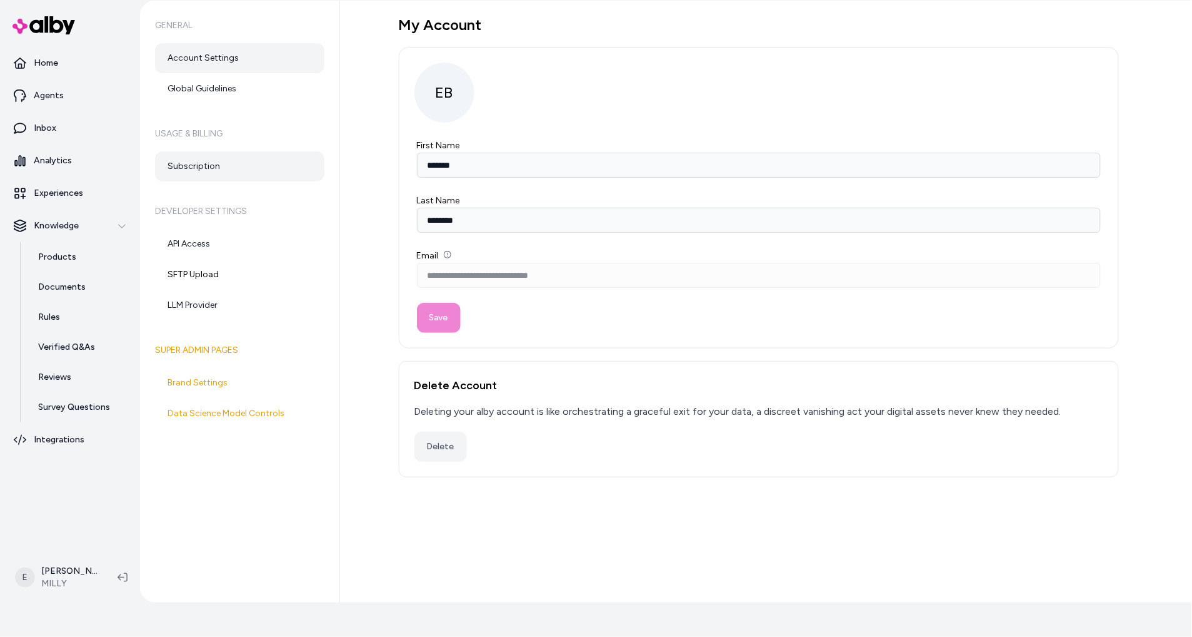
click at [223, 168] on link "Subscription" at bounding box center [239, 166] width 169 height 30
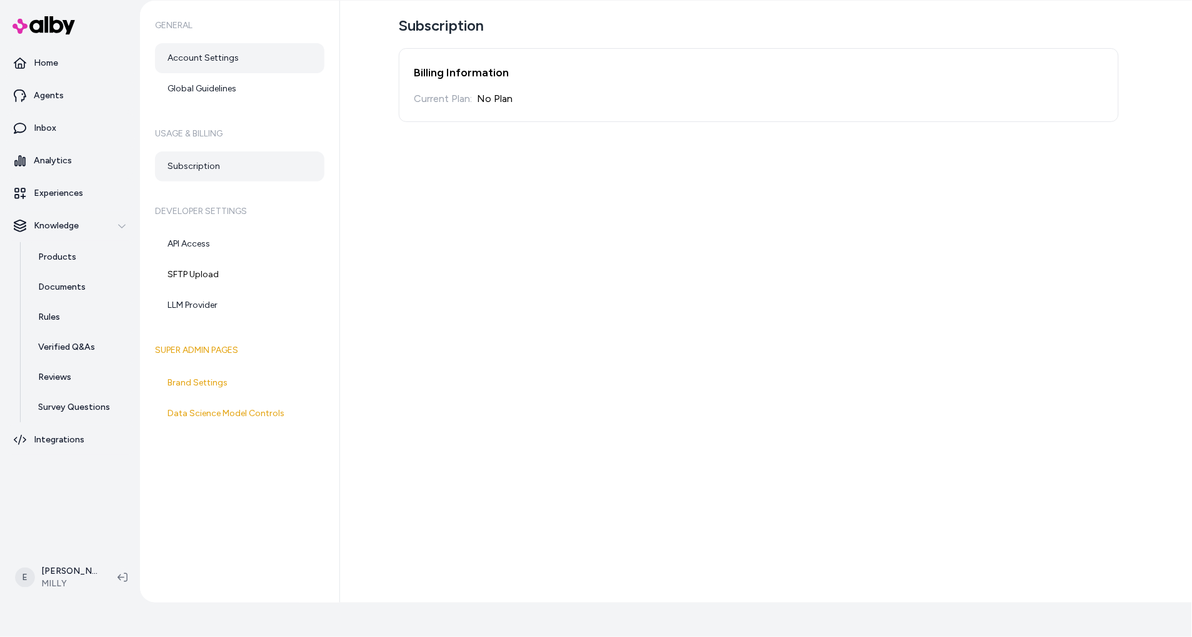
click at [231, 59] on link "Account Settings" at bounding box center [239, 58] width 169 height 30
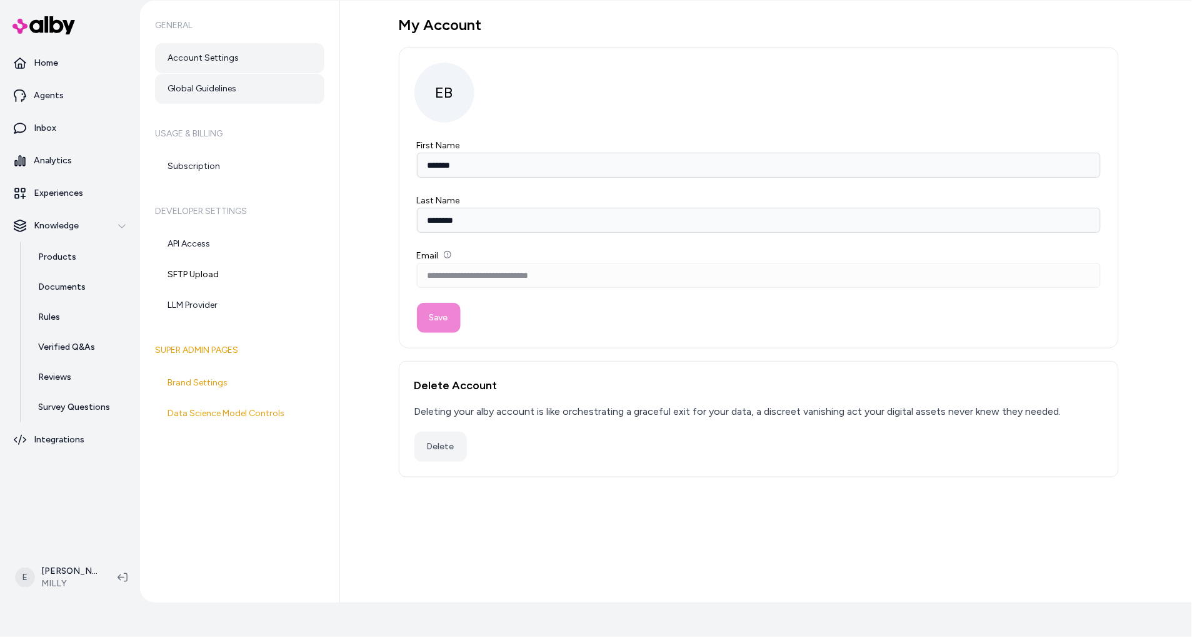
click at [246, 83] on link "Global Guidelines" at bounding box center [239, 89] width 169 height 30
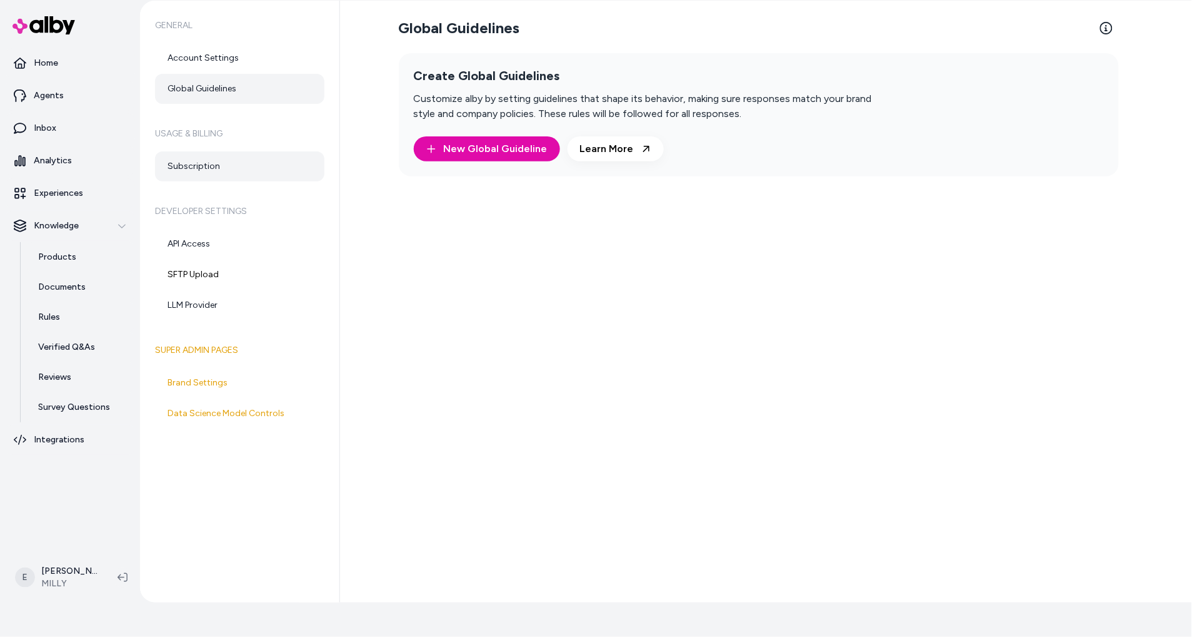
click at [233, 168] on link "Subscription" at bounding box center [239, 166] width 169 height 30
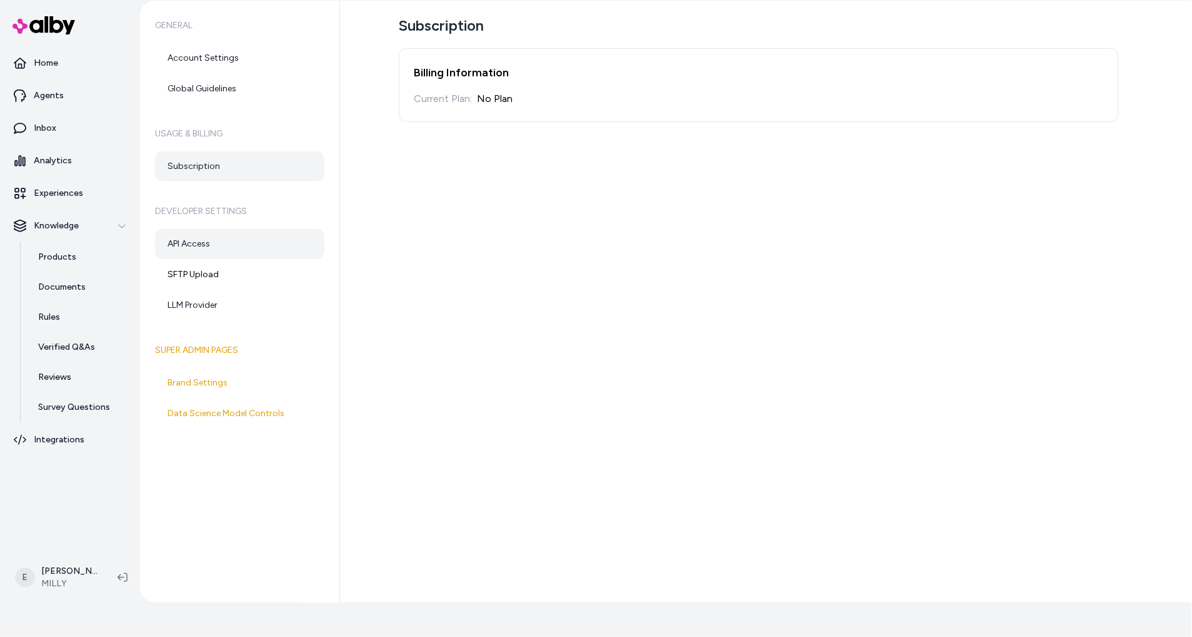
click at [254, 252] on link "API Access" at bounding box center [239, 244] width 169 height 30
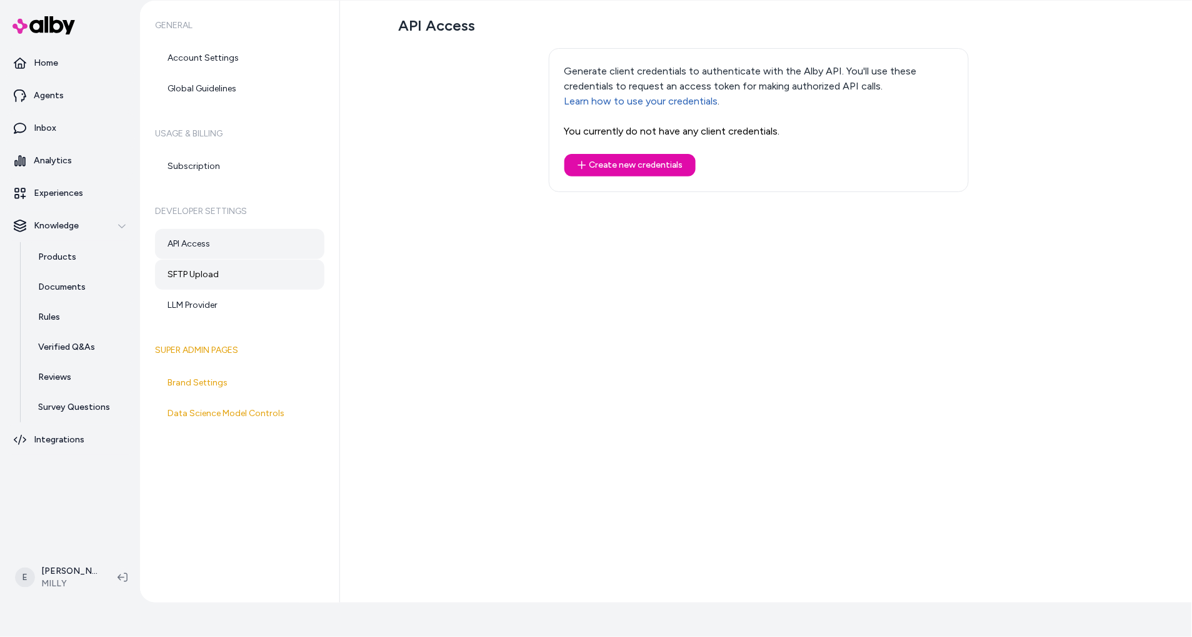
click at [250, 271] on link "SFTP Upload" at bounding box center [239, 274] width 169 height 30
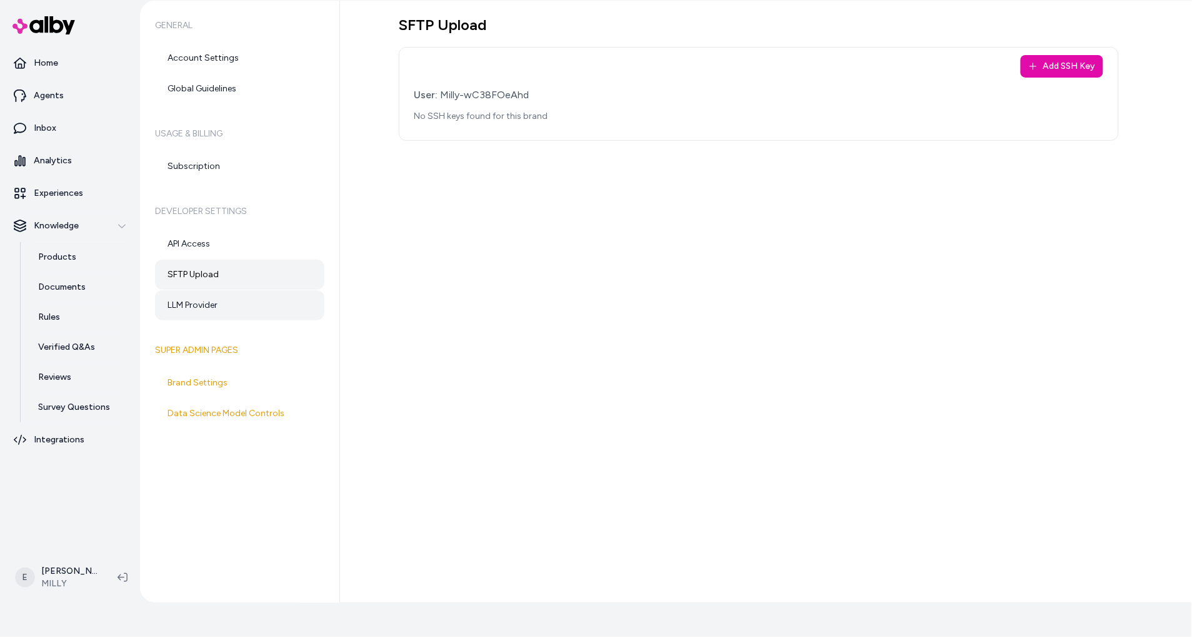
click at [246, 302] on link "LLM Provider" at bounding box center [239, 305] width 169 height 30
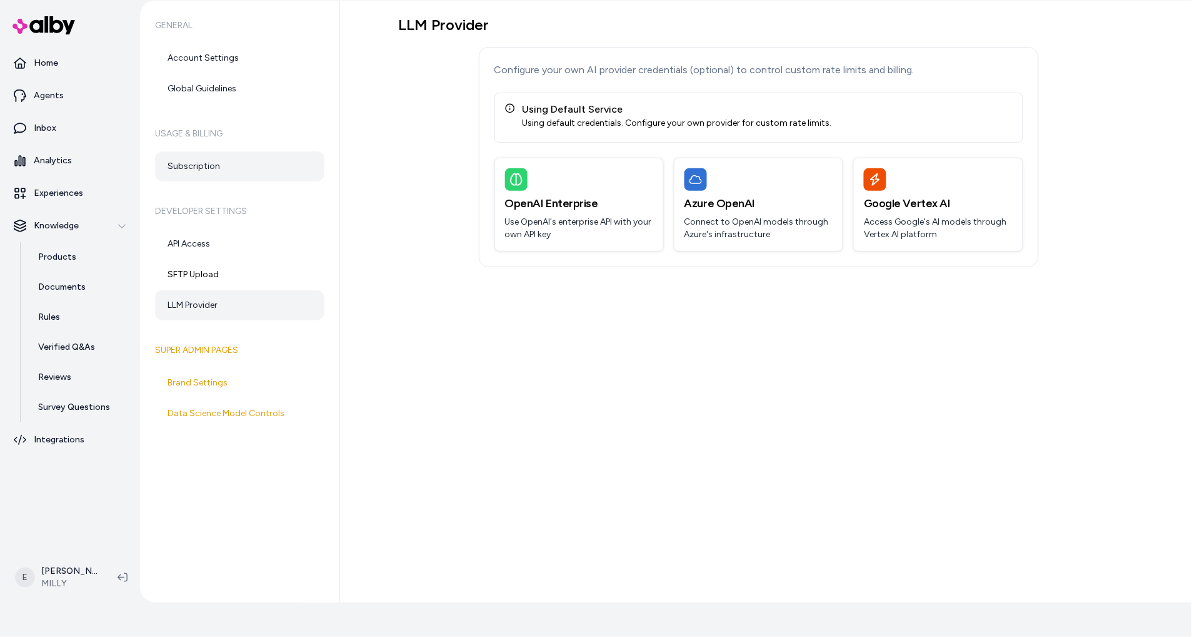
click at [227, 167] on link "Subscription" at bounding box center [239, 166] width 169 height 30
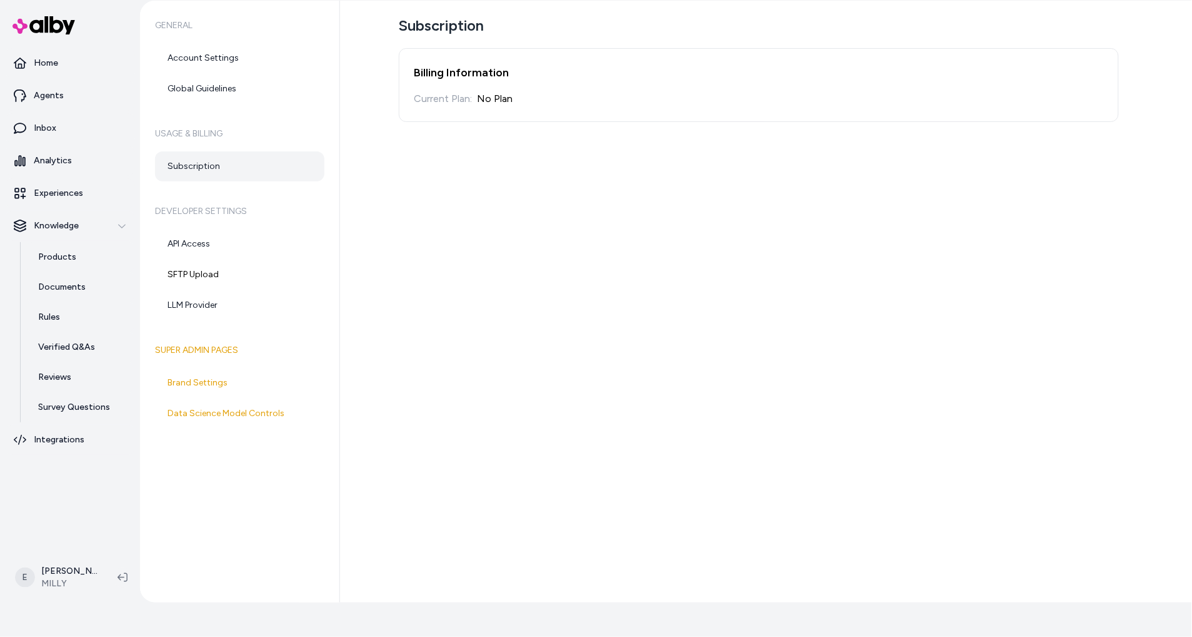
click at [445, 391] on div "Subscription Billing Information Current Plan: No Plan" at bounding box center [766, 302] width 852 height 602
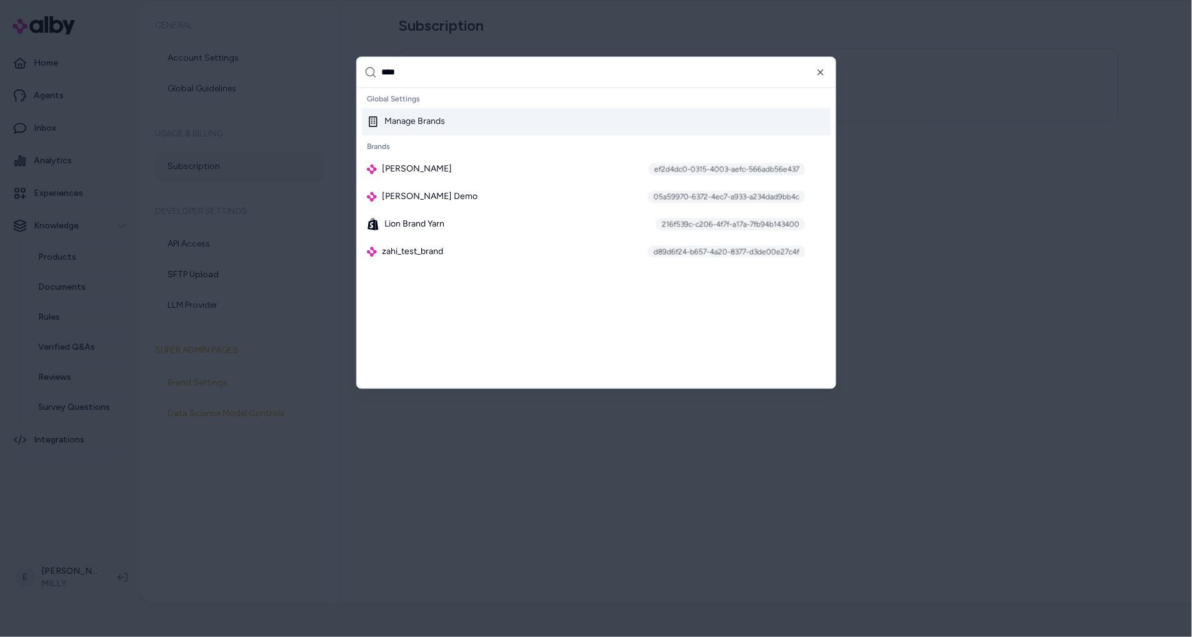
type input "*****"
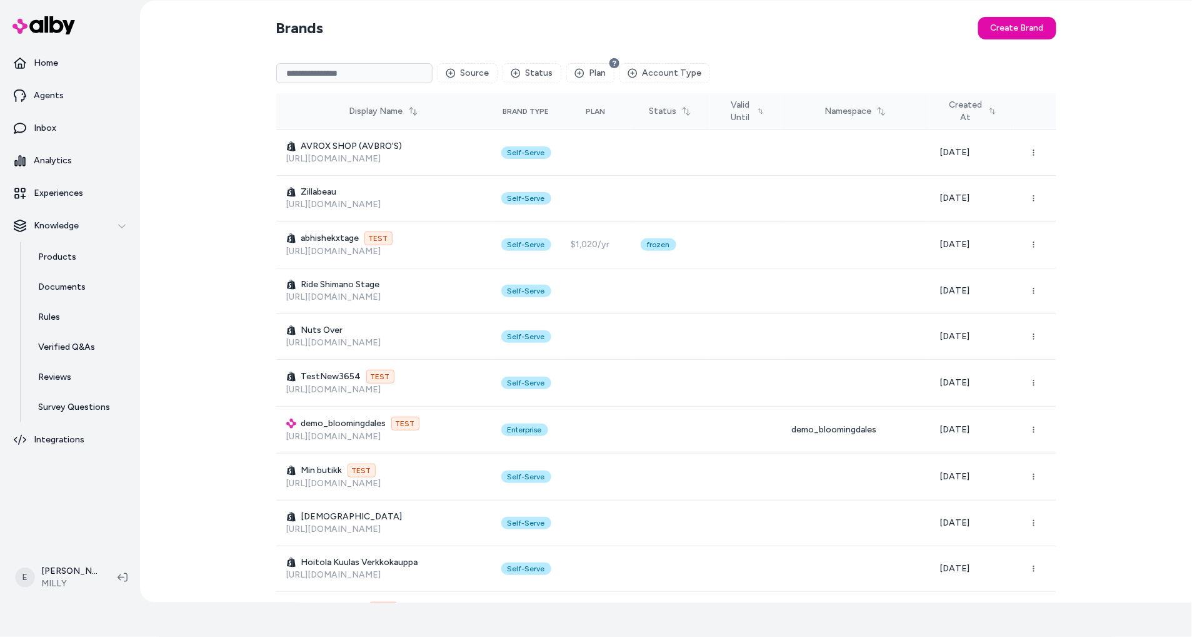
click at [511, 163] on td "Self-Serve" at bounding box center [526, 153] width 70 height 46
click at [354, 76] on input at bounding box center [354, 73] width 156 height 20
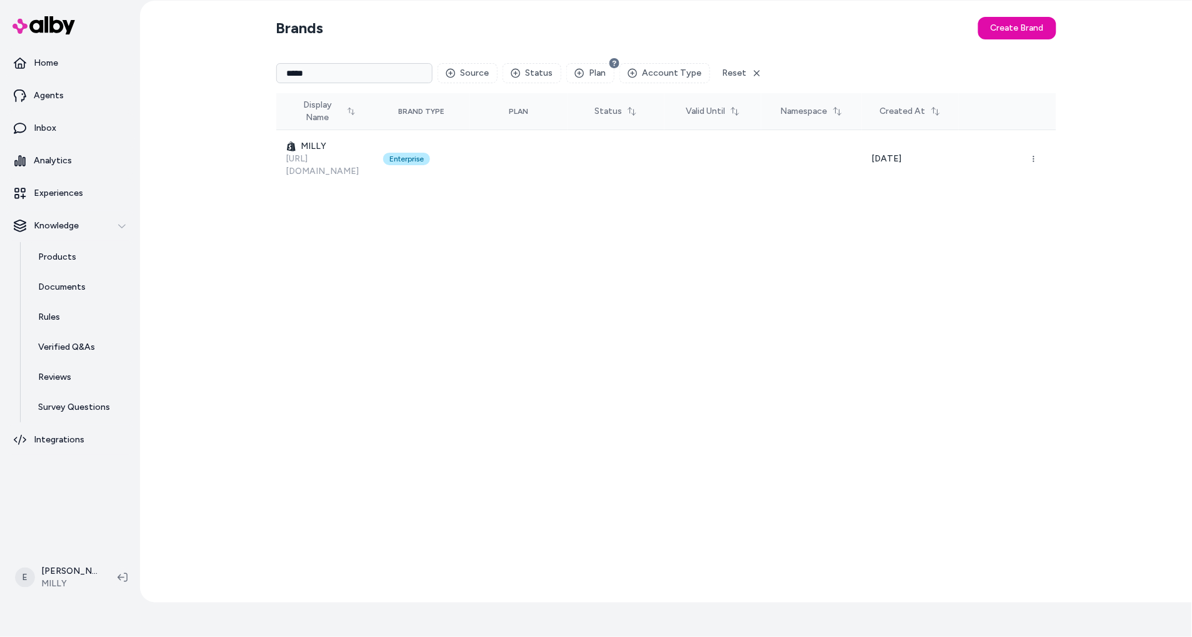
type input "*****"
click at [68, 284] on p "Documents" at bounding box center [62, 287] width 48 height 13
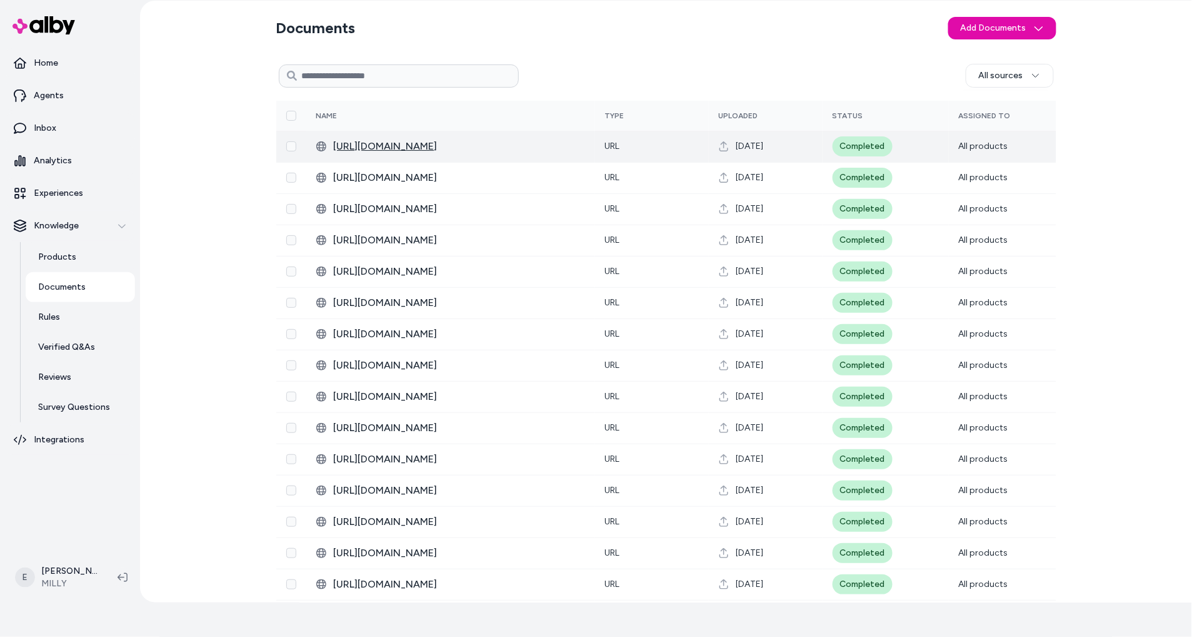
click at [422, 140] on span "[URL][DOMAIN_NAME]" at bounding box center [459, 146] width 251 height 15
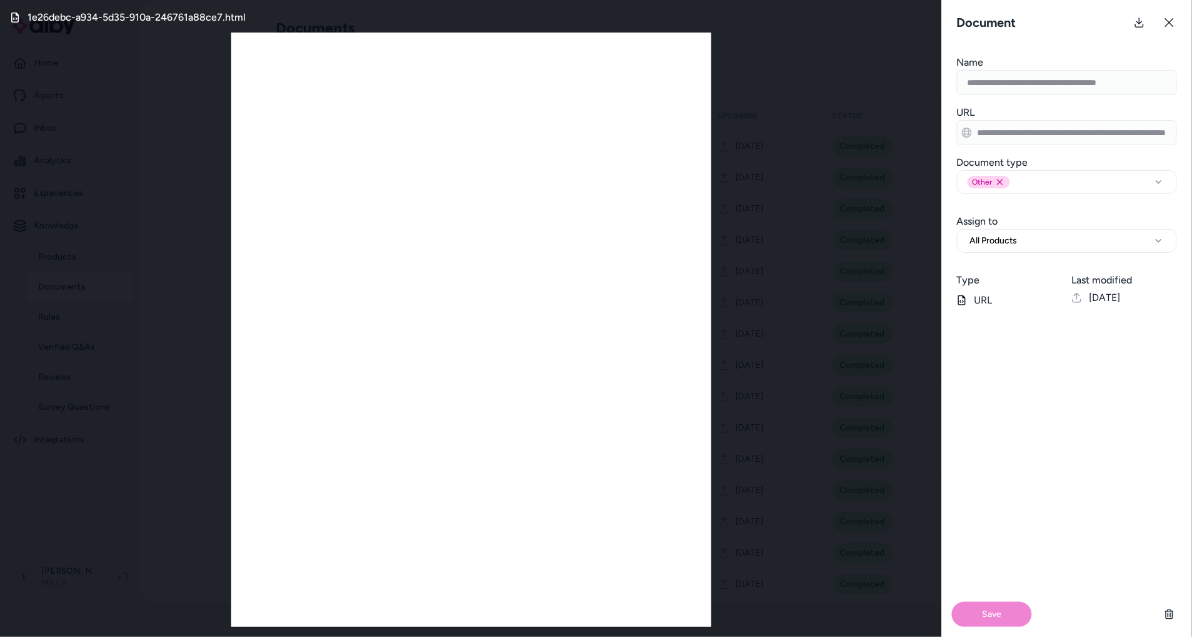
click at [802, 203] on div "1e26debc-a934-5d35-910a-246761a88ce7.html" at bounding box center [471, 318] width 942 height 637
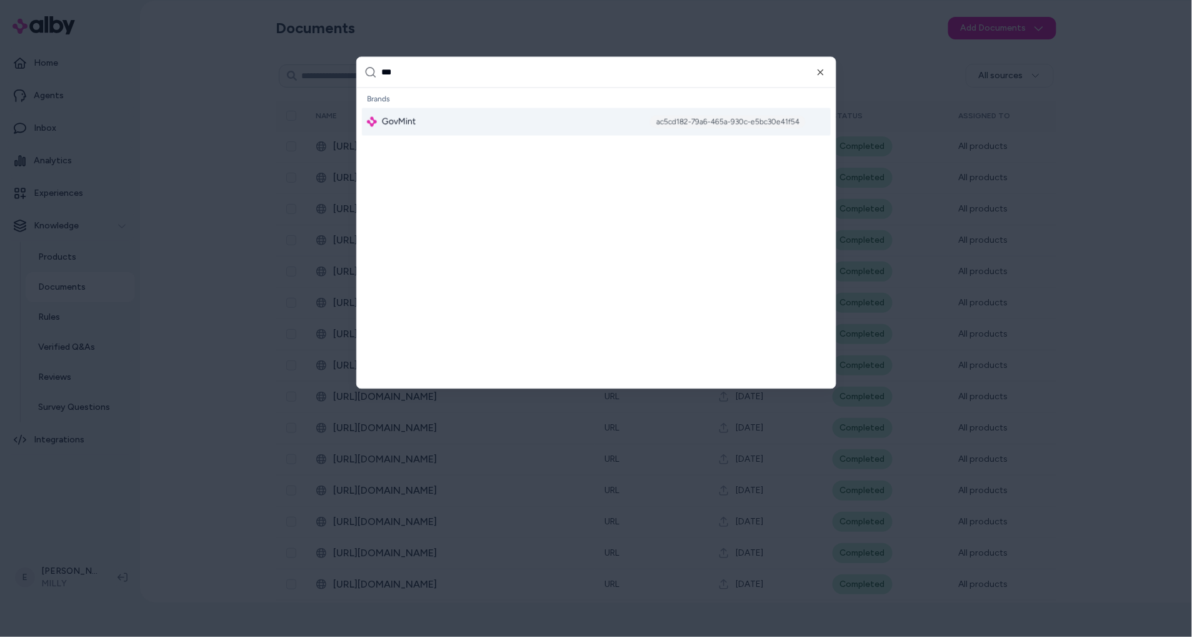
type input "****"
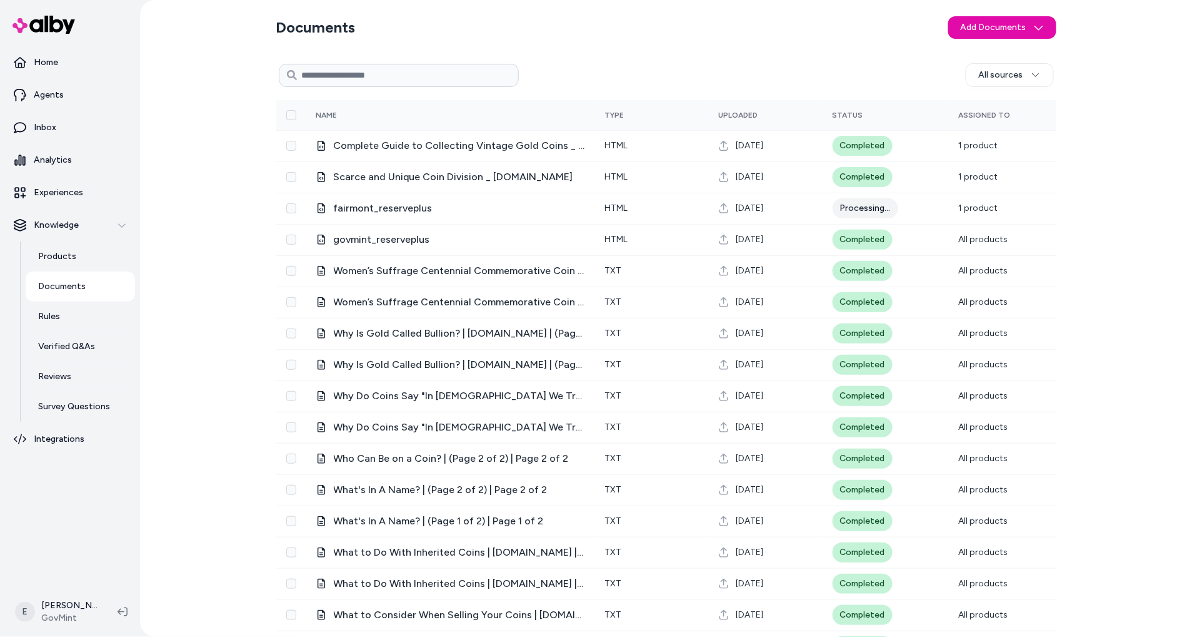
click at [370, 70] on input at bounding box center [399, 75] width 240 height 23
paste input "**********"
type input "**********"
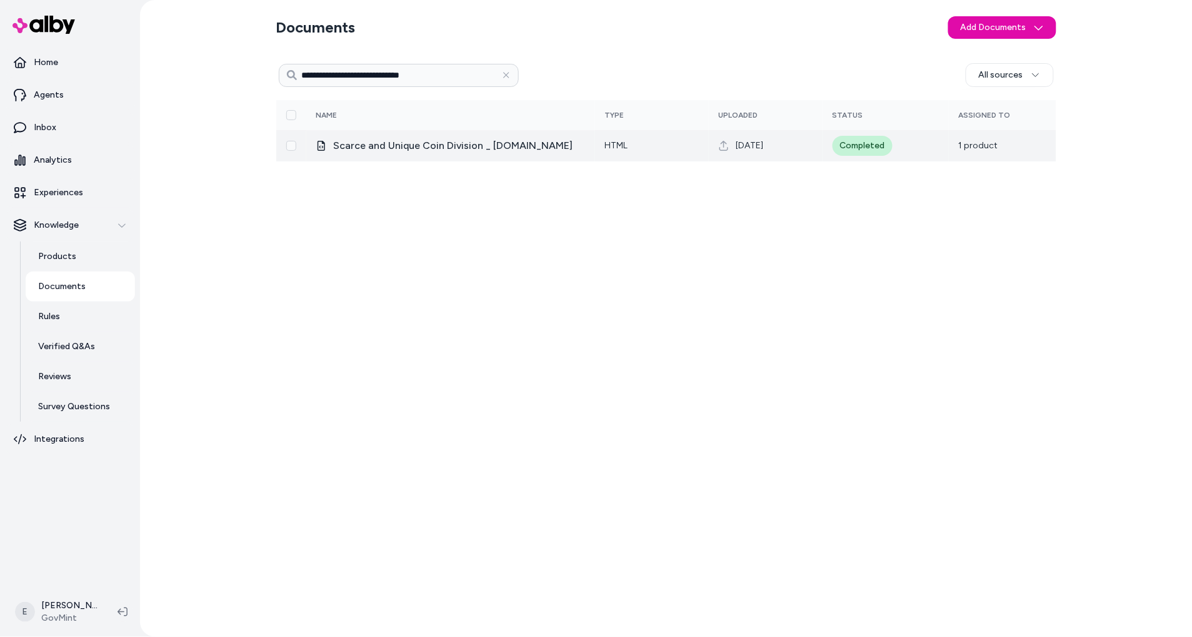
click at [935, 153] on td "Completed" at bounding box center [886, 145] width 126 height 31
click at [491, 148] on span "Scarce and Unique Coin Division _ GovMint.com" at bounding box center [459, 145] width 251 height 15
click at [426, 143] on span "Scarce and Unique Coin Division _ GovMint.com" at bounding box center [459, 145] width 251 height 15
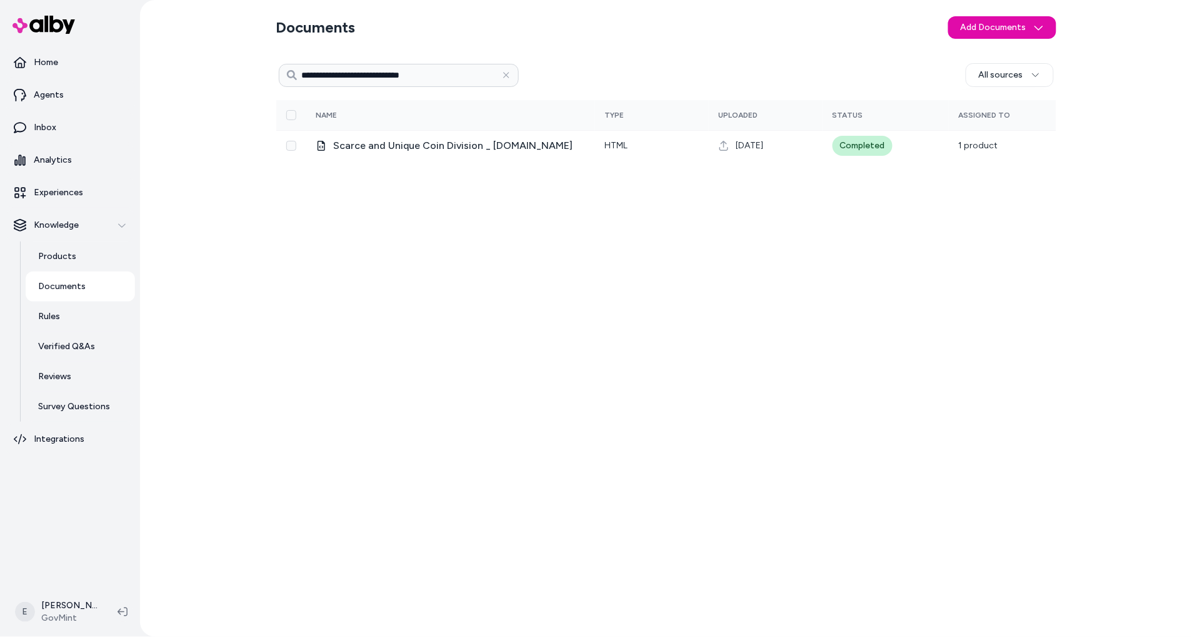
click at [496, 178] on div "**********" at bounding box center [666, 342] width 780 height 569
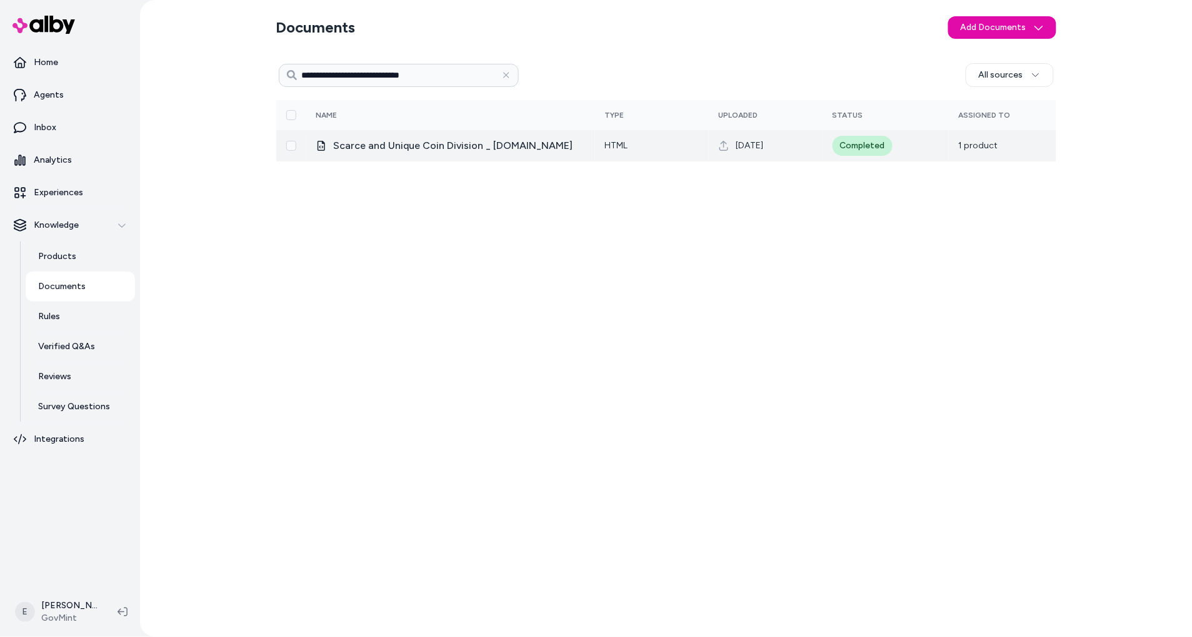
click at [478, 146] on span "Scarce and Unique Coin Division _ GovMint.com" at bounding box center [459, 145] width 251 height 15
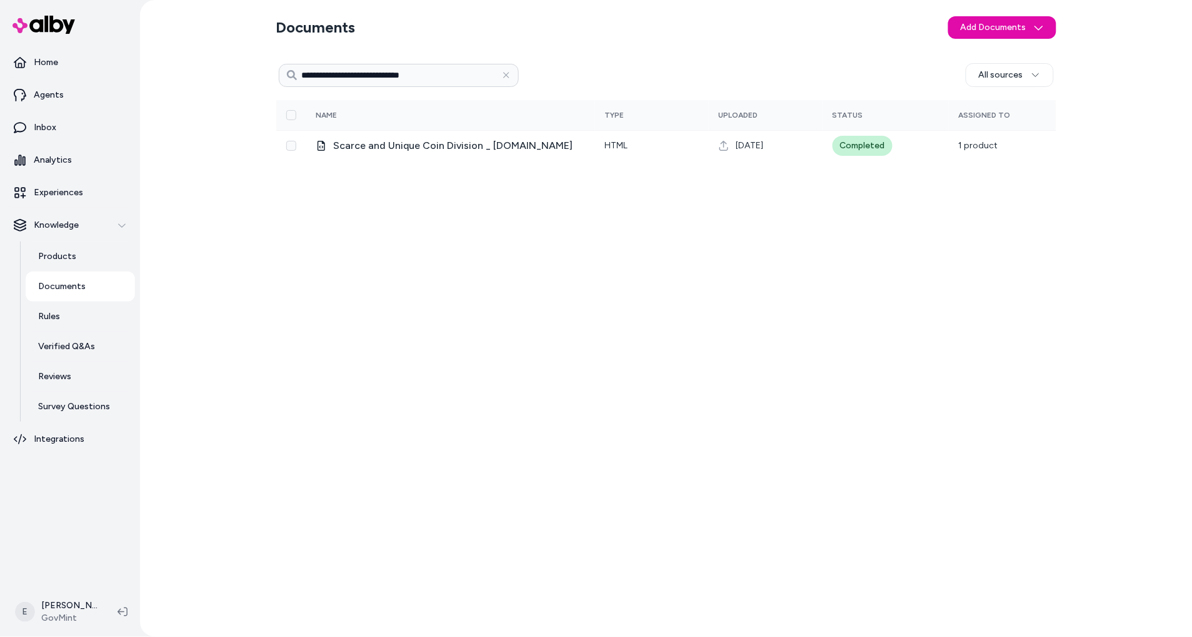
click at [481, 171] on div "**********" at bounding box center [666, 342] width 780 height 569
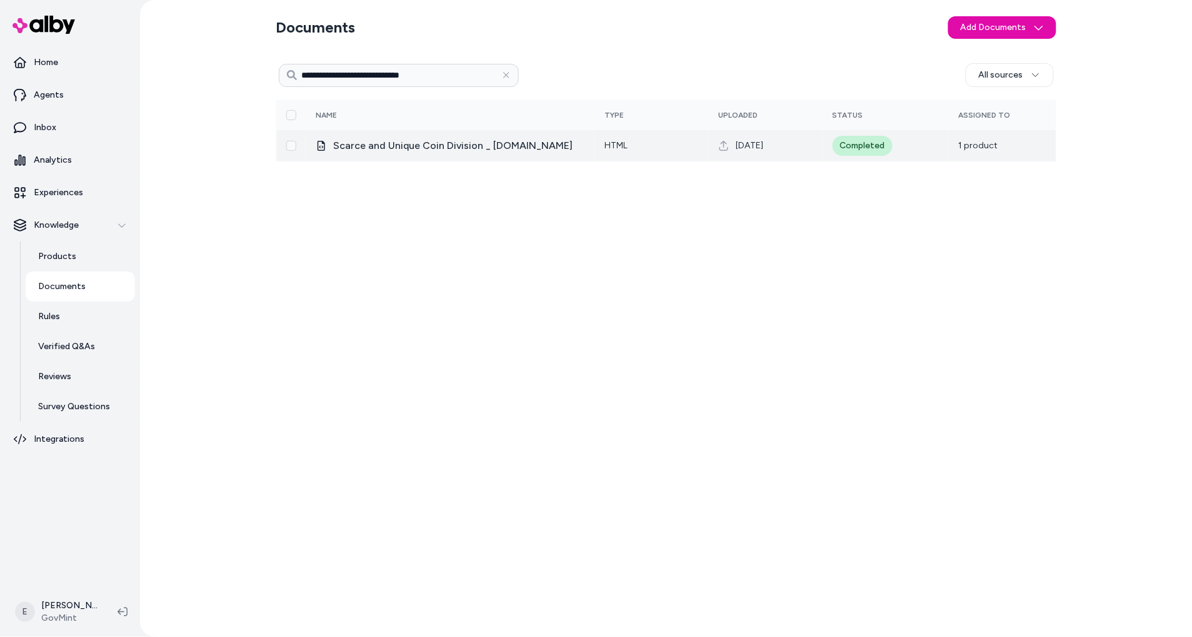
click at [455, 146] on span "Scarce and Unique Coin Division _ GovMint.com" at bounding box center [459, 145] width 251 height 15
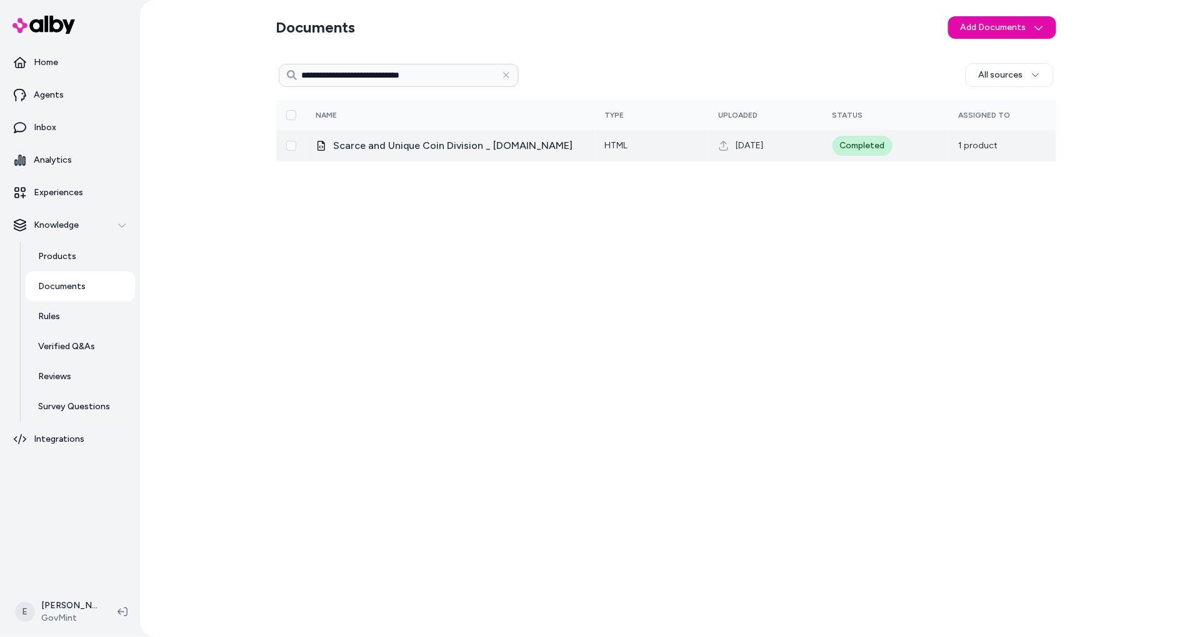
click at [653, 139] on td "html" at bounding box center [652, 145] width 114 height 31
click at [520, 143] on span "Scarce and Unique Coin Division _ GovMint.com" at bounding box center [459, 145] width 251 height 15
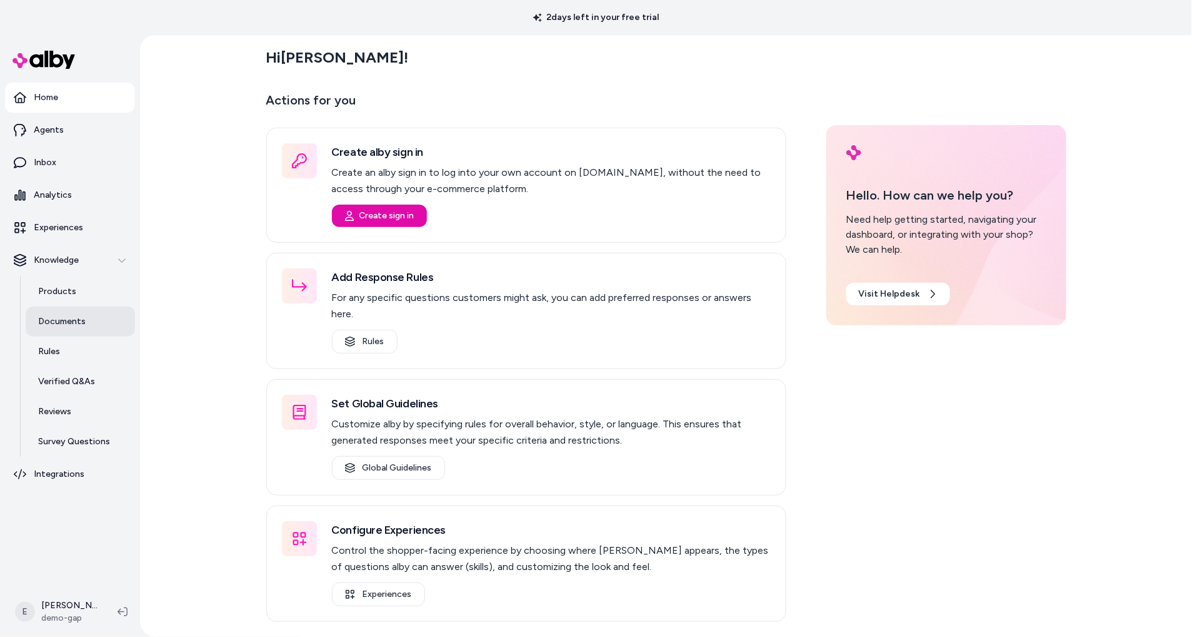
click at [89, 320] on link "Documents" at bounding box center [80, 321] width 109 height 30
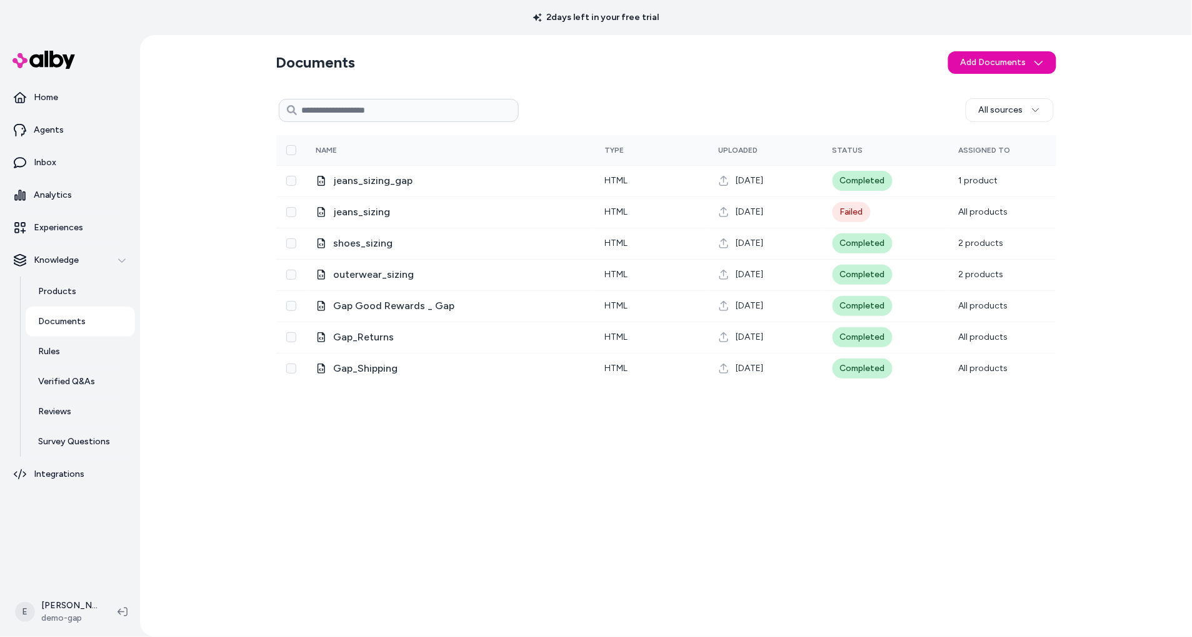
click at [377, 116] on input at bounding box center [399, 110] width 240 height 23
paste input "**********"
type input "**********"
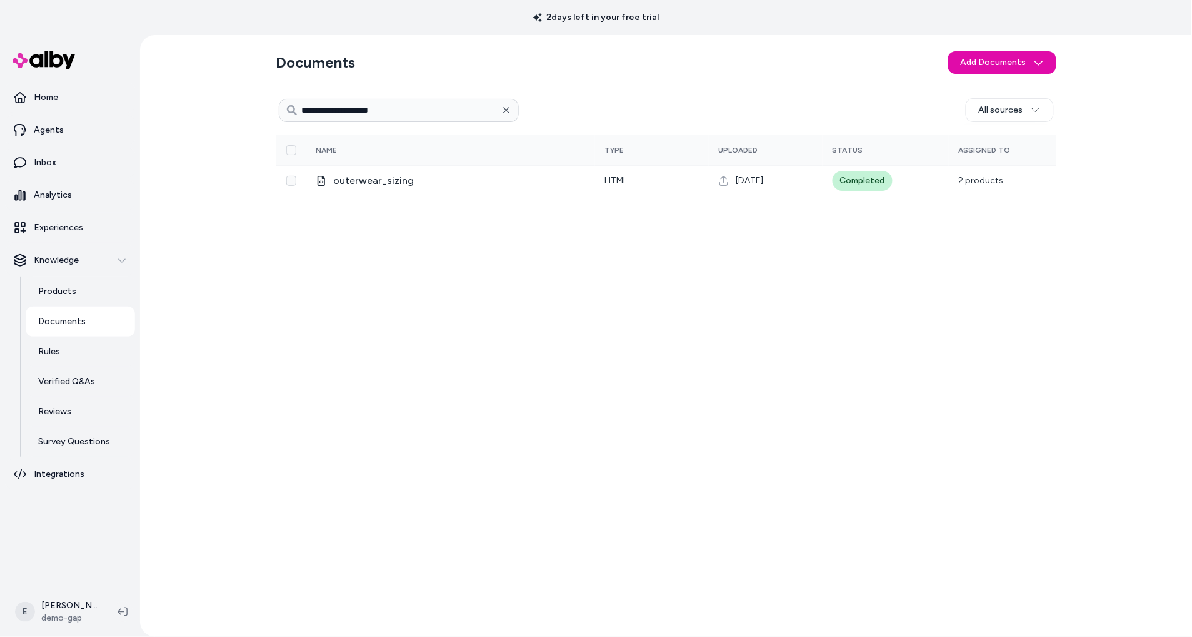
click at [508, 110] on icon "button" at bounding box center [506, 110] width 9 height 9
